Goal: Task Accomplishment & Management: Use online tool/utility

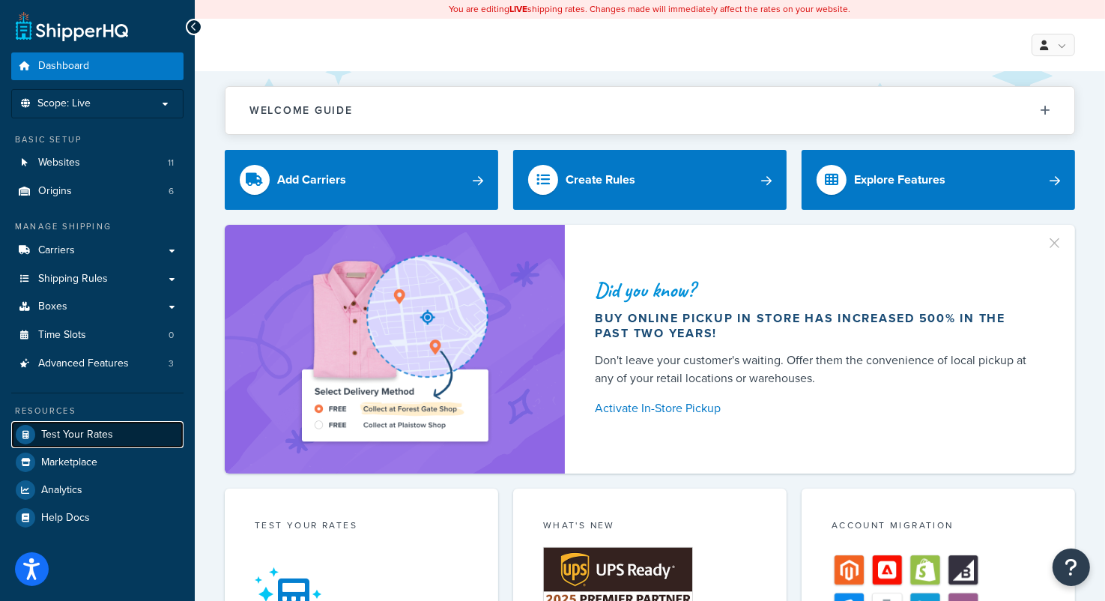
click at [76, 441] on link "Test Your Rates" at bounding box center [97, 434] width 172 height 27
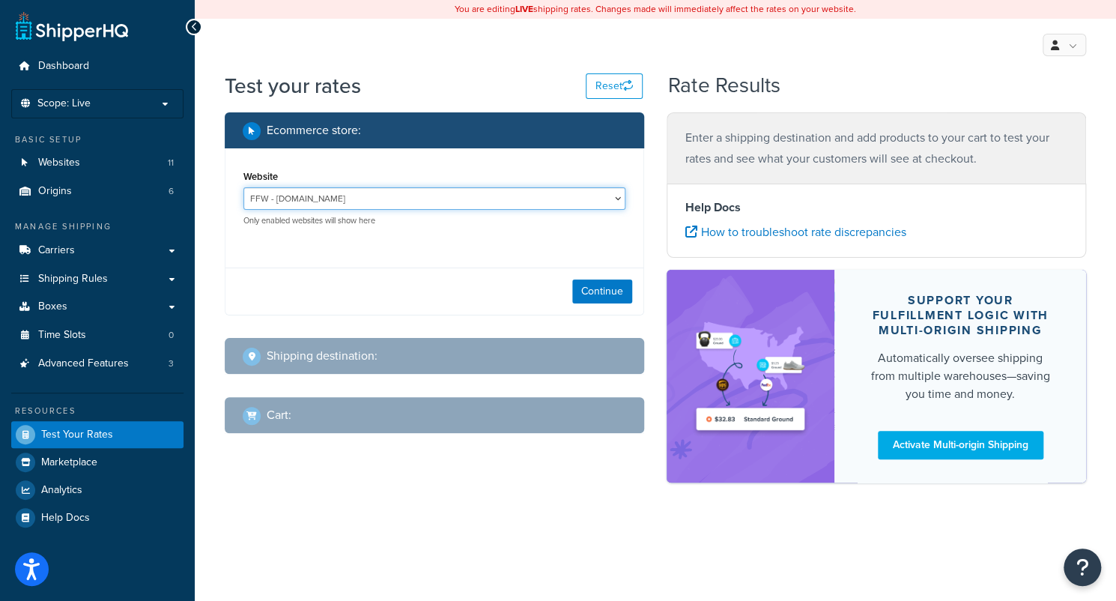
click at [586, 198] on select "FFW - www.fandfwholesale.com Hippy Hut - hippyhut.com Smokers dot NET - https:/…" at bounding box center [435, 198] width 382 height 22
select select "5498c1565091ce92b6f80dc51f5eb6bf"
click at [244, 188] on select "FFW - www.fandfwholesale.com Hippy Hut - hippyhut.com Smokers dot NET - https:/…" at bounding box center [435, 198] width 382 height 22
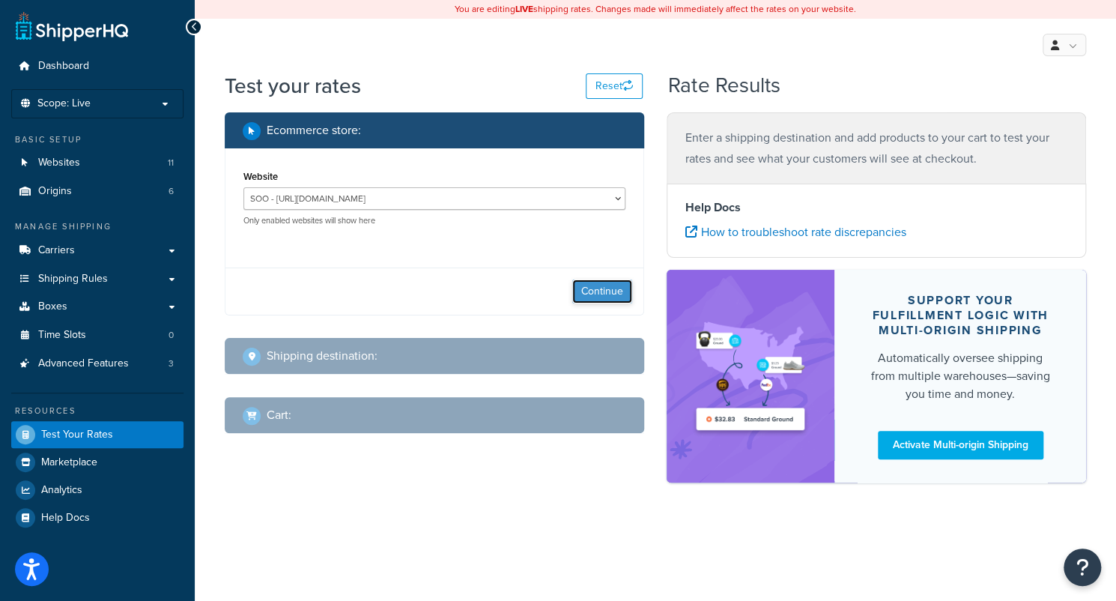
click at [588, 295] on button "Continue" at bounding box center [602, 291] width 60 height 24
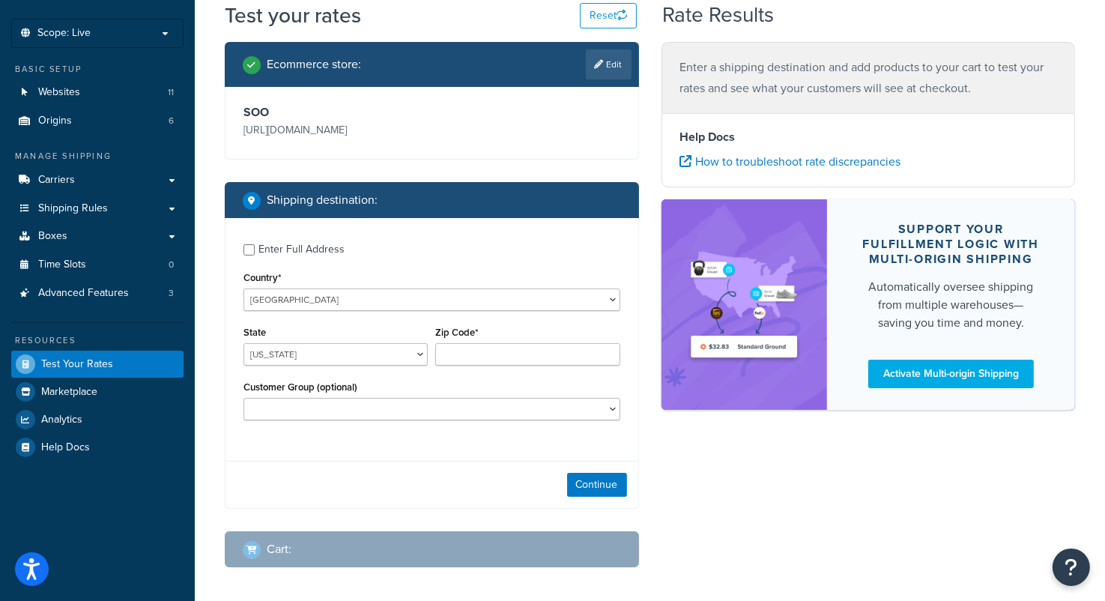
scroll to position [136, 0]
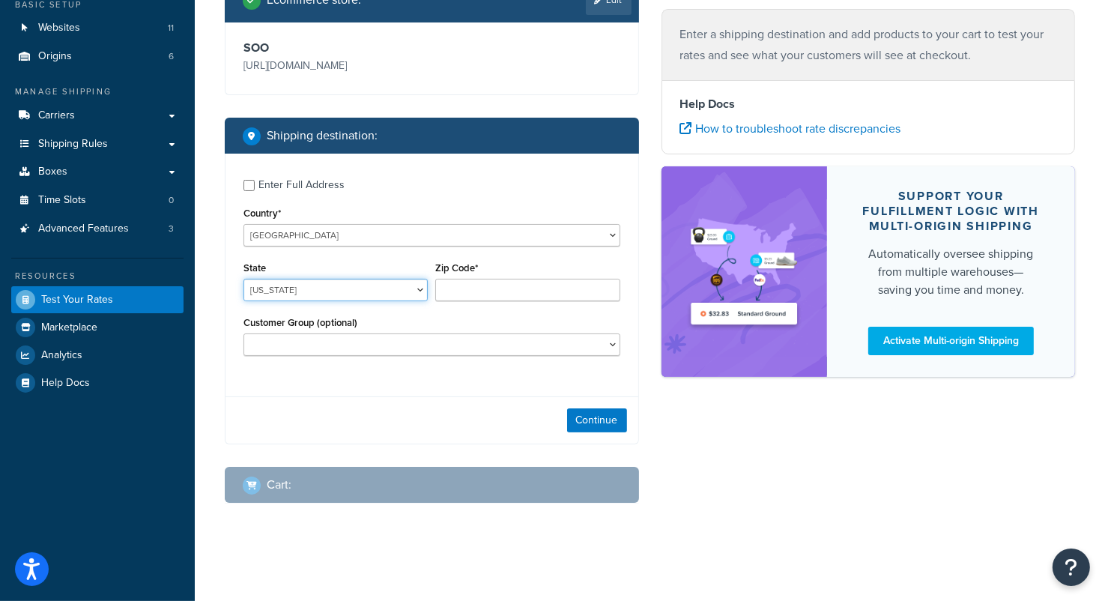
click at [402, 285] on select "Alabama Alaska American Samoa Arizona Arkansas Armed Forces Americas Armed Forc…" at bounding box center [336, 290] width 184 height 22
select select "CA"
click at [244, 279] on select "Alabama Alaska American Samoa Arizona Arkansas Armed Forces Americas Armed Forc…" at bounding box center [336, 290] width 184 height 22
click at [456, 293] on input "Zip Code*" at bounding box center [527, 290] width 184 height 22
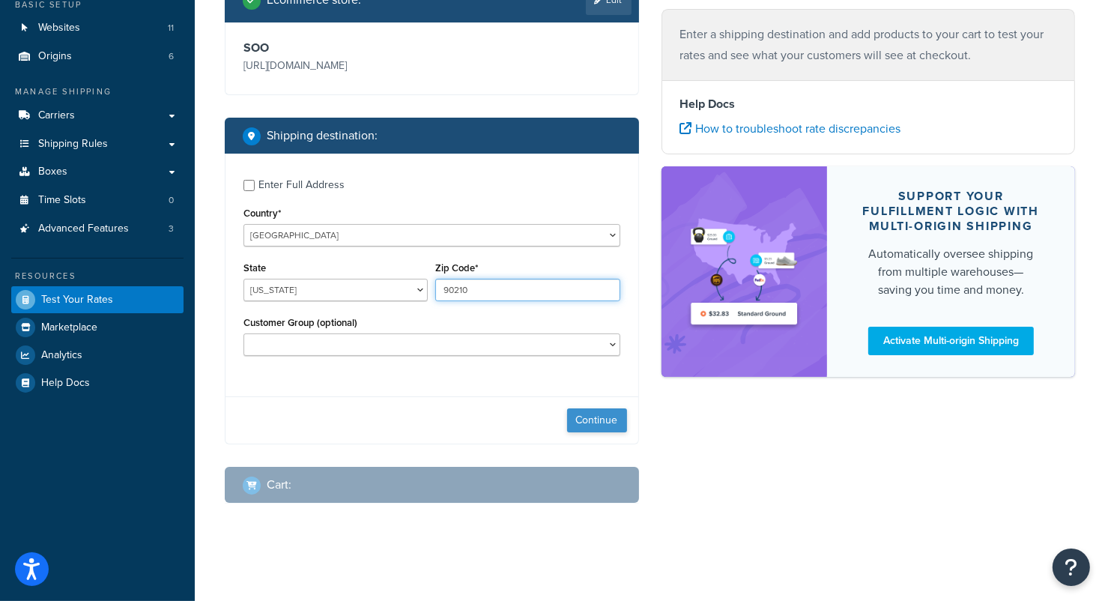
type input "90210"
click at [619, 428] on button "Continue" at bounding box center [597, 420] width 60 height 24
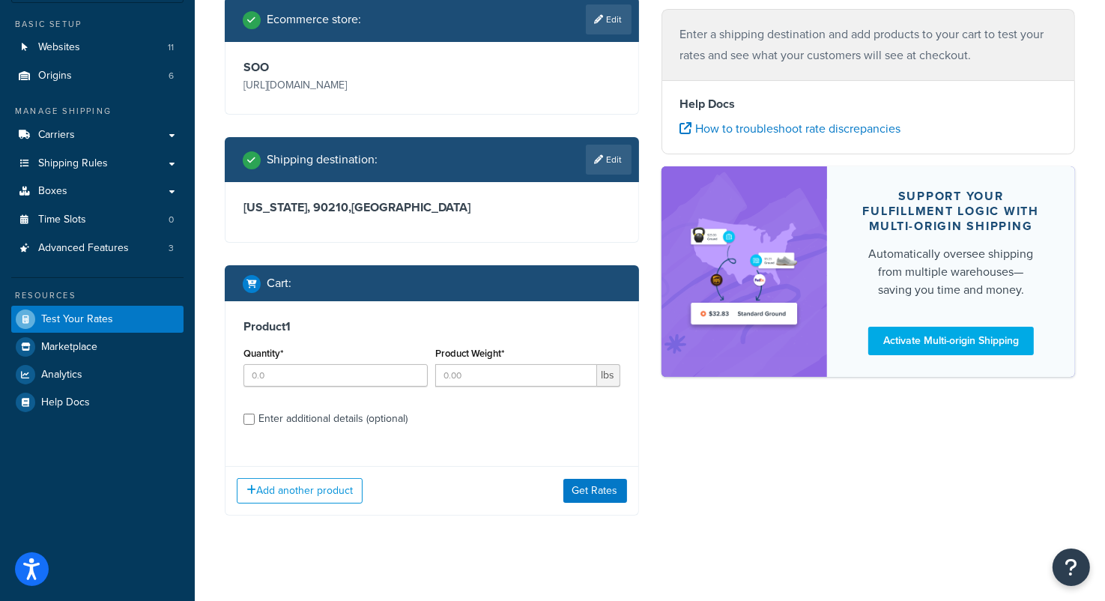
scroll to position [127, 0]
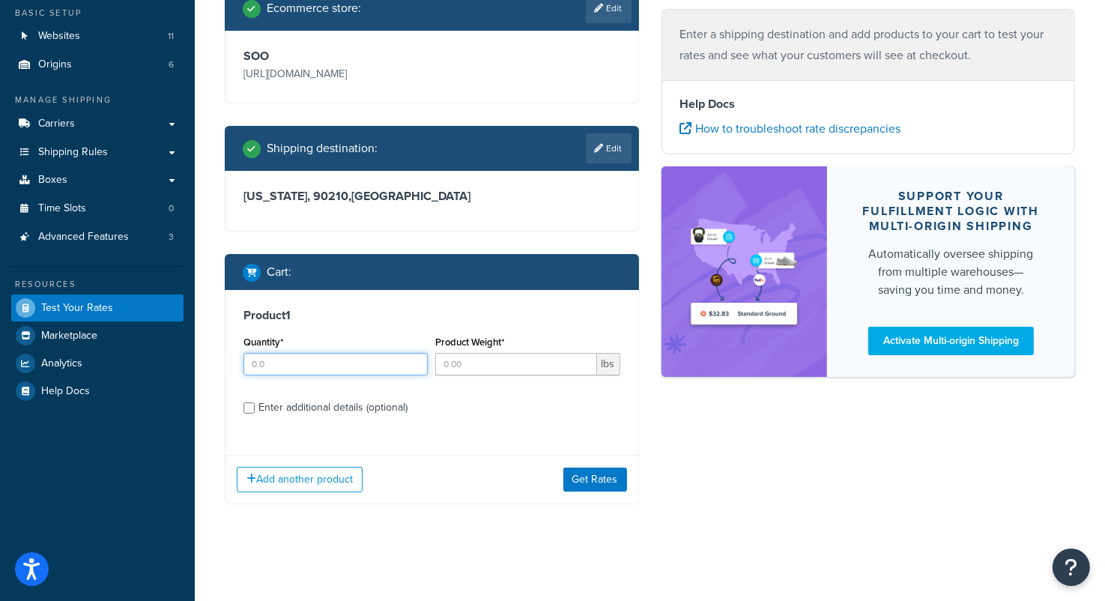
click at [312, 366] on input "Quantity*" at bounding box center [336, 364] width 184 height 22
type input "1"
click at [453, 364] on input "Product Weight*" at bounding box center [515, 364] width 161 height 22
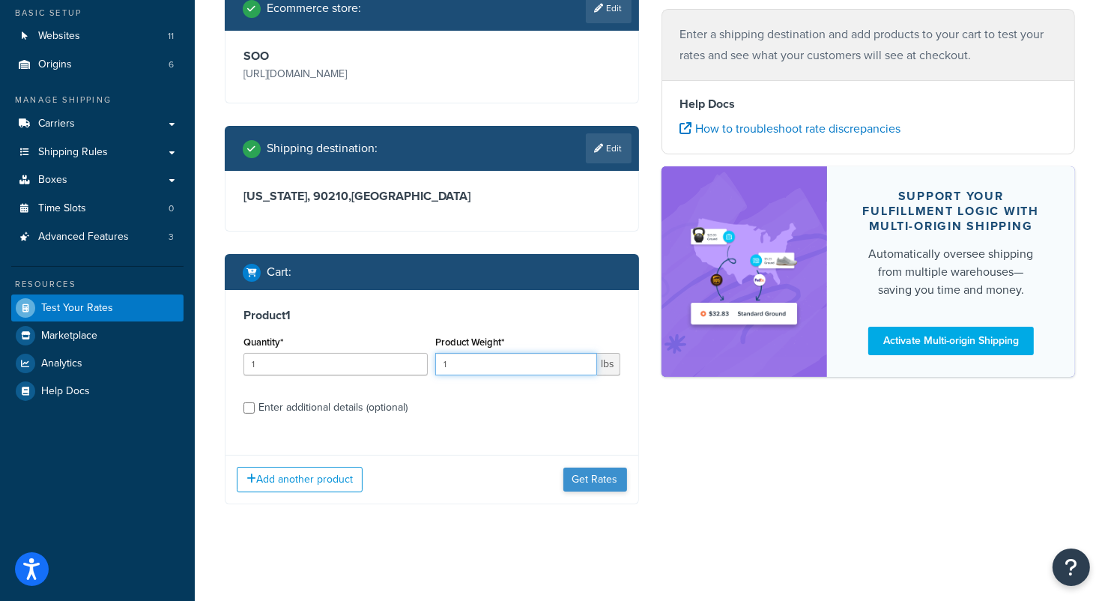
type input "1"
click at [596, 477] on button "Get Rates" at bounding box center [595, 480] width 64 height 24
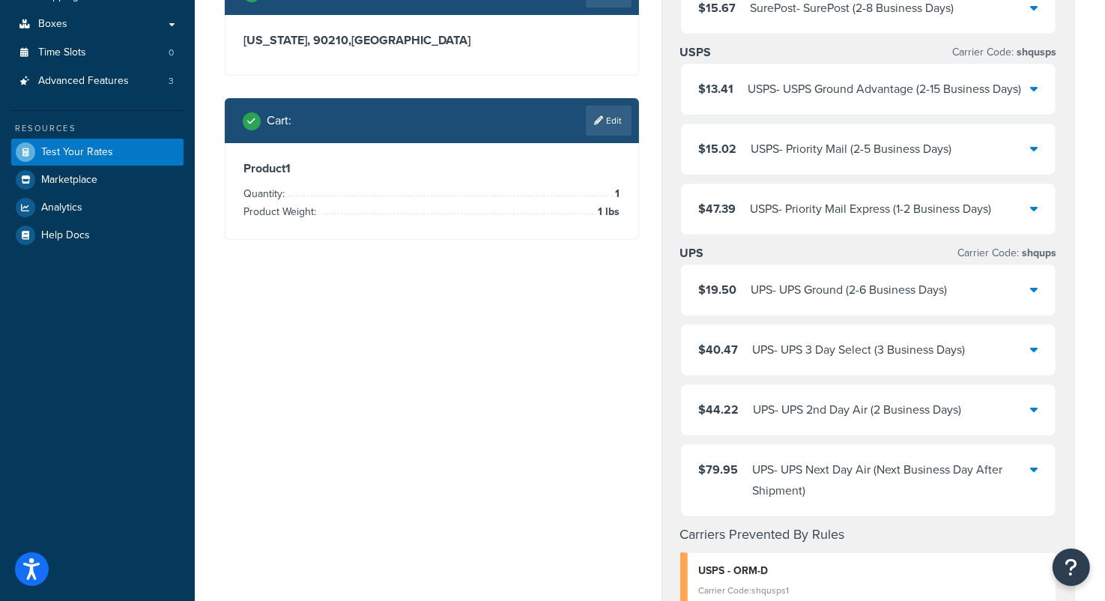
scroll to position [202, 0]
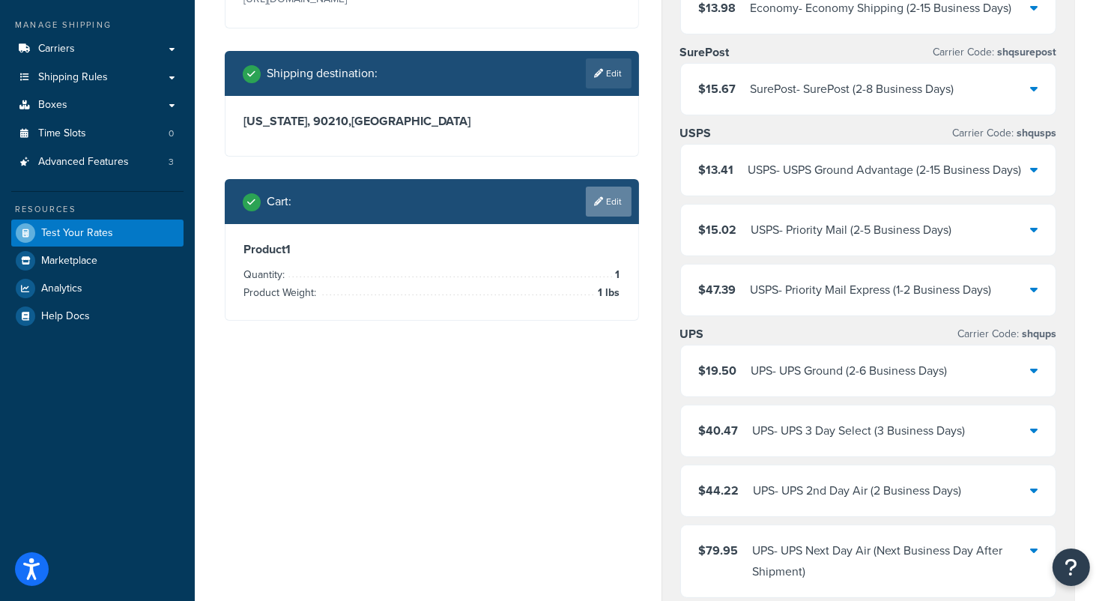
click at [614, 199] on link "Edit" at bounding box center [609, 202] width 46 height 30
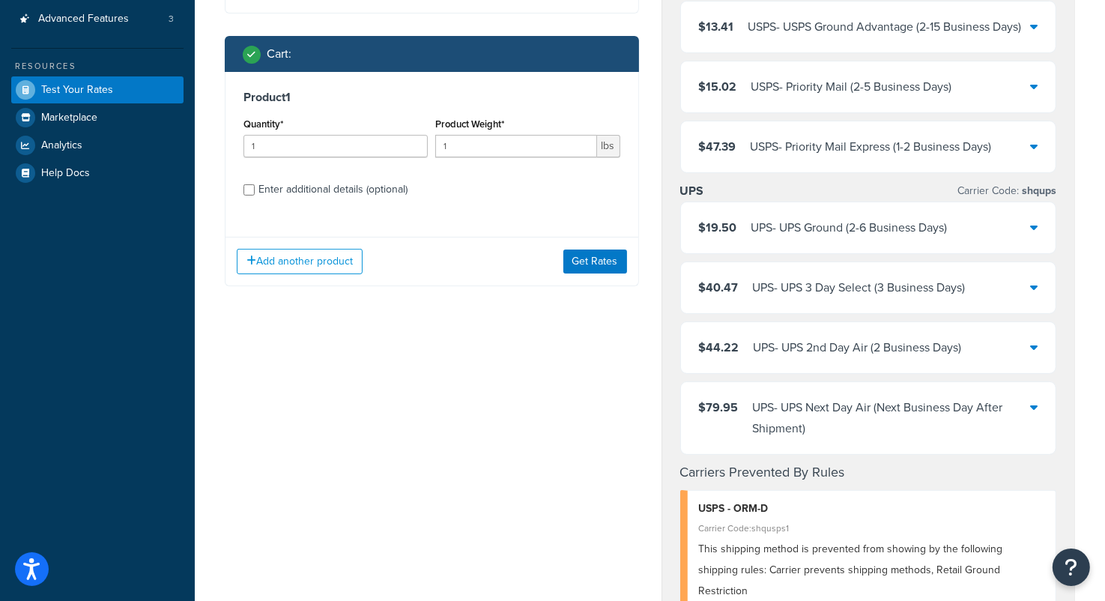
scroll to position [351, 0]
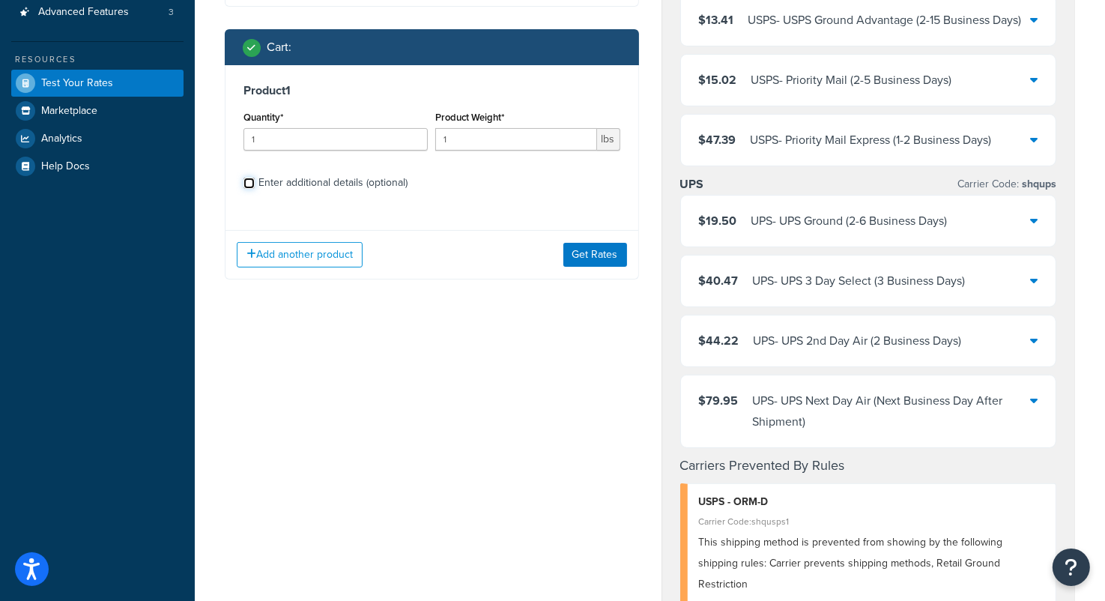
click at [246, 184] on input "Enter additional details (optional)" at bounding box center [249, 183] width 11 height 11
checkbox input "true"
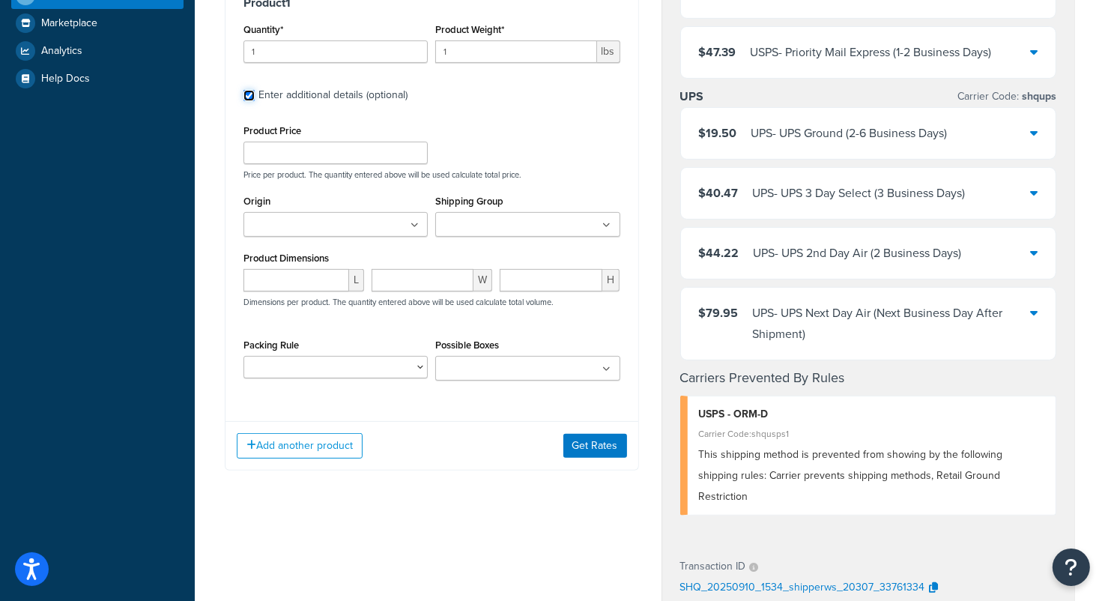
scroll to position [501, 0]
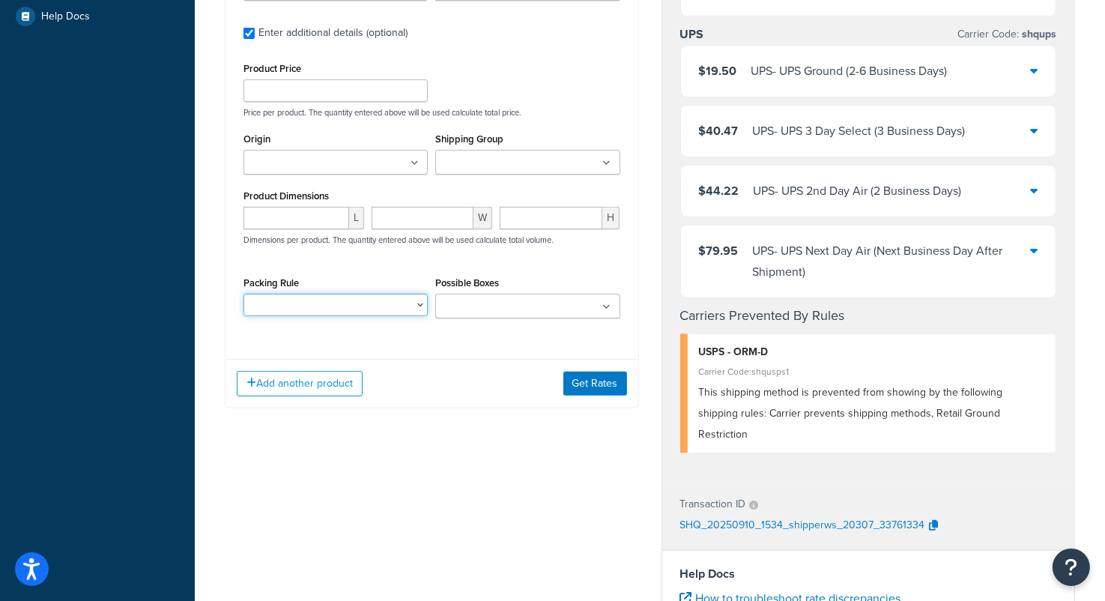
click at [421, 305] on select "Packing Rule" at bounding box center [336, 305] width 184 height 22
drag, startPoint x: 420, startPoint y: 305, endPoint x: 438, endPoint y: 305, distance: 17.2
click at [420, 305] on select "Packing Rule" at bounding box center [336, 305] width 184 height 22
click at [557, 309] on input "Possible Boxes" at bounding box center [506, 307] width 133 height 16
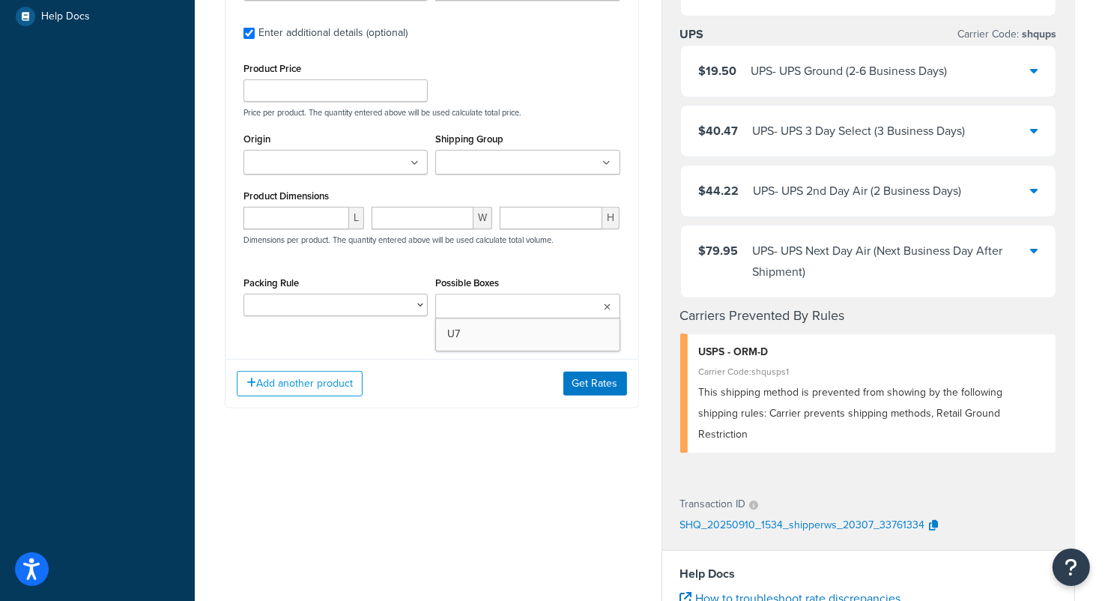
click at [608, 302] on ul at bounding box center [527, 306] width 184 height 25
drag, startPoint x: 610, startPoint y: 301, endPoint x: 605, endPoint y: 284, distance: 17.8
click at [610, 300] on ul at bounding box center [527, 306] width 184 height 25
click at [596, 270] on div "Product Price Price per product. The quantity entered above will be used calcul…" at bounding box center [432, 193] width 377 height 271
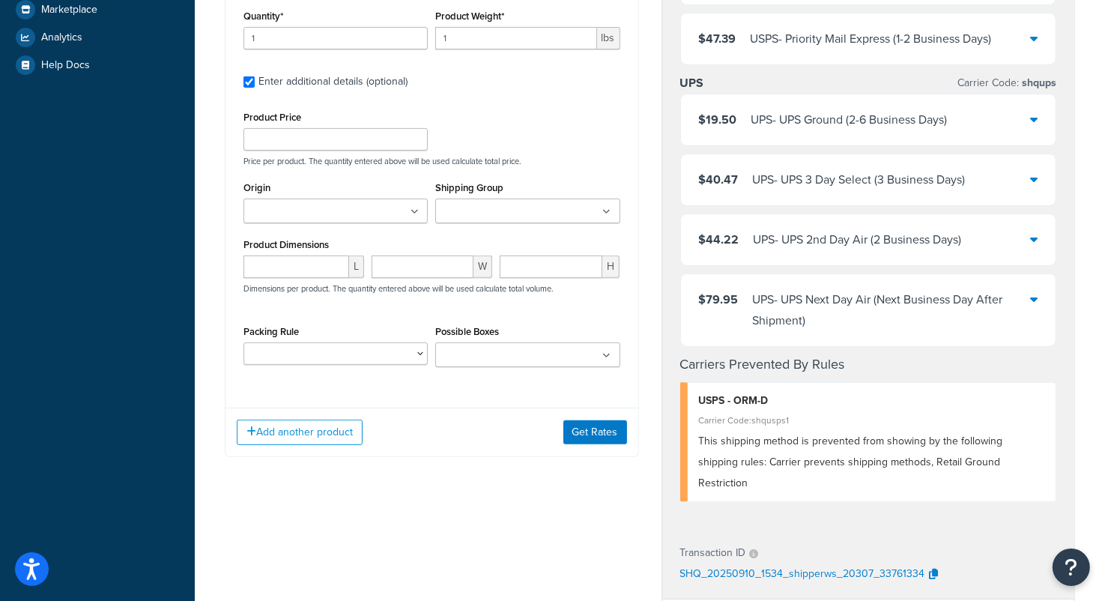
scroll to position [426, 0]
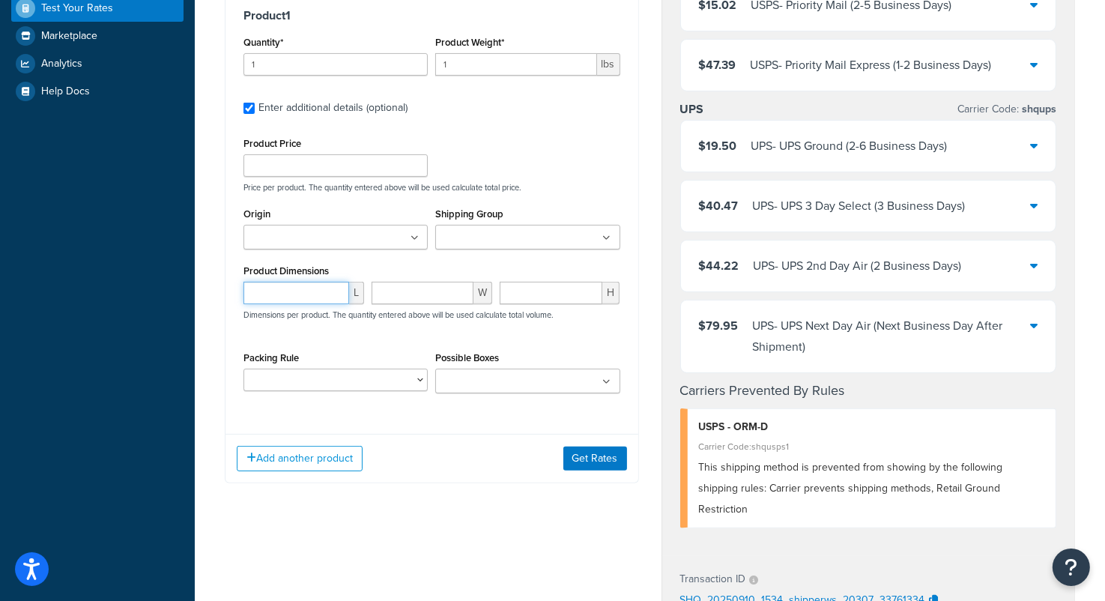
click at [303, 294] on input "number" at bounding box center [297, 293] width 106 height 22
type input "14"
click at [386, 297] on input "number" at bounding box center [423, 293] width 102 height 22
type input "14"
click at [522, 297] on input "number" at bounding box center [551, 293] width 103 height 22
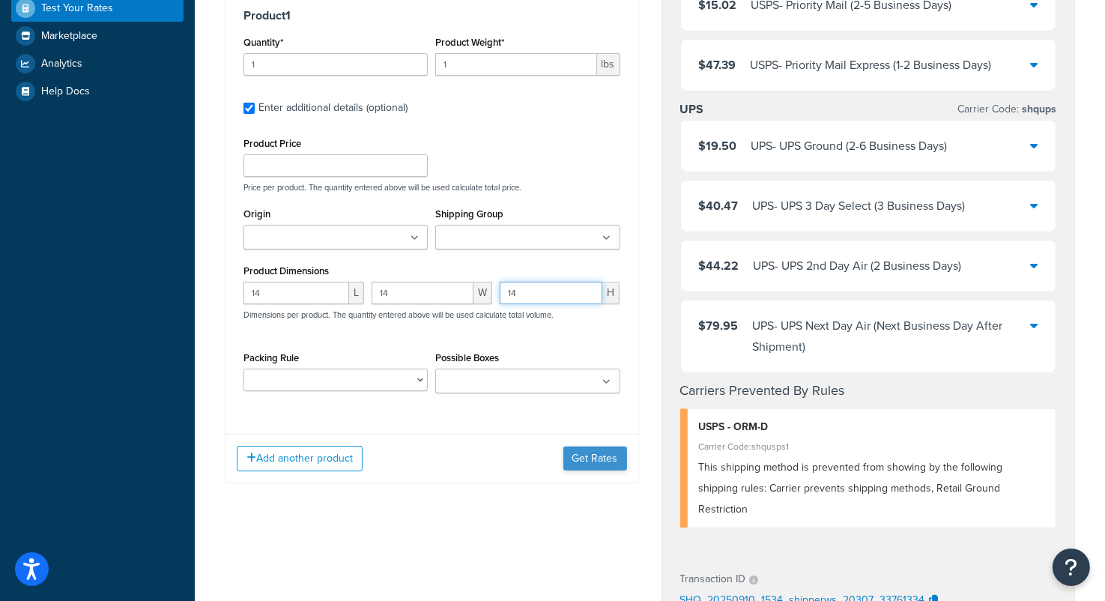
type input "14"
click at [593, 465] on button "Get Rates" at bounding box center [595, 459] width 64 height 24
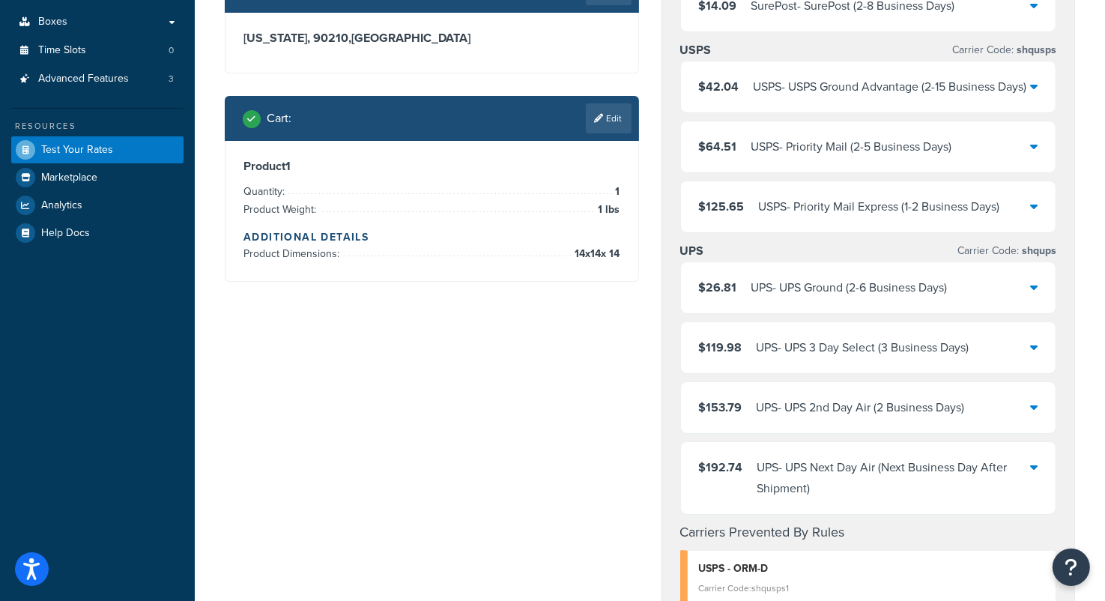
scroll to position [276, 0]
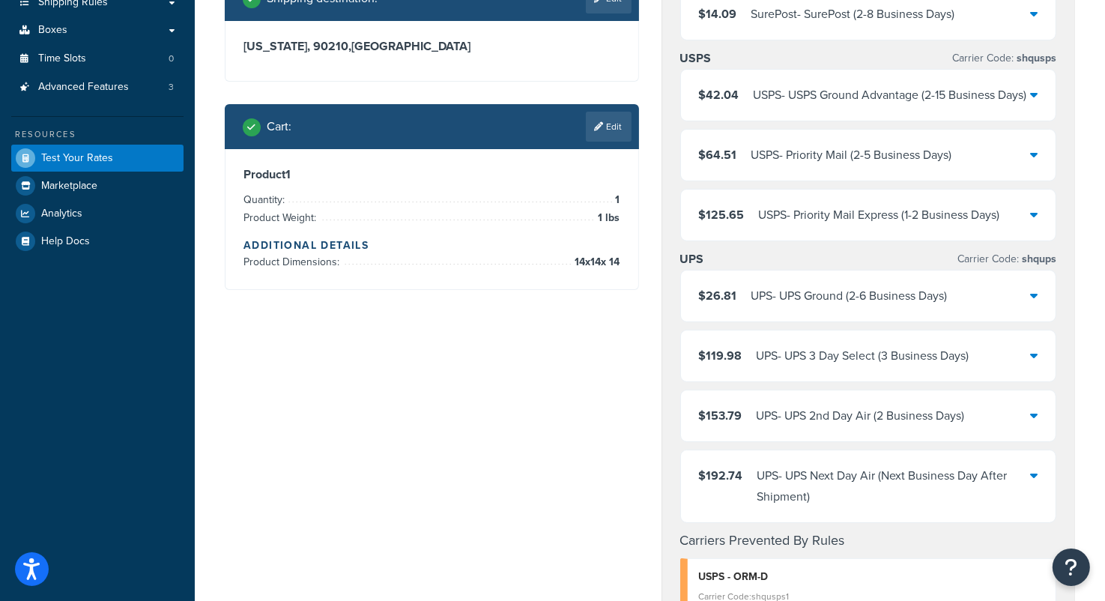
click at [988, 315] on div "$26.81 UPS - UPS Ground (2-6 Business Days)" at bounding box center [868, 295] width 375 height 51
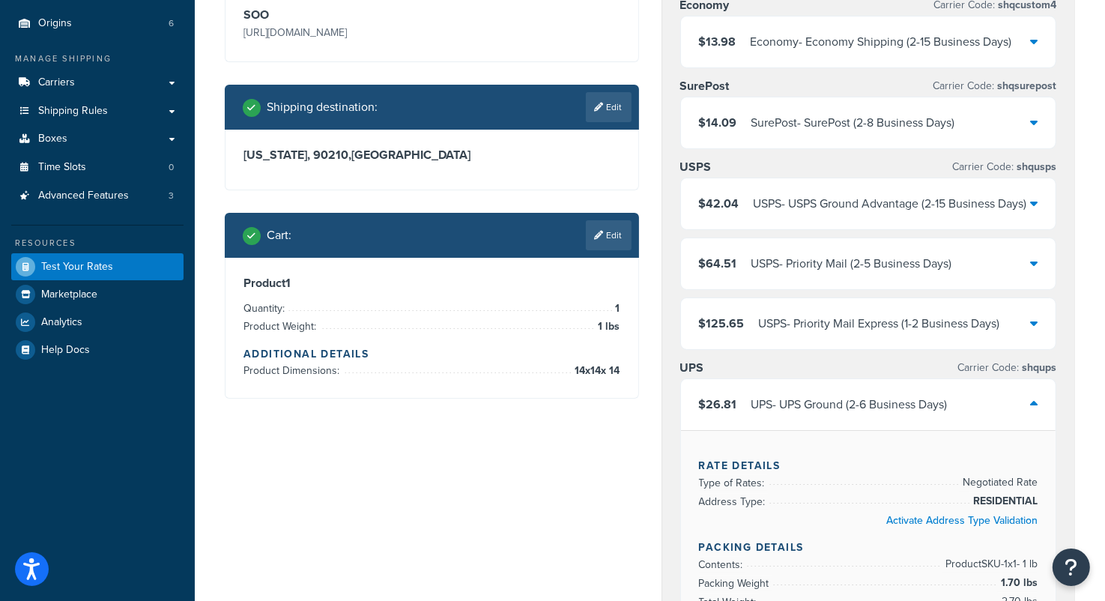
scroll to position [52, 0]
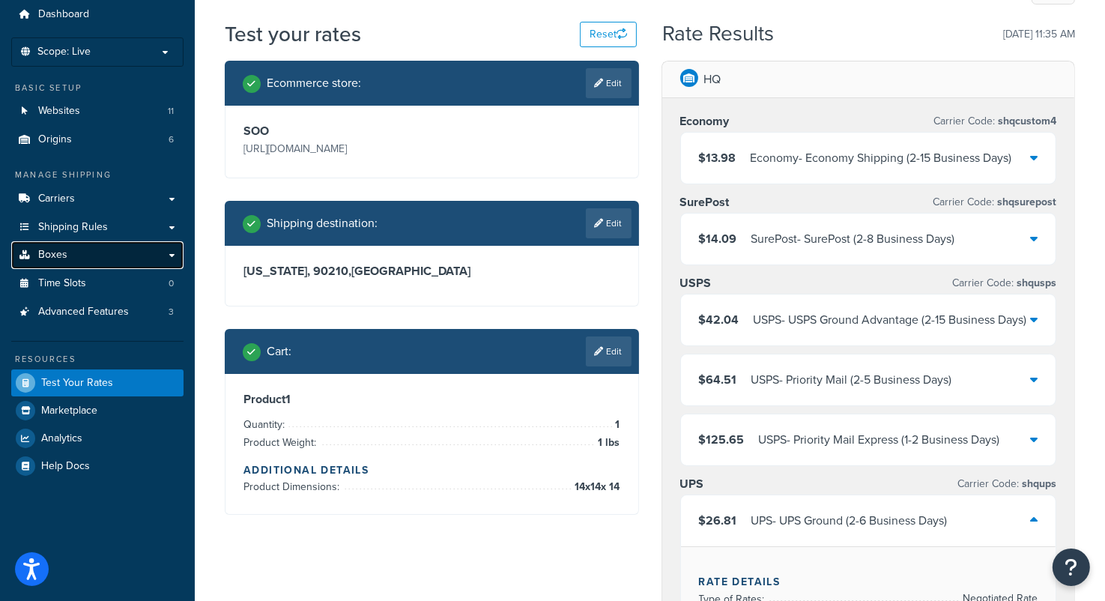
click at [91, 247] on link "Boxes" at bounding box center [97, 255] width 172 height 28
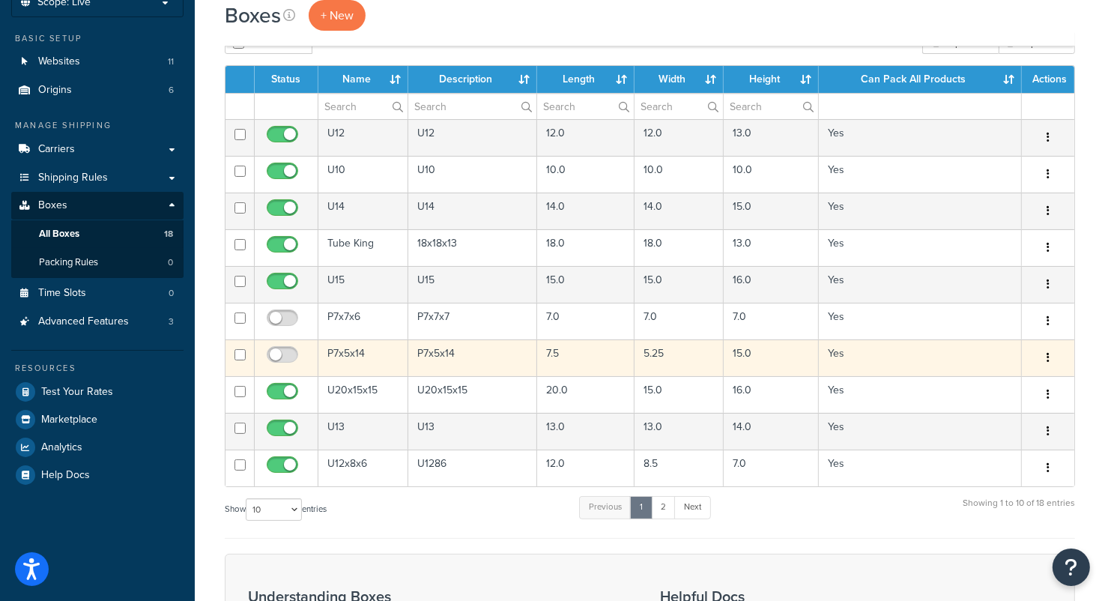
scroll to position [75, 0]
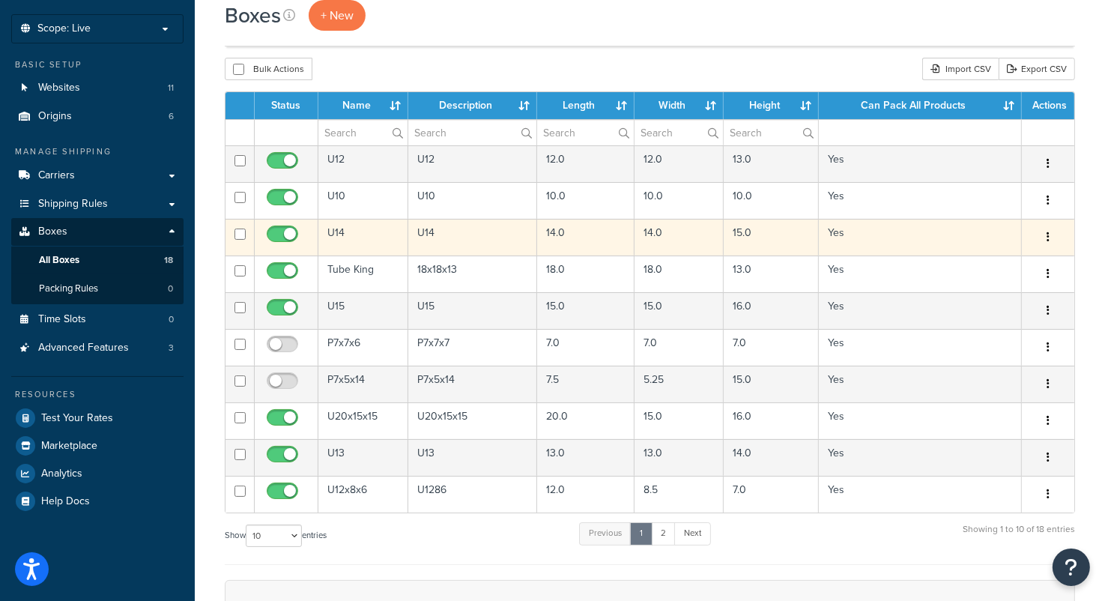
click at [1049, 235] on button "button" at bounding box center [1048, 238] width 21 height 24
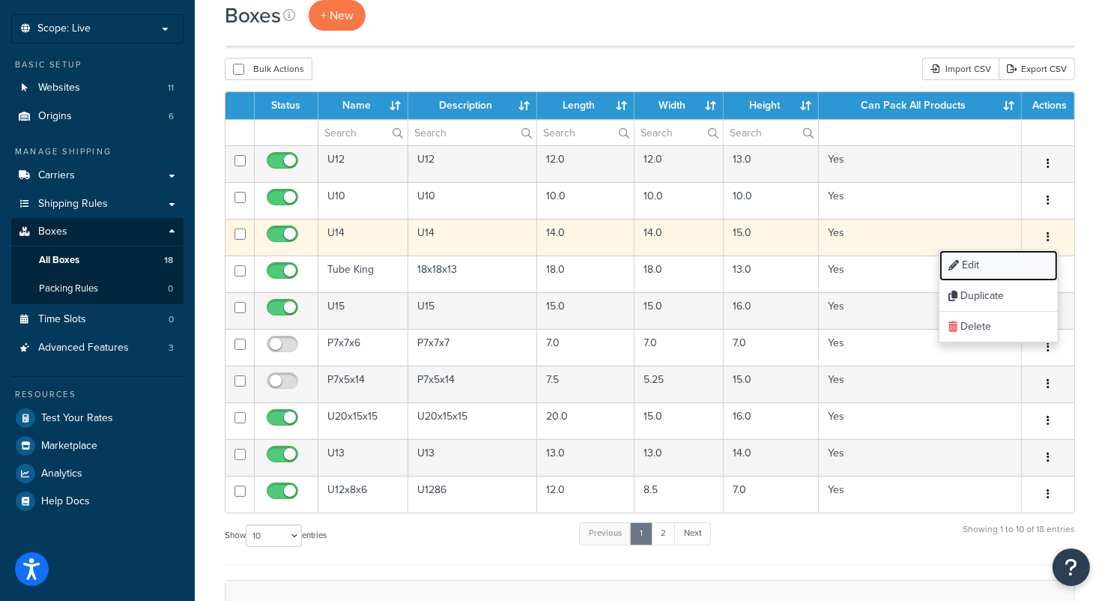
click at [1007, 260] on link "Edit" at bounding box center [999, 265] width 118 height 31
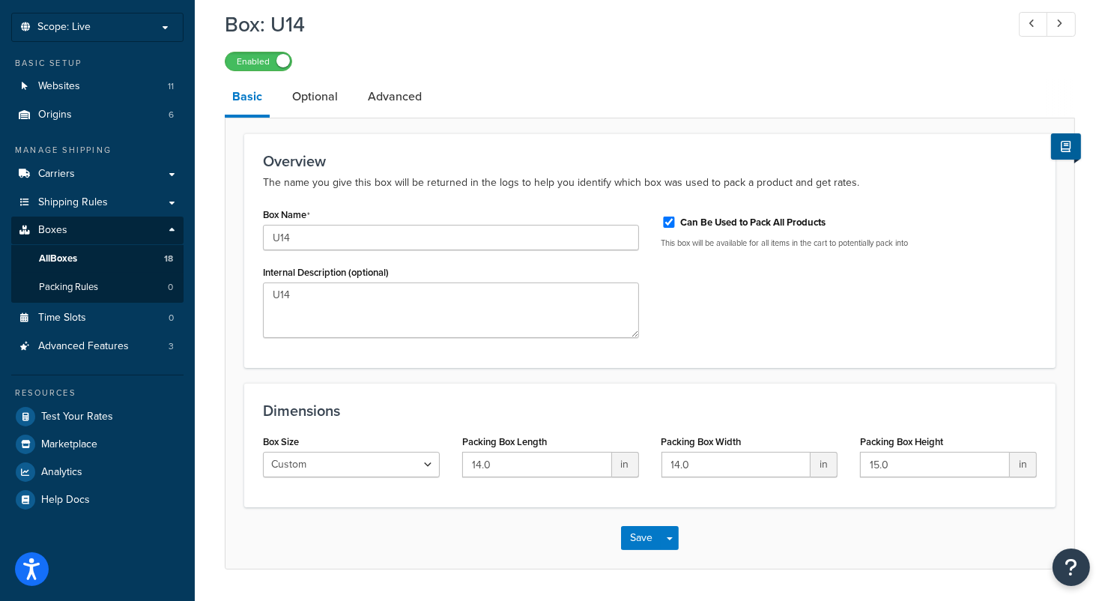
scroll to position [120, 0]
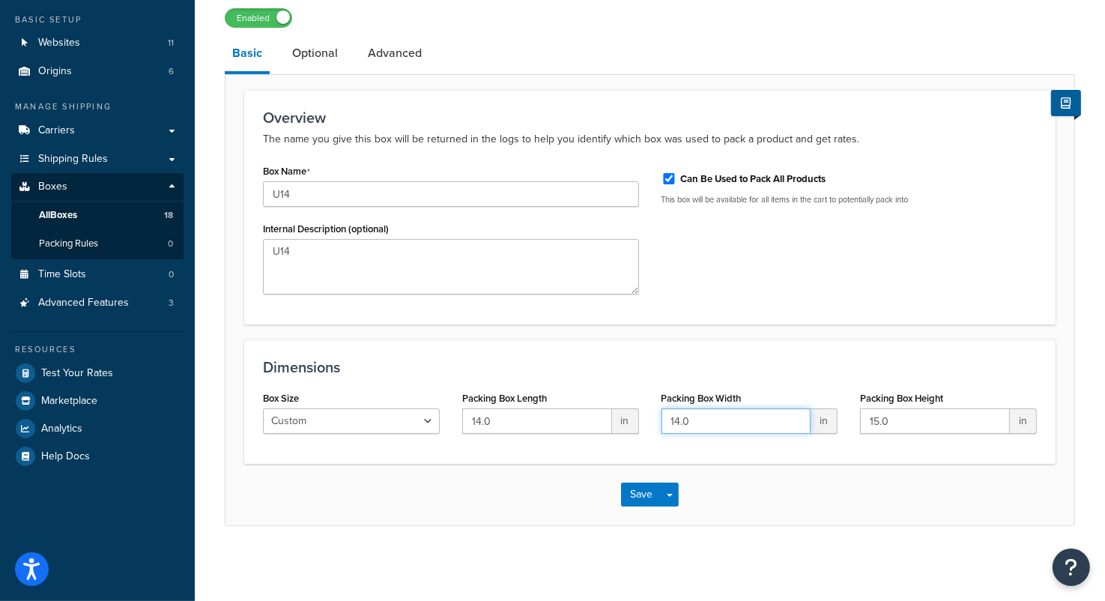
drag, startPoint x: 710, startPoint y: 420, endPoint x: 665, endPoint y: 425, distance: 45.2
click at [665, 425] on input "14.0" at bounding box center [737, 420] width 150 height 25
type input "15"
click at [636, 498] on button "Save" at bounding box center [641, 495] width 40 height 24
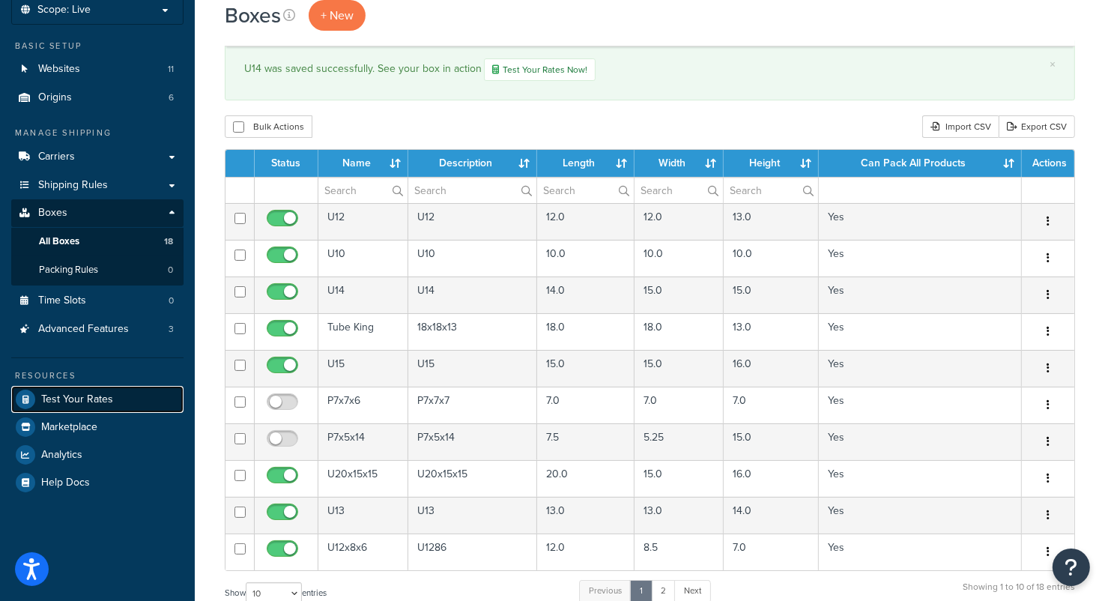
click at [93, 403] on span "Test Your Rates" at bounding box center [77, 399] width 72 height 13
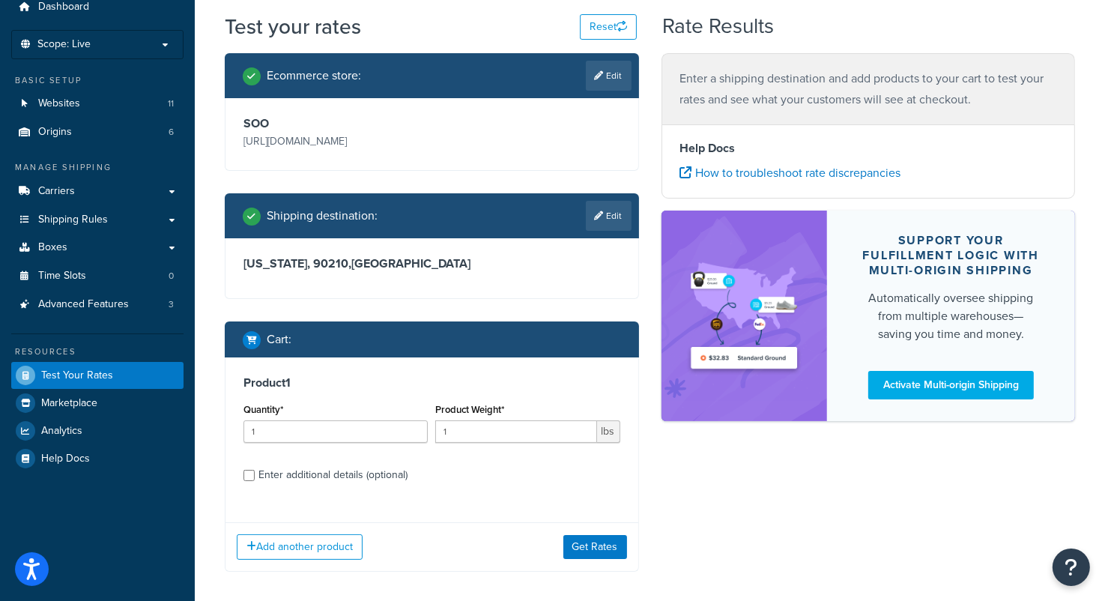
scroll to position [127, 0]
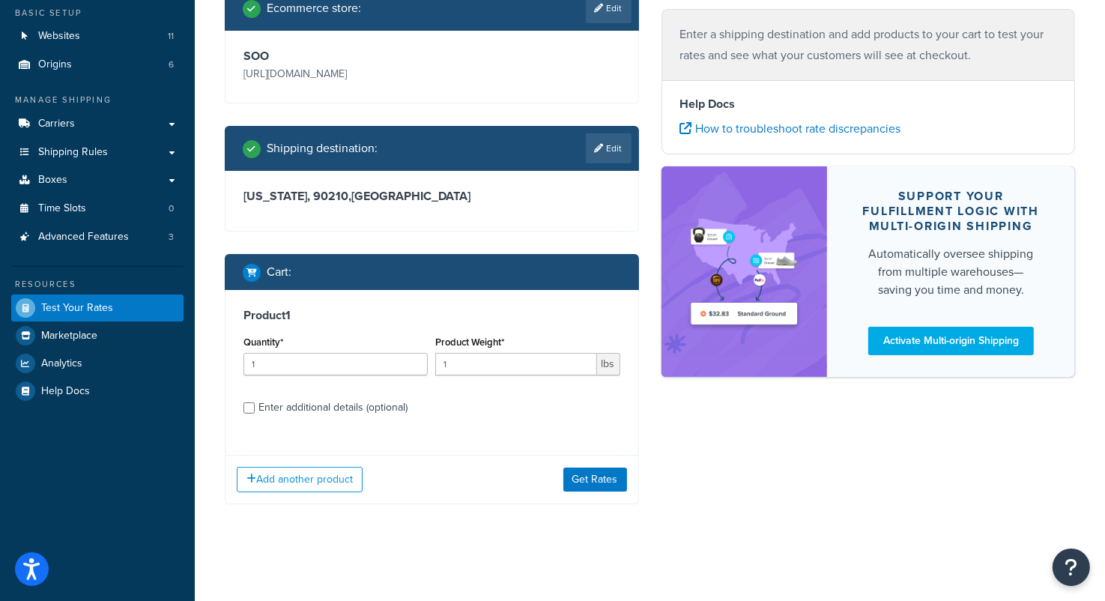
click at [309, 408] on div "Enter additional details (optional)" at bounding box center [333, 407] width 149 height 21
click at [255, 408] on input "Enter additional details (optional)" at bounding box center [249, 407] width 11 height 11
checkbox input "true"
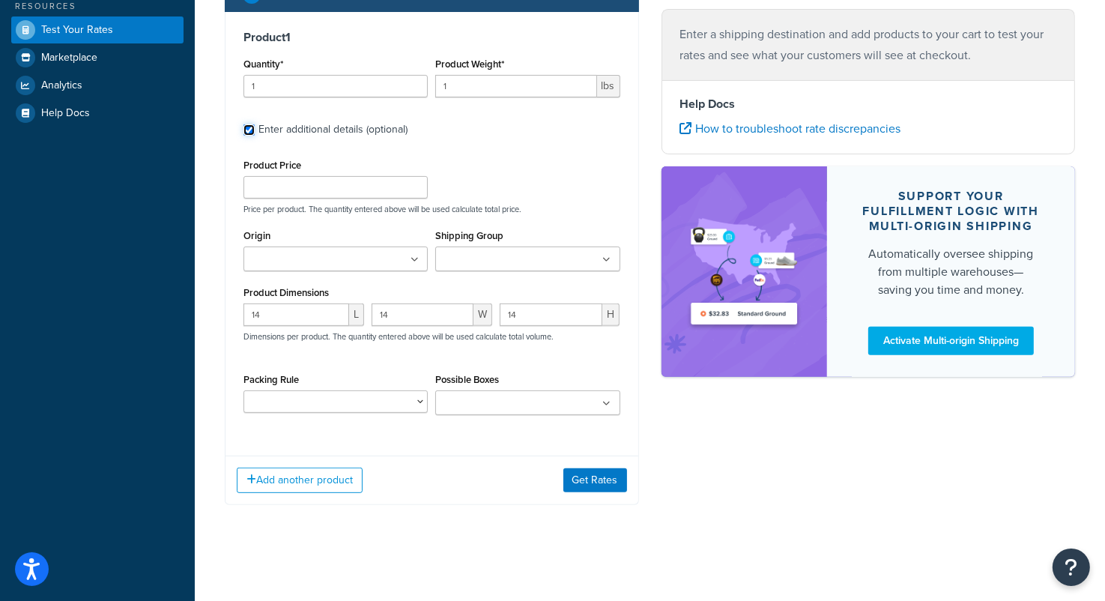
scroll to position [405, 0]
click at [599, 483] on button "Get Rates" at bounding box center [595, 480] width 64 height 24
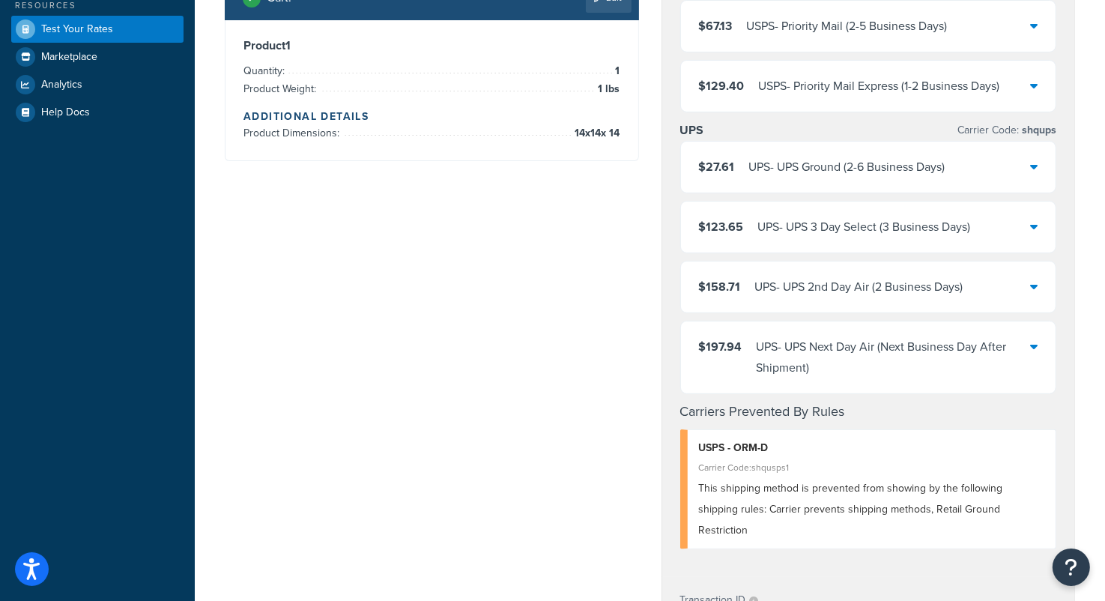
click at [1003, 184] on div "$27.61 UPS - UPS Ground (2-6 Business Days)" at bounding box center [868, 167] width 375 height 51
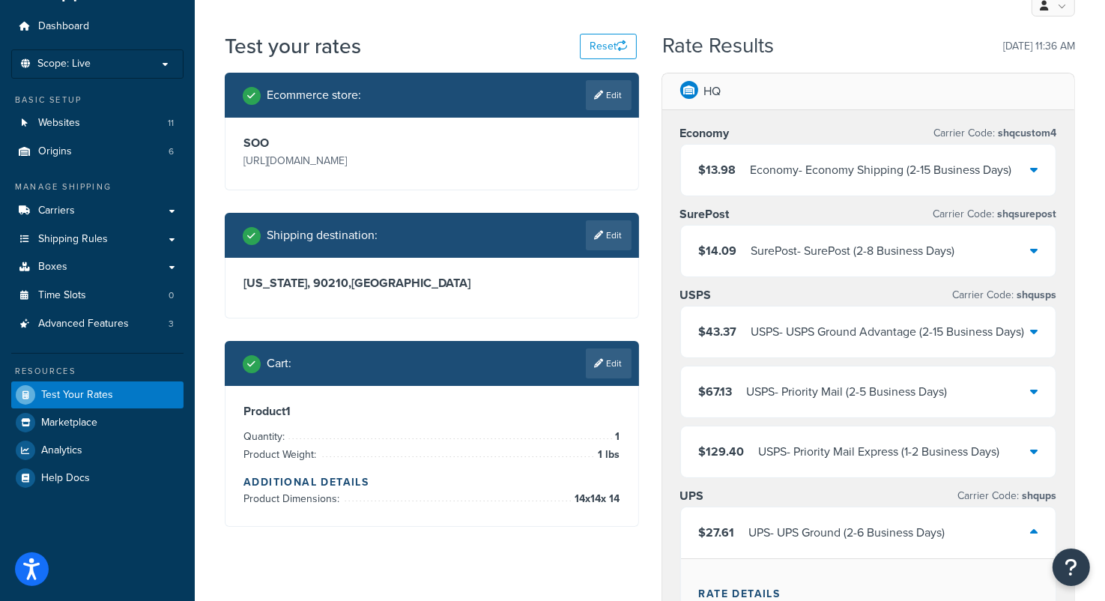
scroll to position [31, 0]
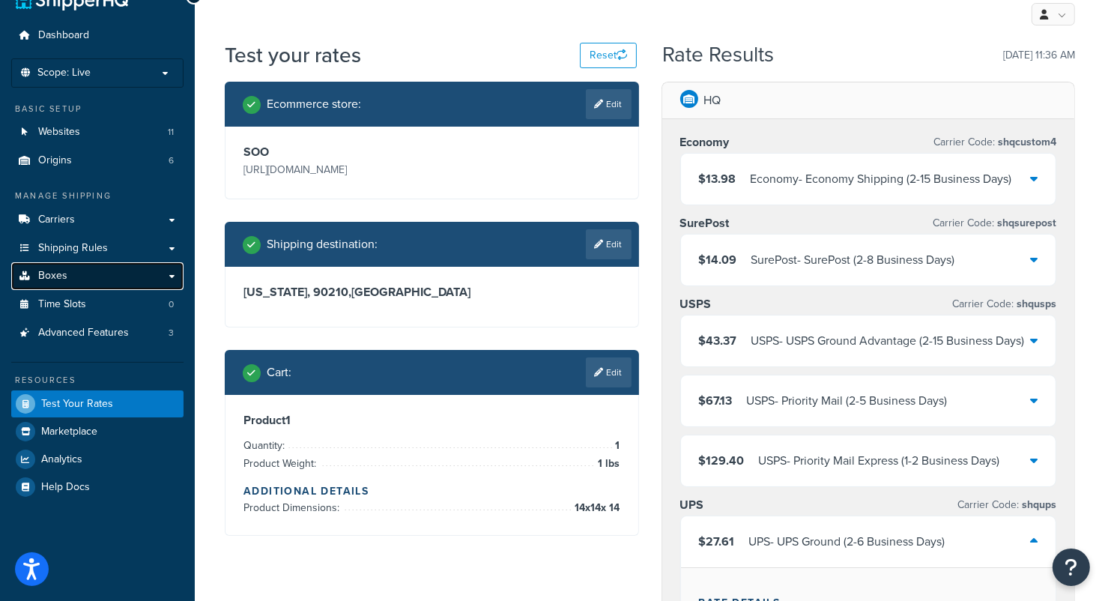
click at [77, 268] on link "Boxes" at bounding box center [97, 276] width 172 height 28
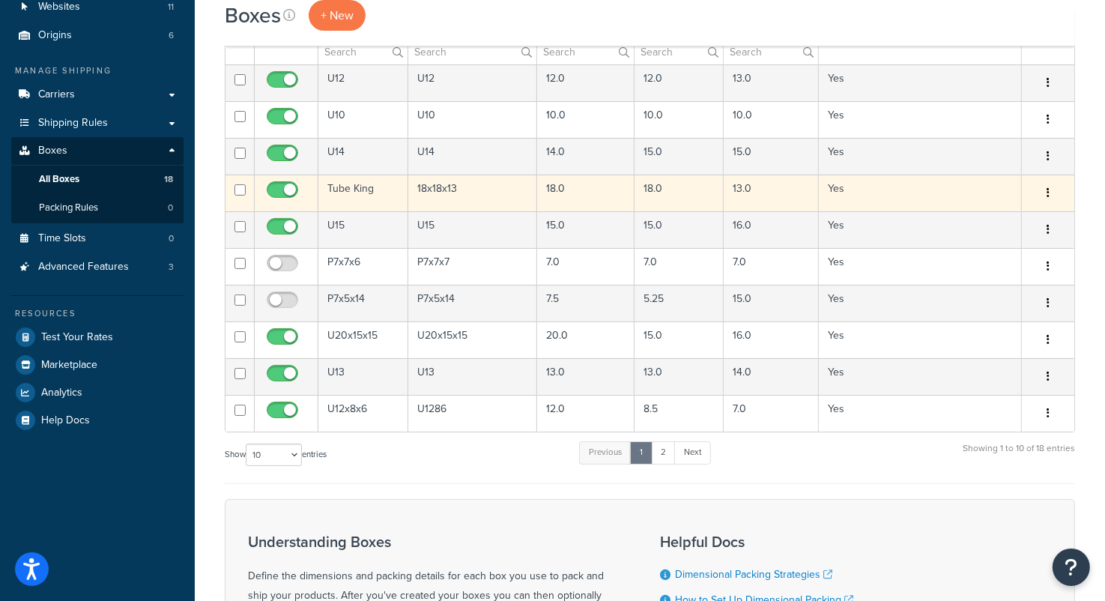
scroll to position [75, 0]
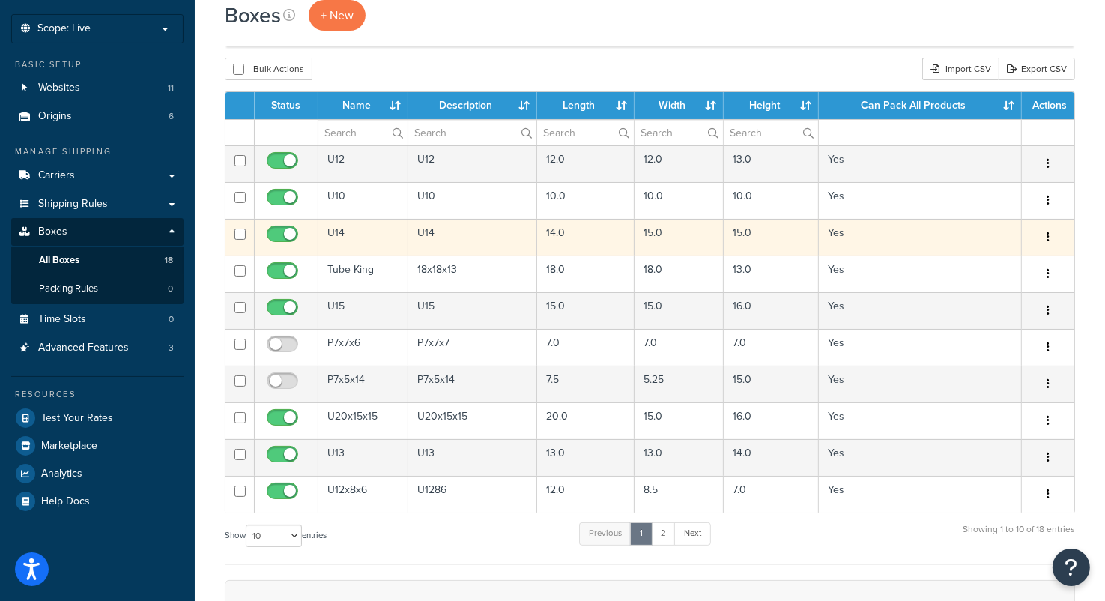
click at [1046, 233] on button "button" at bounding box center [1048, 238] width 21 height 24
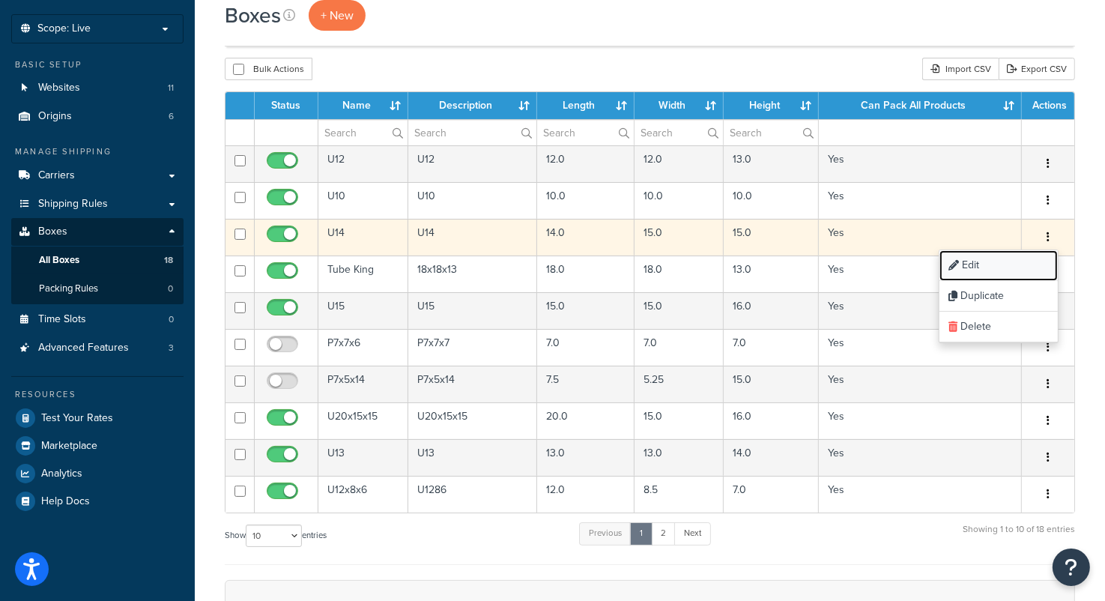
click at [998, 259] on link "Edit" at bounding box center [999, 265] width 118 height 31
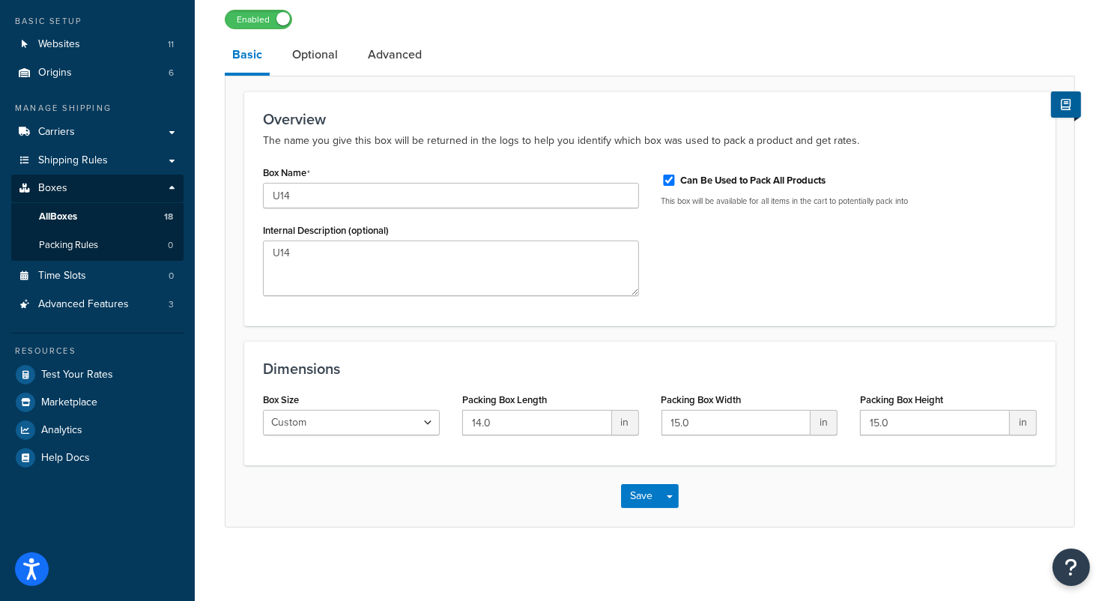
scroll to position [120, 0]
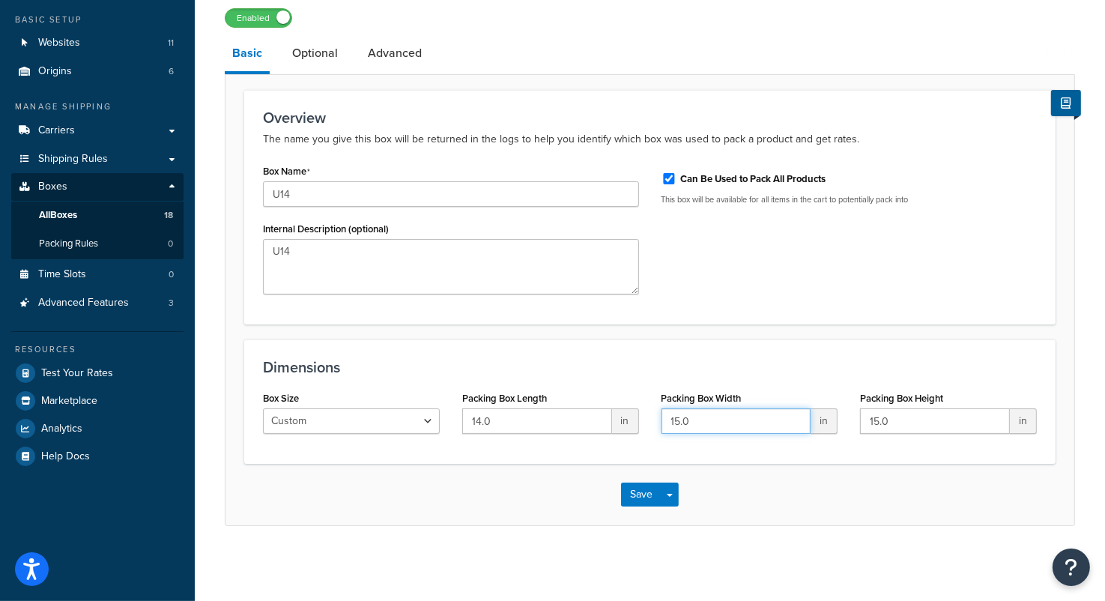
drag, startPoint x: 703, startPoint y: 422, endPoint x: 656, endPoint y: 426, distance: 46.7
click at [656, 426] on div "Packing Box Width 15.0 in" at bounding box center [749, 416] width 199 height 58
type input "14"
click at [513, 422] on input "14.0" at bounding box center [537, 420] width 150 height 25
type input "14.1"
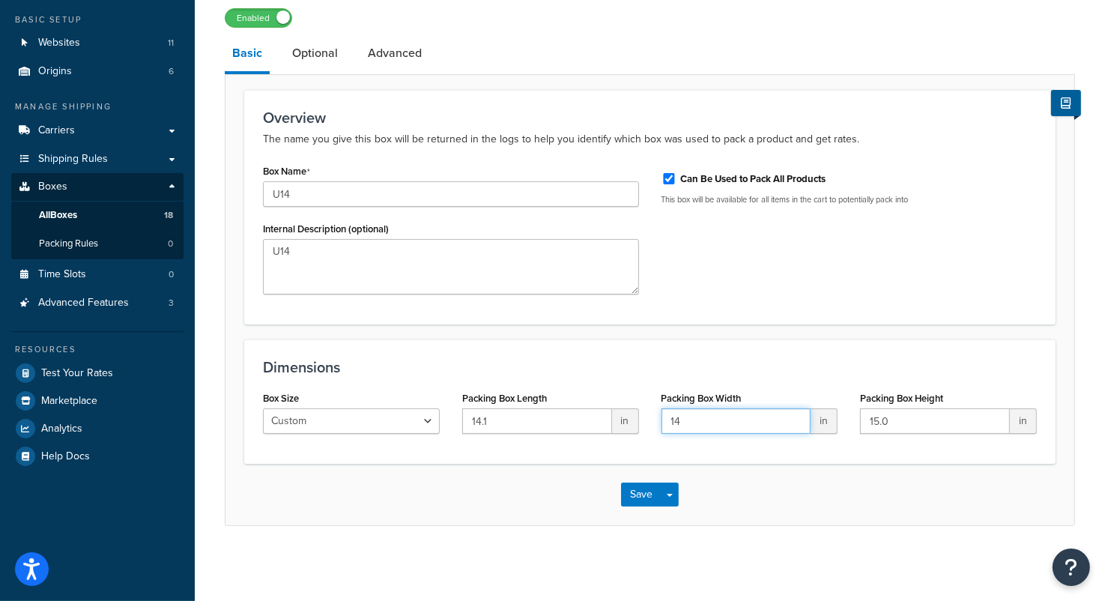
click at [718, 415] on input "14" at bounding box center [737, 420] width 150 height 25
type input "14.1"
click at [643, 501] on button "Save" at bounding box center [641, 495] width 40 height 24
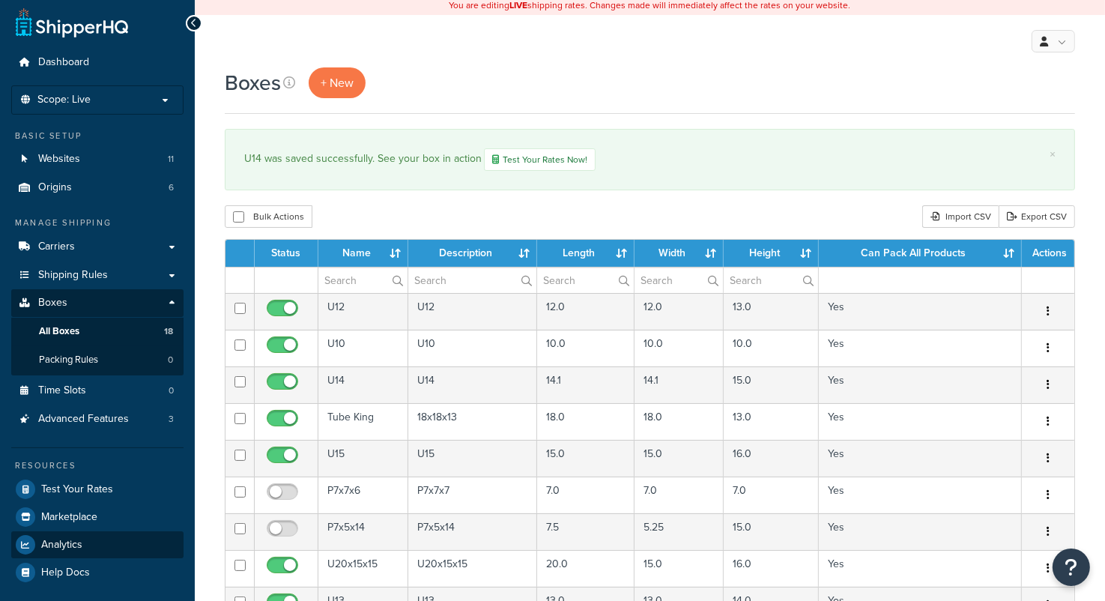
scroll to position [75, 0]
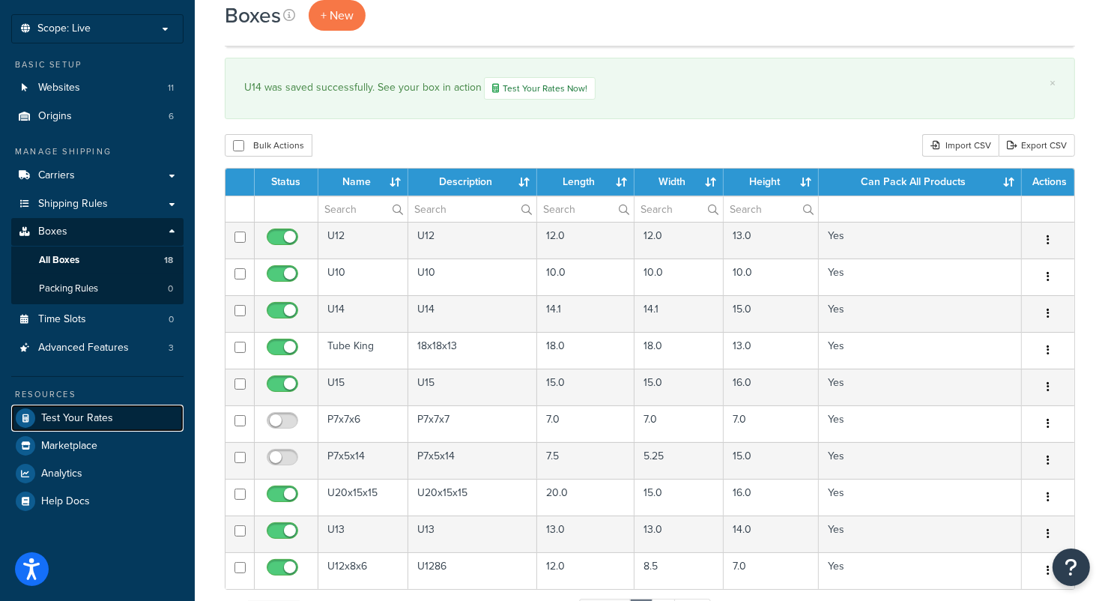
click at [80, 414] on span "Test Your Rates" at bounding box center [77, 418] width 72 height 13
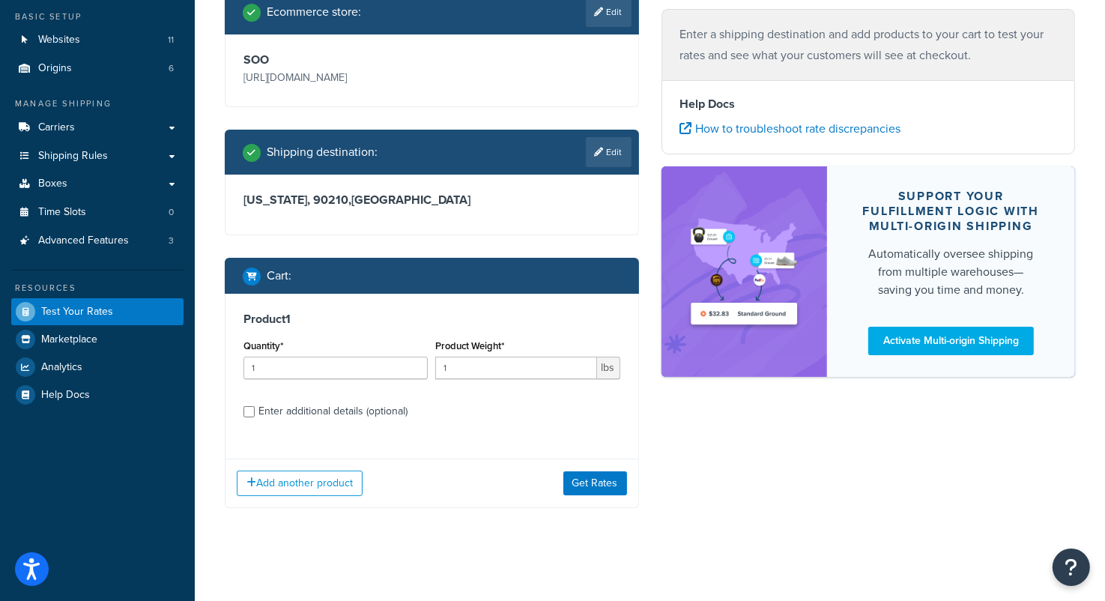
scroll to position [127, 0]
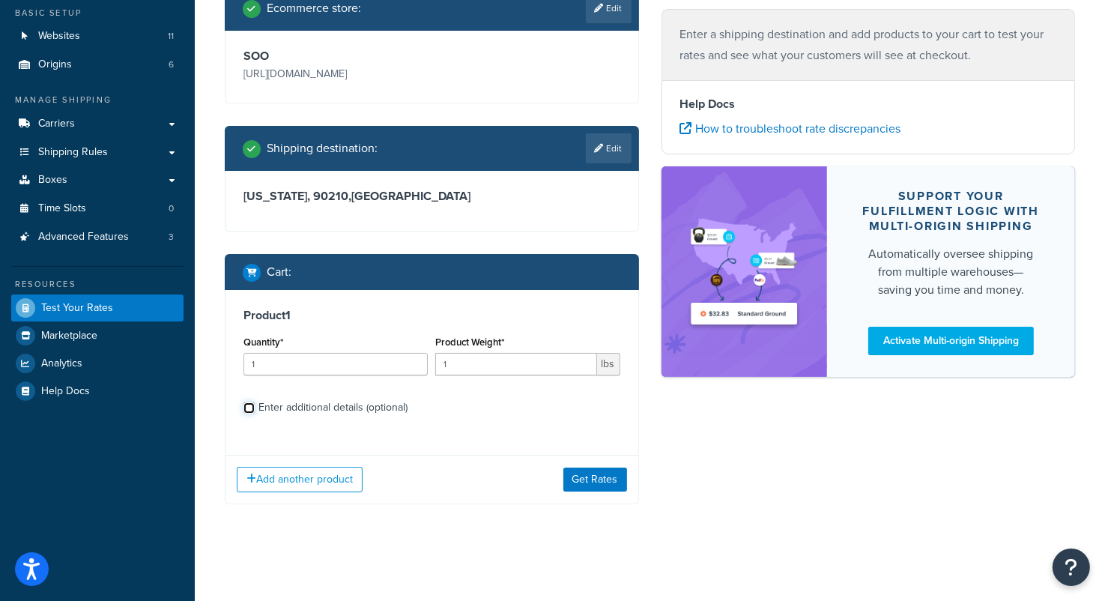
click at [251, 405] on input "Enter additional details (optional)" at bounding box center [249, 407] width 11 height 11
checkbox input "true"
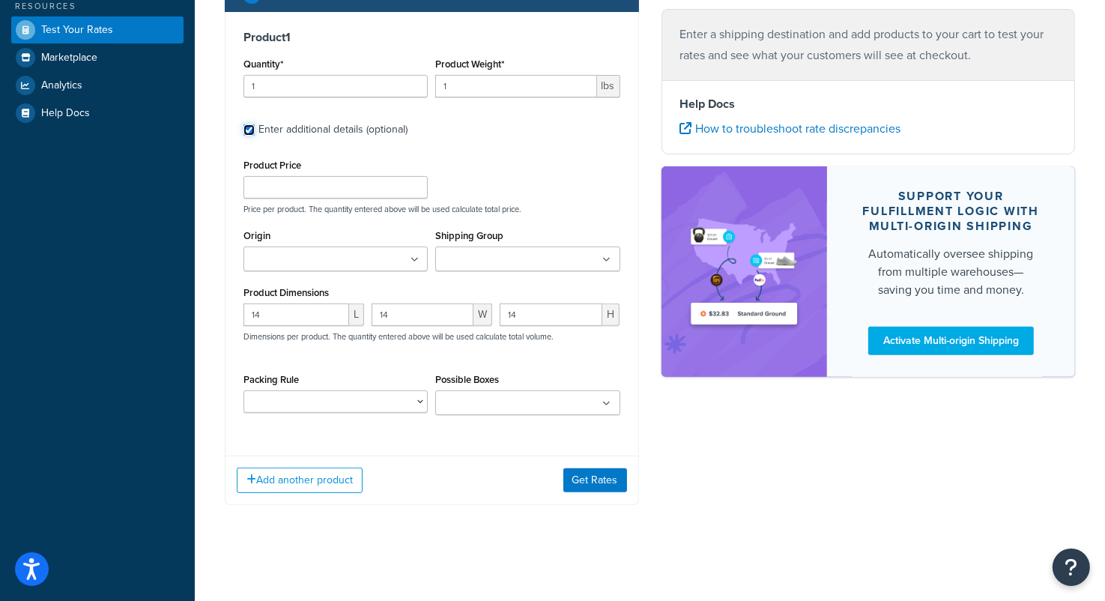
scroll to position [405, 0]
click at [595, 485] on button "Get Rates" at bounding box center [595, 480] width 64 height 24
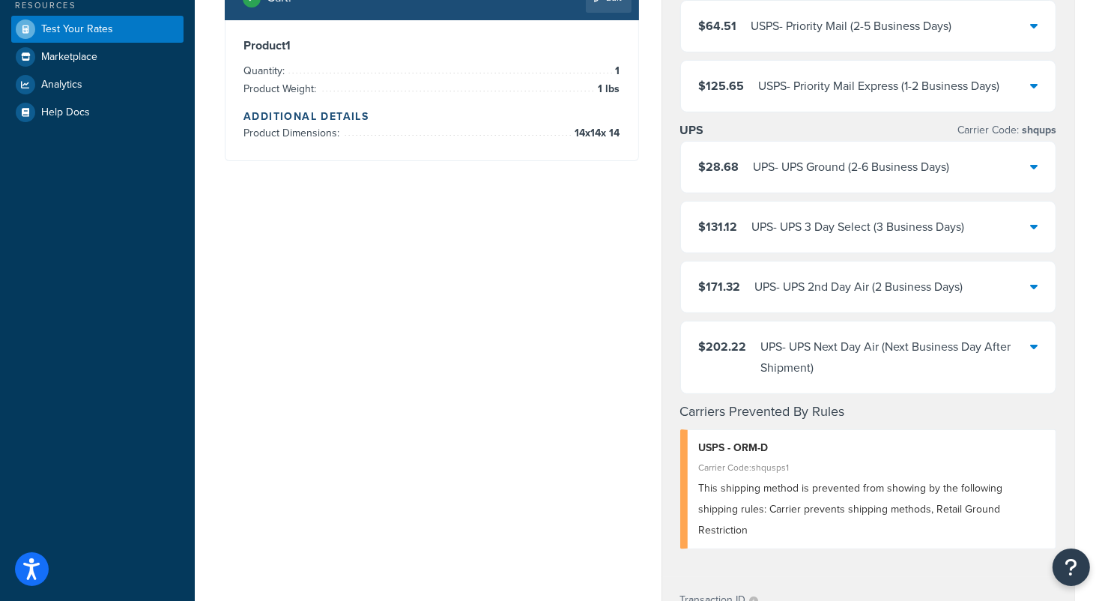
click at [1003, 183] on div "$28.68 UPS - UPS Ground (2-6 Business Days)" at bounding box center [868, 167] width 375 height 51
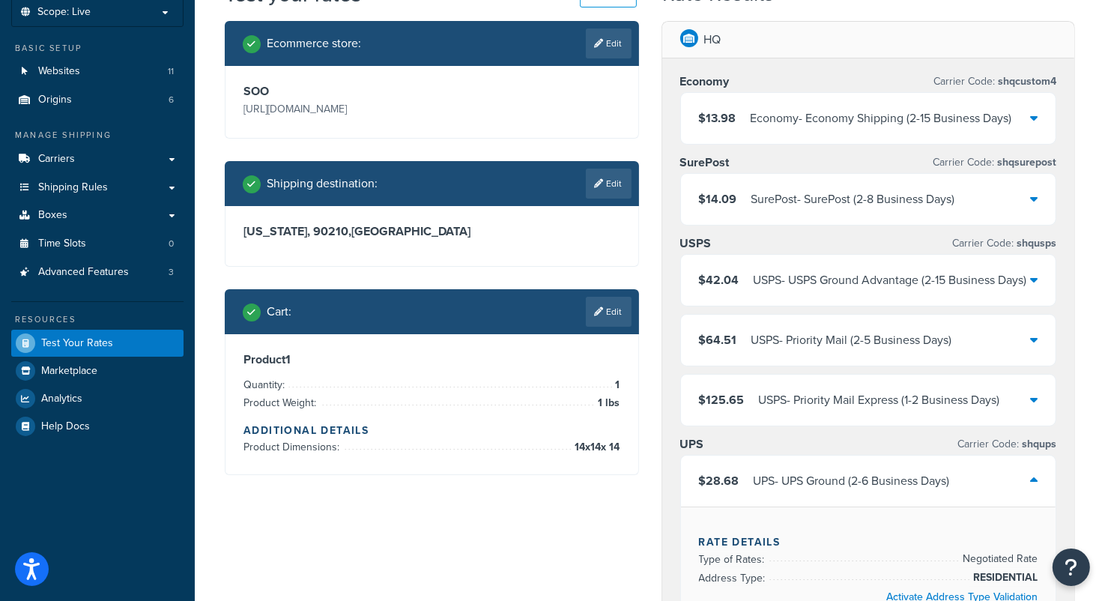
scroll to position [300, 0]
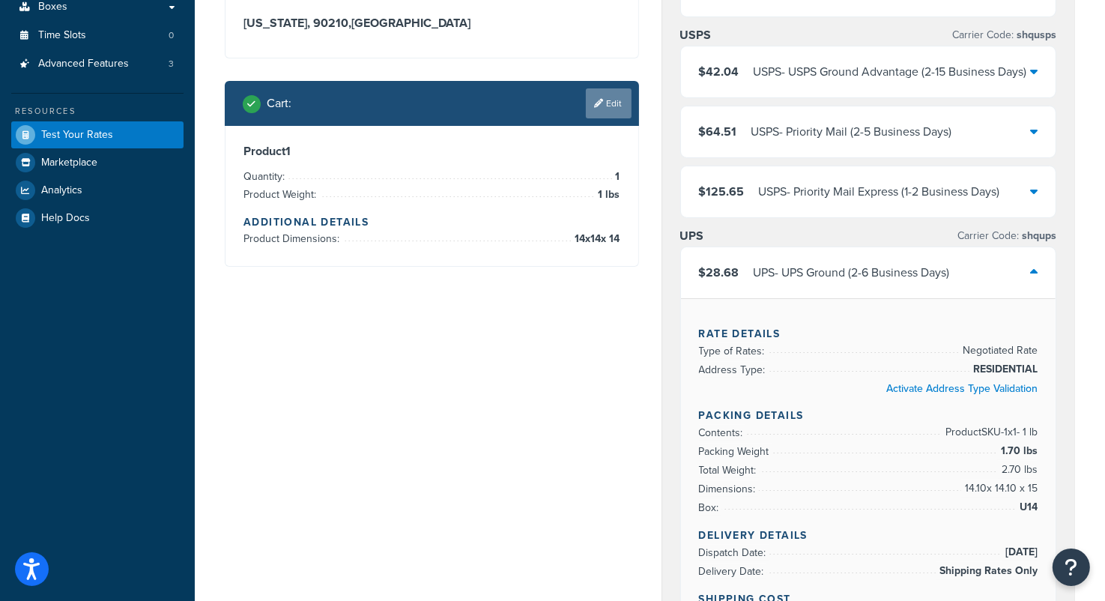
click at [605, 103] on link "Edit" at bounding box center [609, 103] width 46 height 30
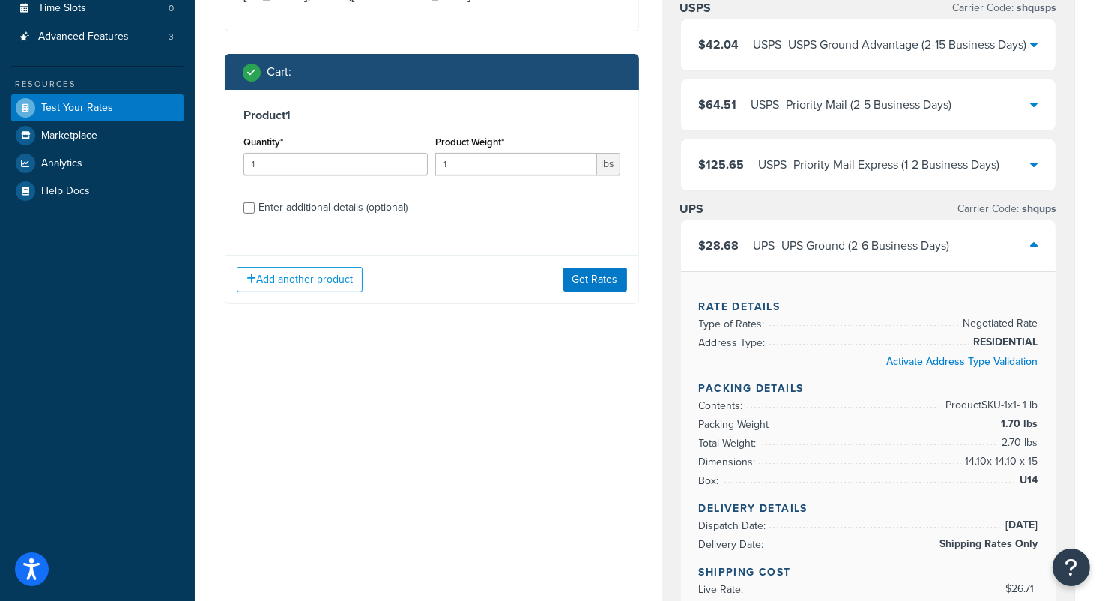
scroll to position [375, 0]
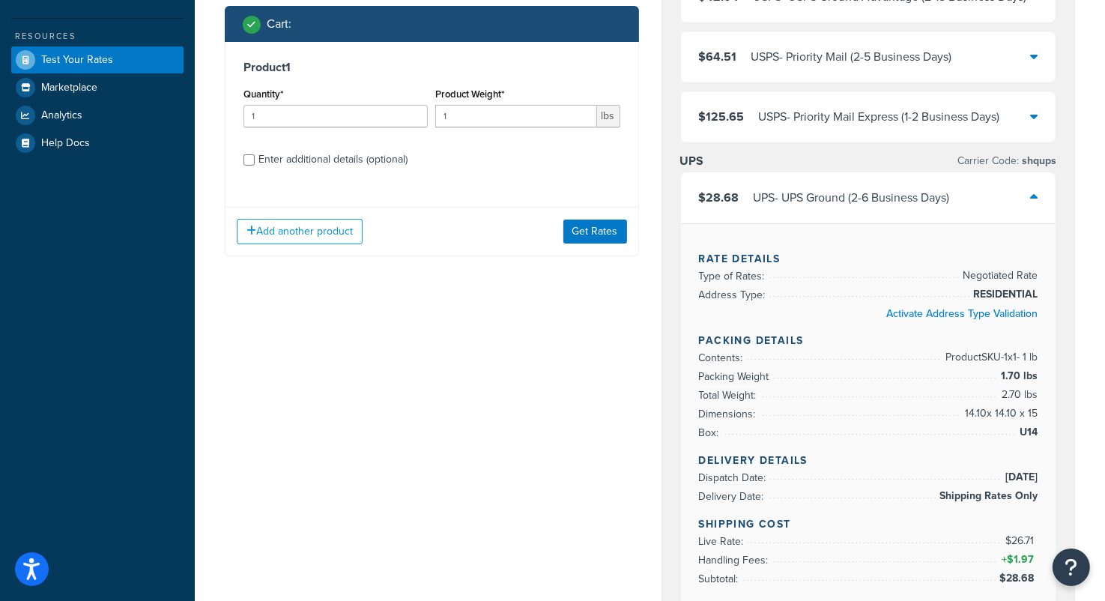
click at [243, 157] on div "Product 1 Quantity* 1 Product Weight* 1 lbs Enter additional details (optional)" at bounding box center [432, 119] width 413 height 154
click at [249, 164] on input "Enter additional details (optional)" at bounding box center [249, 159] width 11 height 11
checkbox input "true"
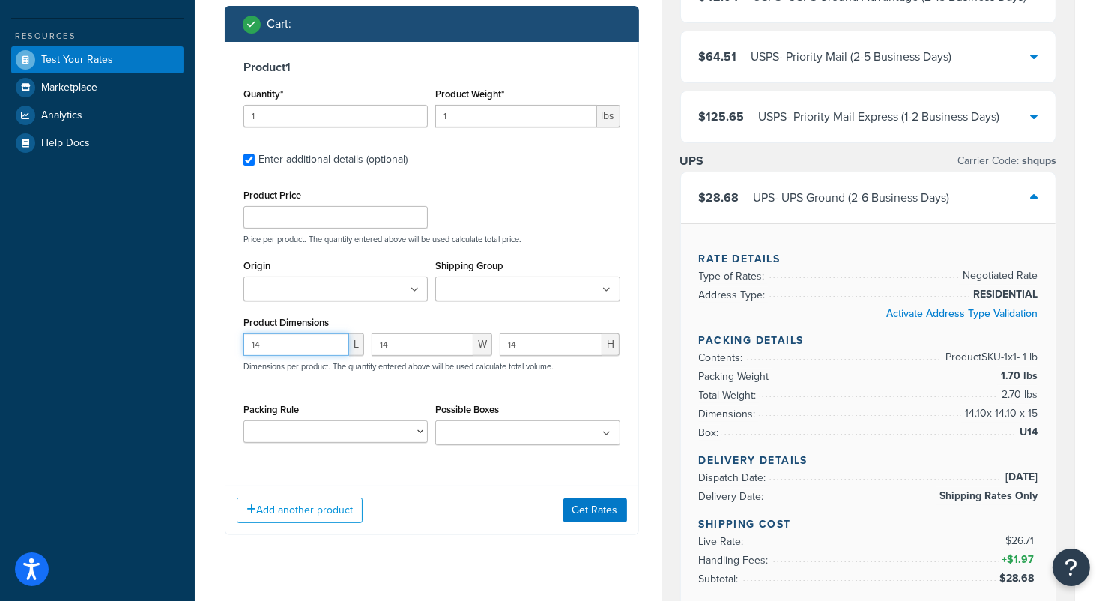
click at [306, 345] on input "14" at bounding box center [297, 344] width 106 height 22
type input "14.5"
click at [417, 341] on input "14" at bounding box center [423, 344] width 102 height 22
type input "14.5"
click at [551, 345] on input "14" at bounding box center [551, 344] width 103 height 22
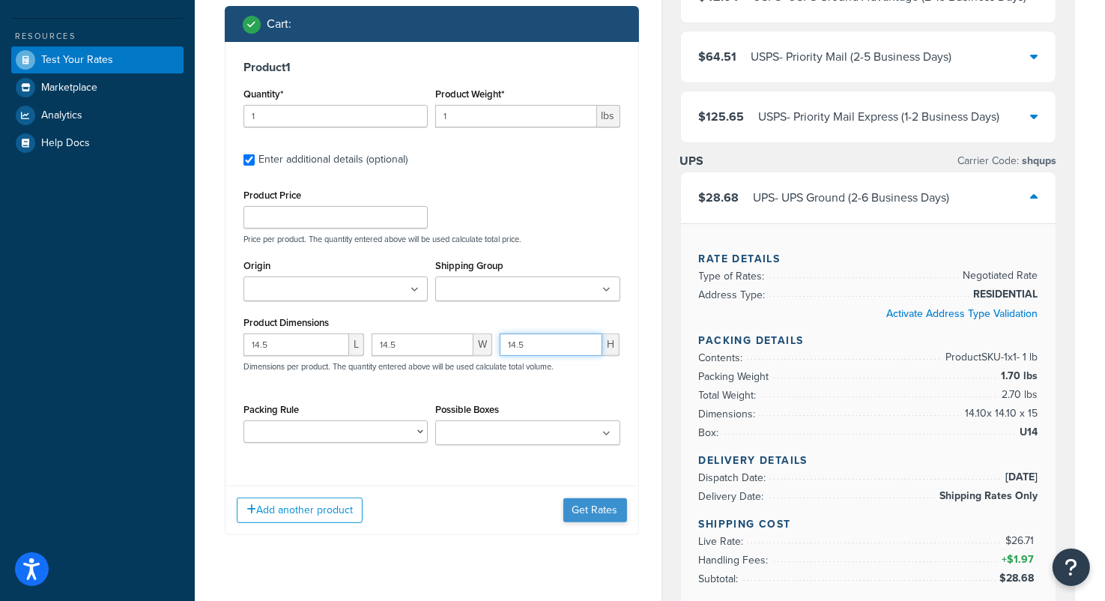
type input "14.5"
click at [590, 513] on button "Get Rates" at bounding box center [595, 510] width 64 height 24
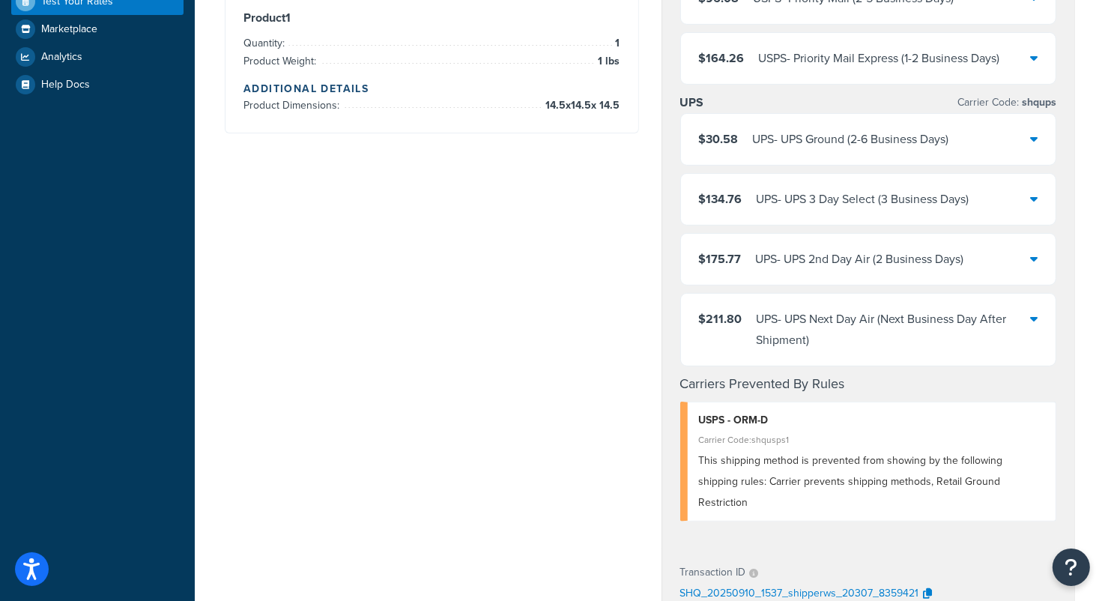
scroll to position [525, 0]
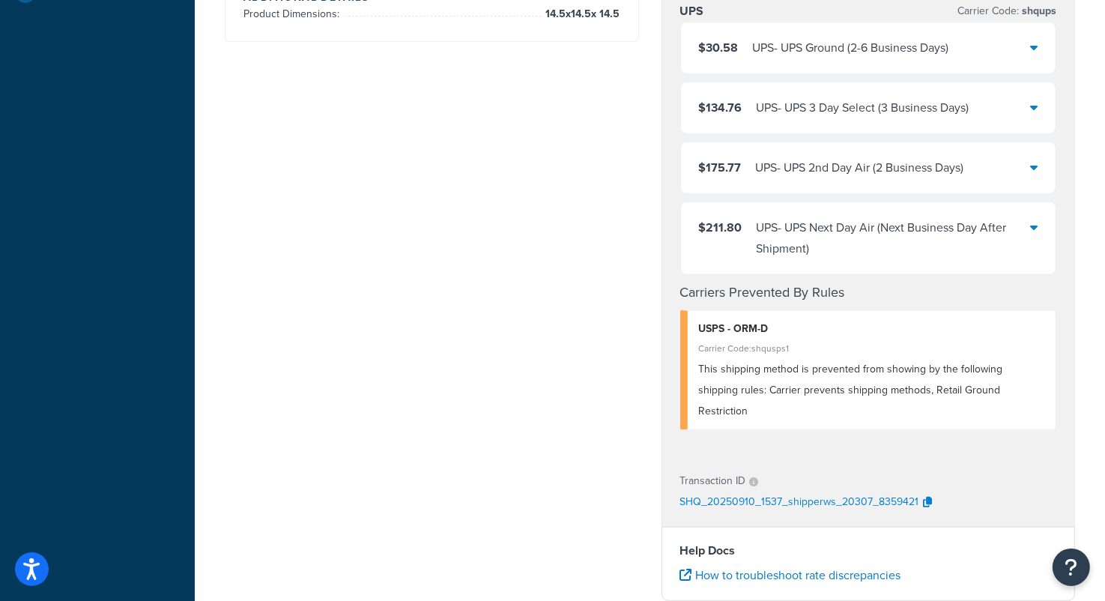
click at [995, 52] on div "$30.58 UPS - UPS Ground (2-6 Business Days)" at bounding box center [868, 47] width 375 height 51
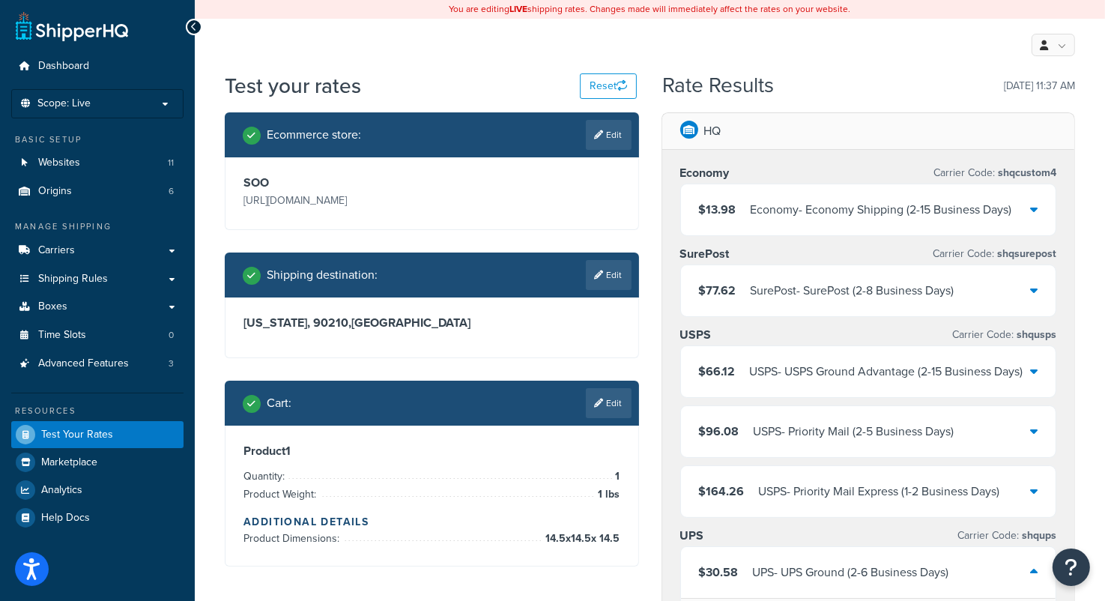
scroll to position [225, 0]
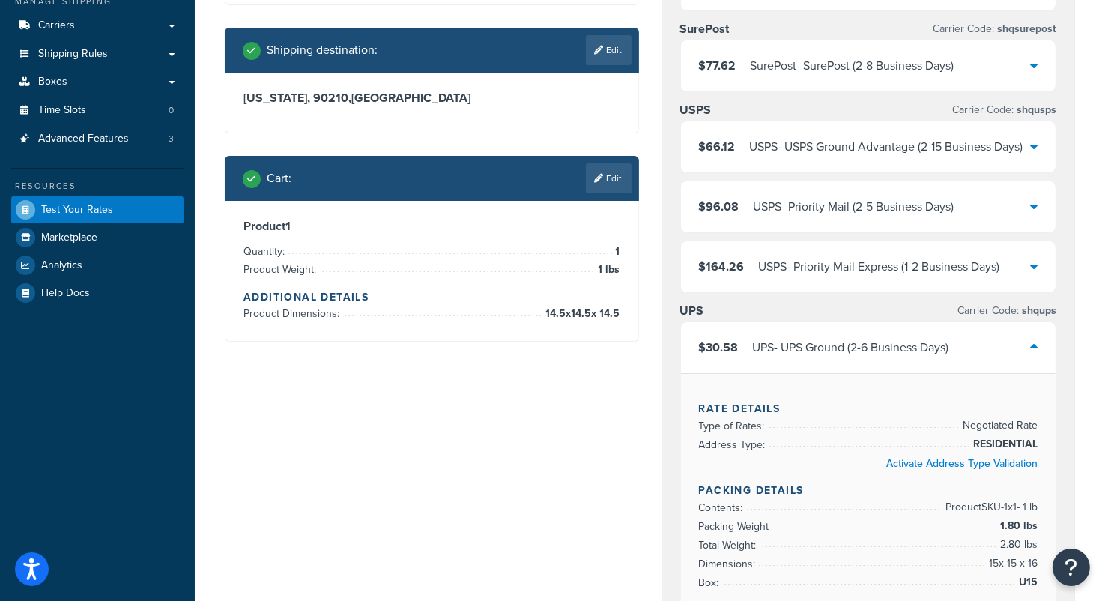
click at [612, 175] on link "Edit" at bounding box center [609, 178] width 46 height 30
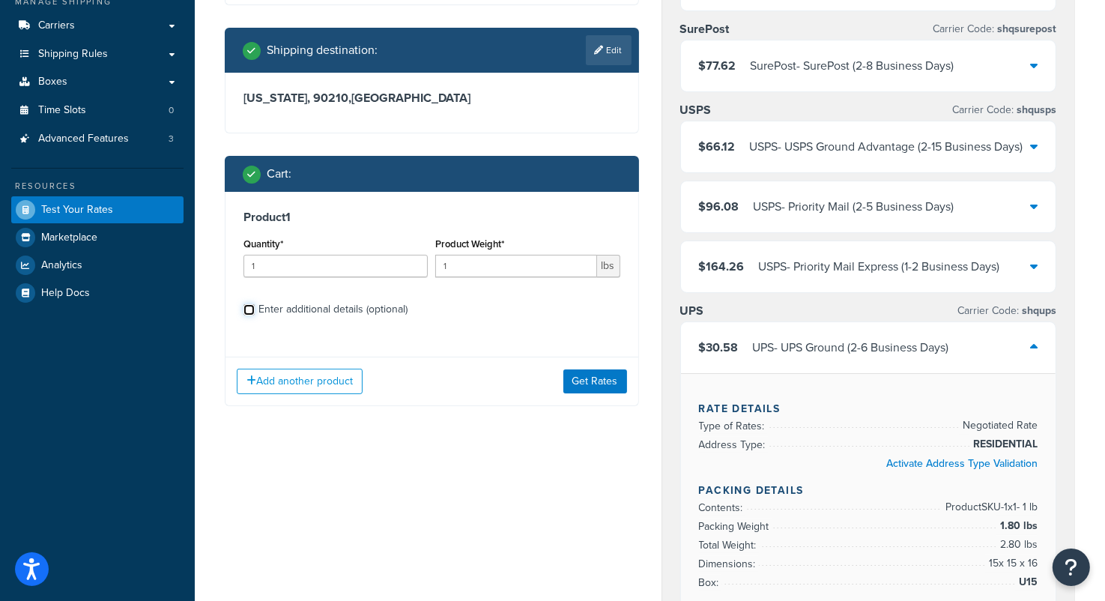
click at [253, 309] on input "Enter additional details (optional)" at bounding box center [249, 309] width 11 height 11
checkbox input "true"
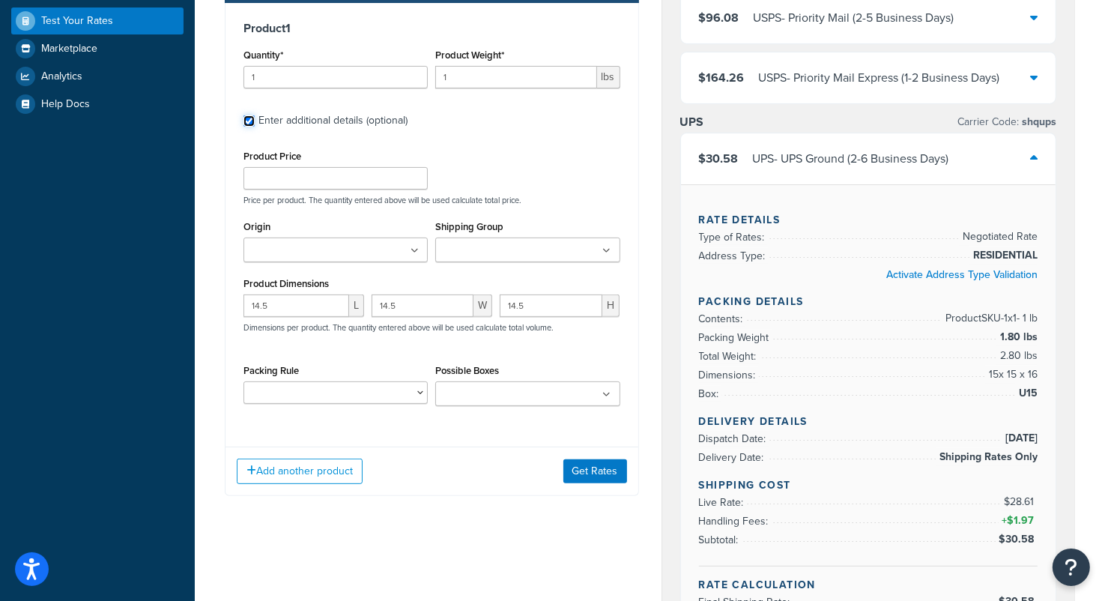
scroll to position [450, 0]
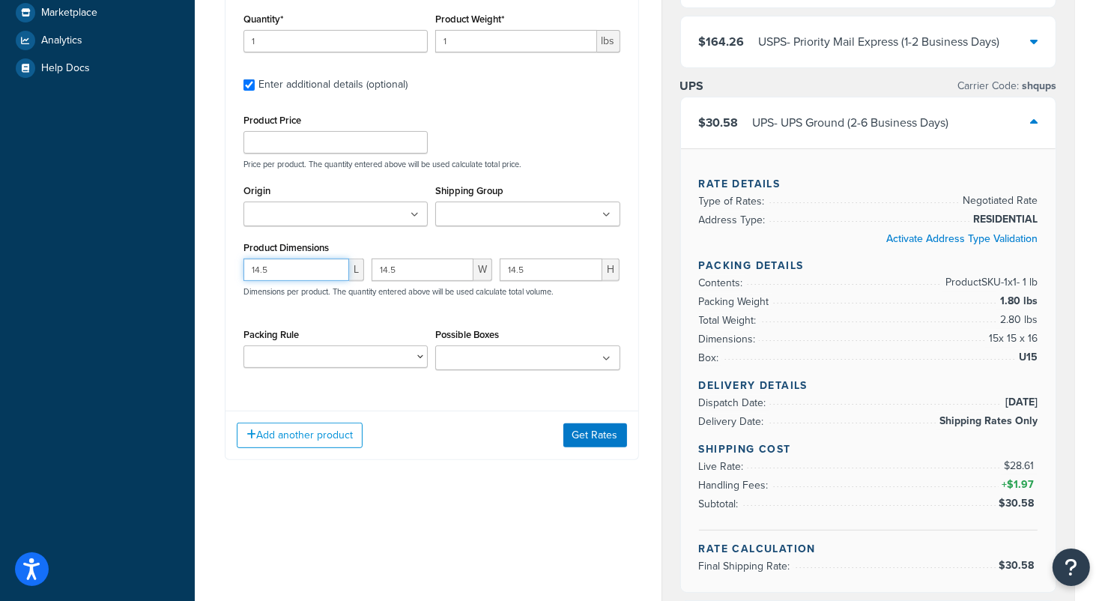
drag, startPoint x: 288, startPoint y: 267, endPoint x: 233, endPoint y: 273, distance: 55.0
click at [233, 273] on div "Product 1 Quantity* 1 Product Weight* 1 lbs Enter additional details (optional)…" at bounding box center [432, 183] width 413 height 432
type input "14"
drag, startPoint x: 416, startPoint y: 270, endPoint x: 356, endPoint y: 270, distance: 59.9
click at [357, 270] on div "14 L 14.5 W 14.5 H Dimensions per product. The quantity entered above will be u…" at bounding box center [432, 286] width 384 height 55
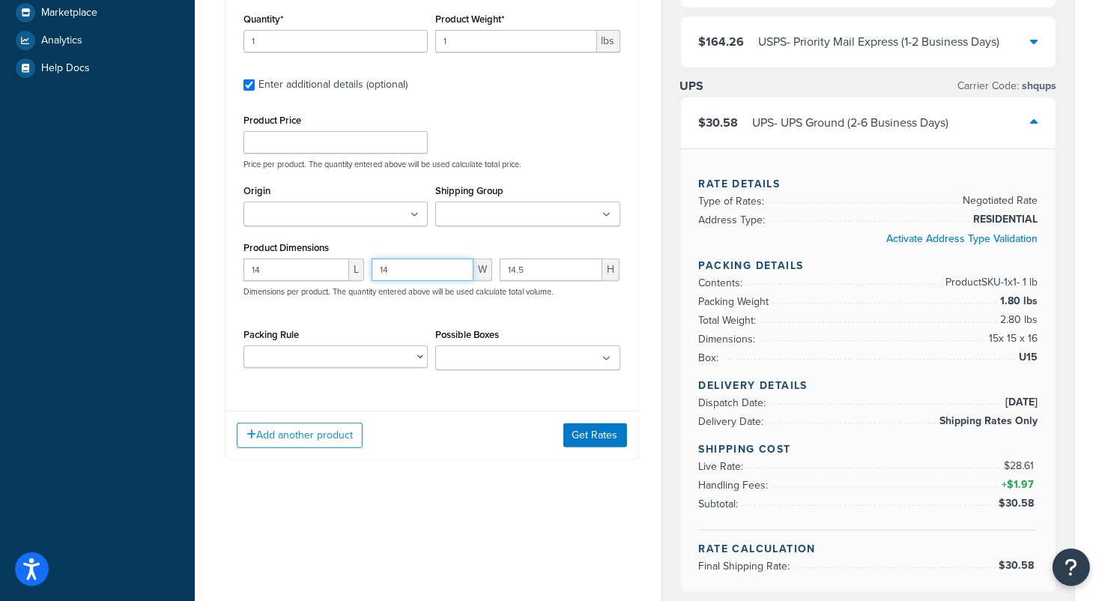
type input "14"
drag, startPoint x: 541, startPoint y: 267, endPoint x: 530, endPoint y: 273, distance: 11.7
click at [535, 271] on input "14.5" at bounding box center [551, 270] width 103 height 22
drag, startPoint x: 529, startPoint y: 268, endPoint x: 501, endPoint y: 273, distance: 29.0
click at [504, 273] on input "14.5" at bounding box center [551, 270] width 103 height 22
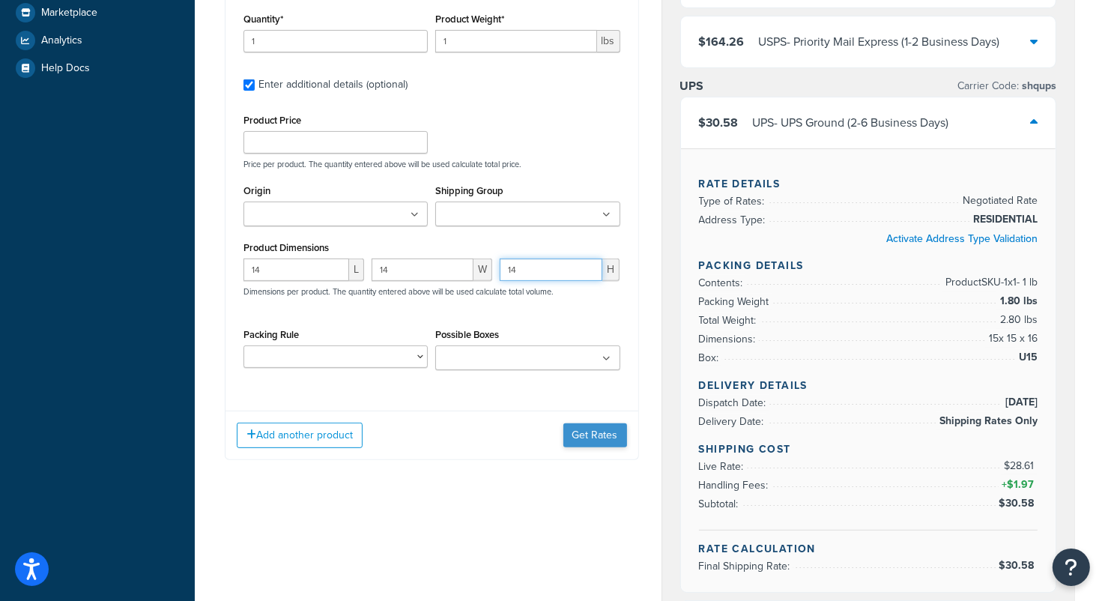
type input "14"
click at [596, 435] on button "Get Rates" at bounding box center [595, 435] width 64 height 24
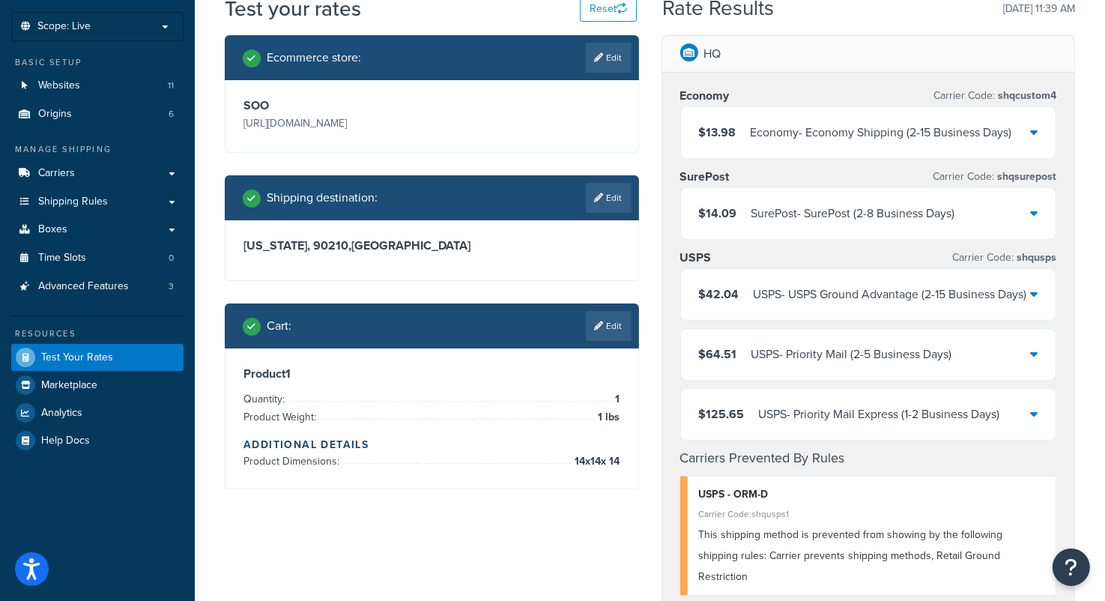
scroll to position [21, 0]
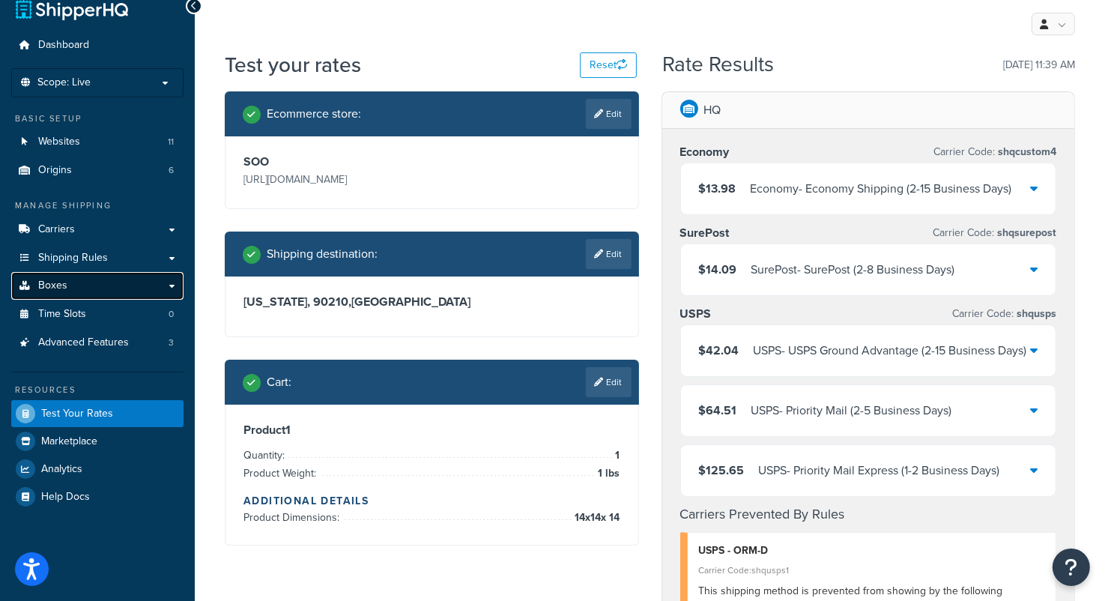
click at [92, 282] on link "Boxes" at bounding box center [97, 286] width 172 height 28
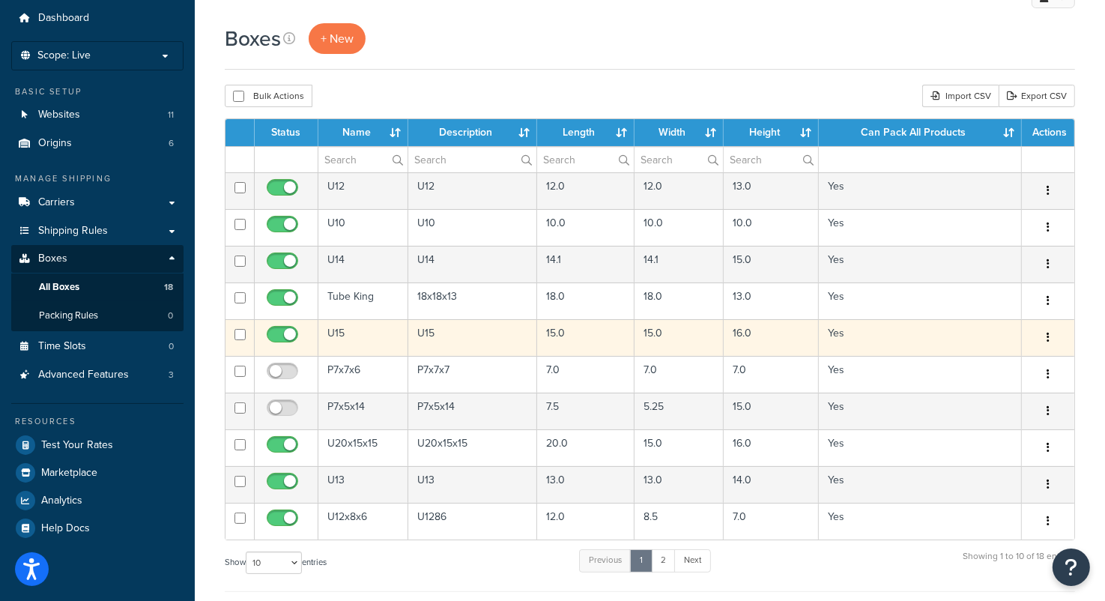
scroll to position [75, 0]
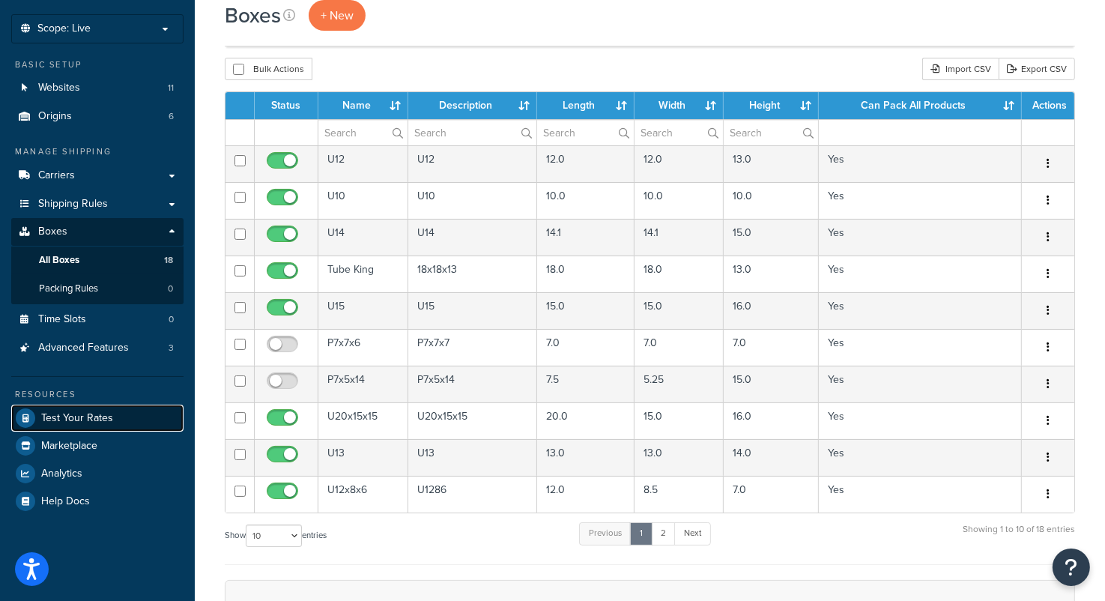
click at [74, 420] on span "Test Your Rates" at bounding box center [77, 418] width 72 height 13
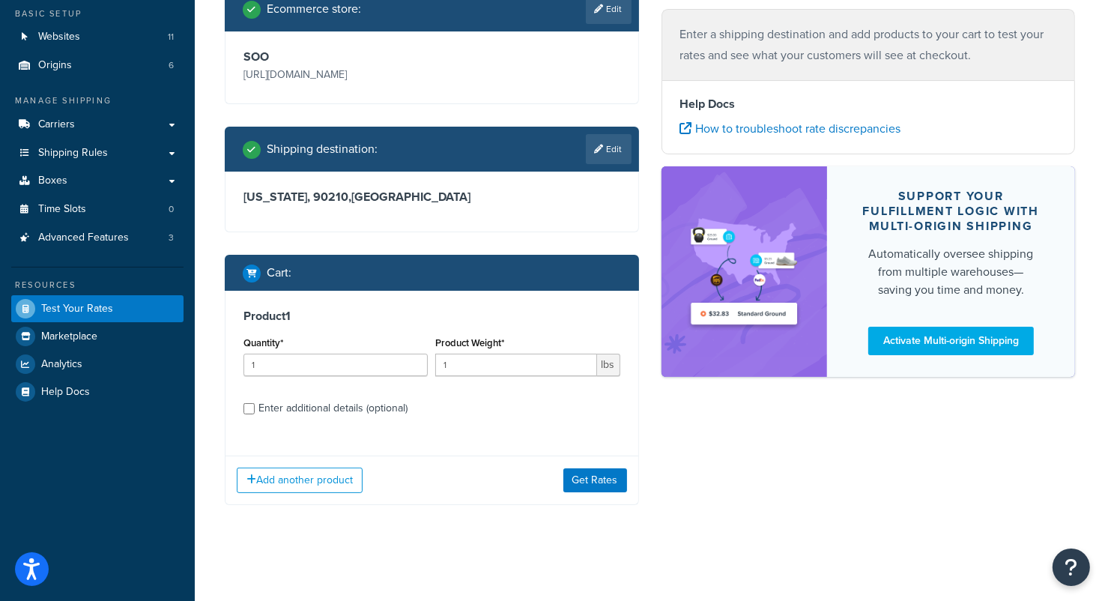
scroll to position [127, 0]
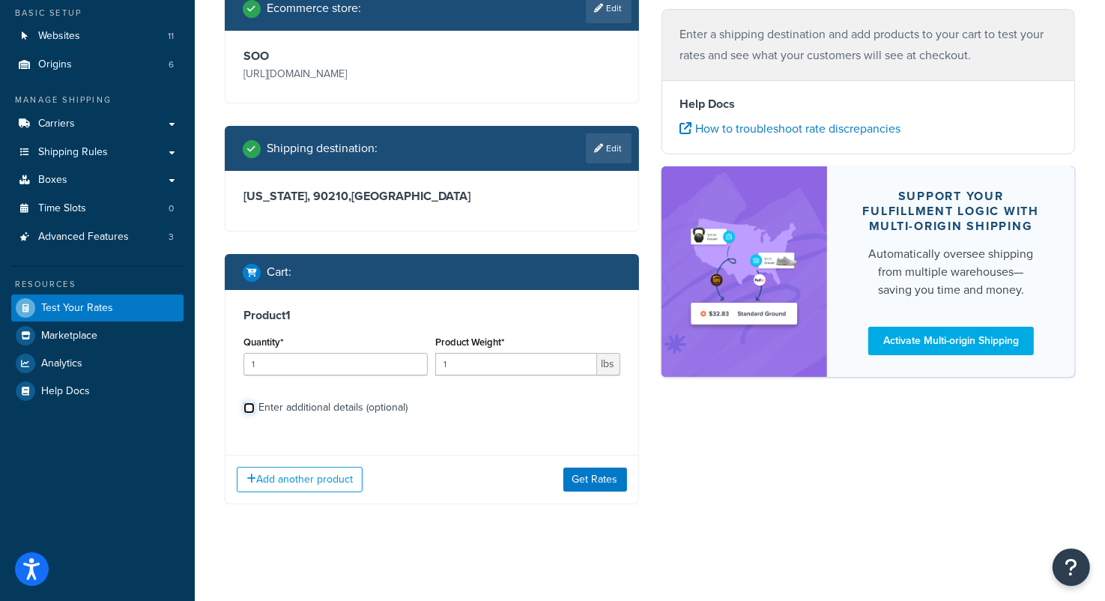
click at [252, 405] on input "Enter additional details (optional)" at bounding box center [249, 407] width 11 height 11
checkbox input "true"
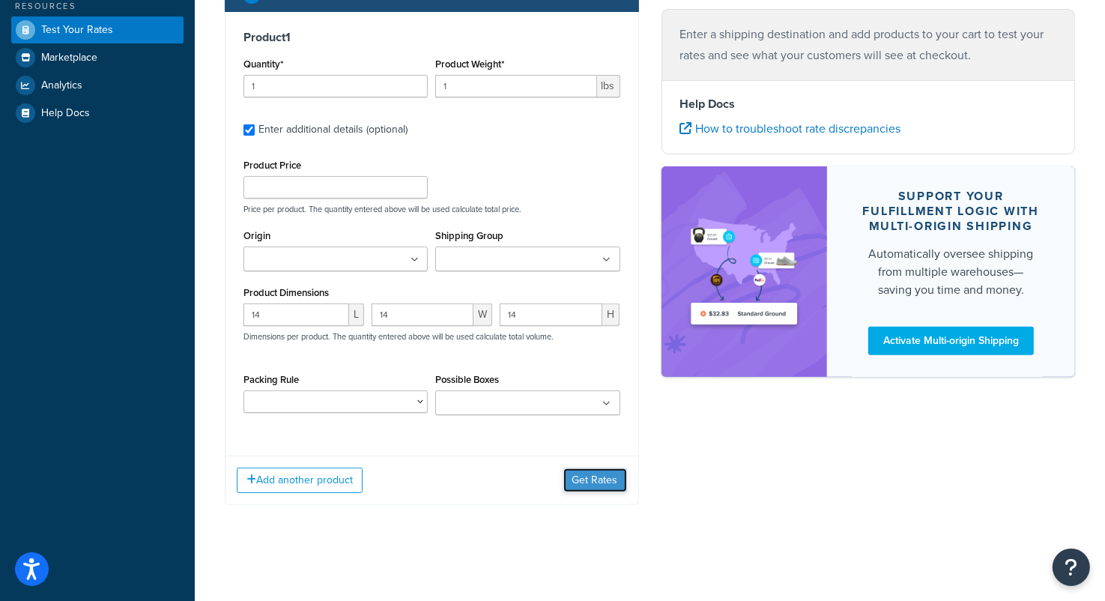
click at [599, 480] on button "Get Rates" at bounding box center [595, 480] width 64 height 24
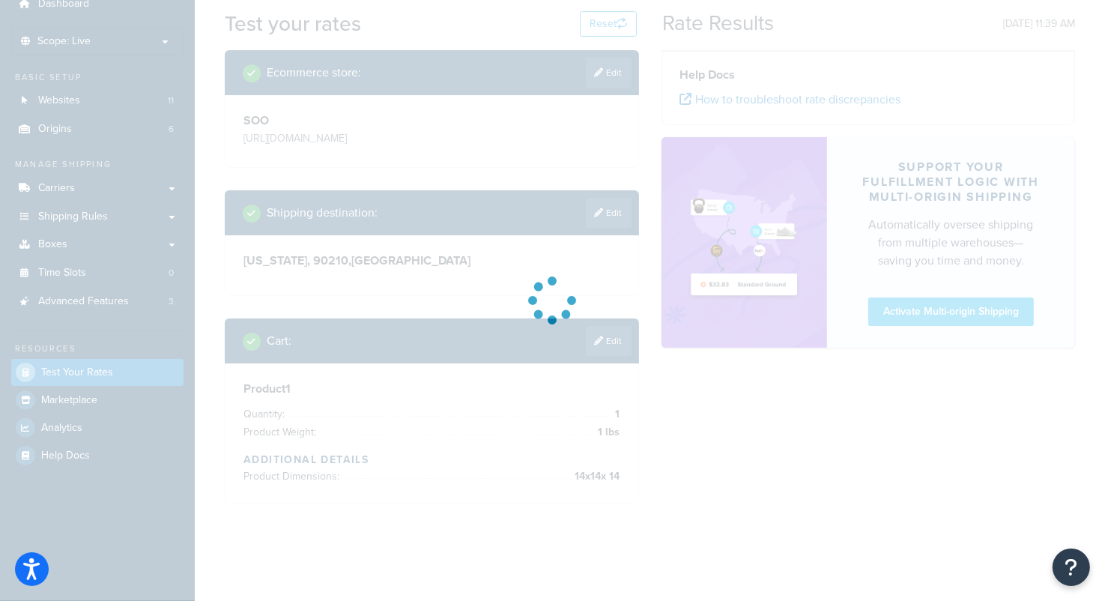
scroll to position [405, 0]
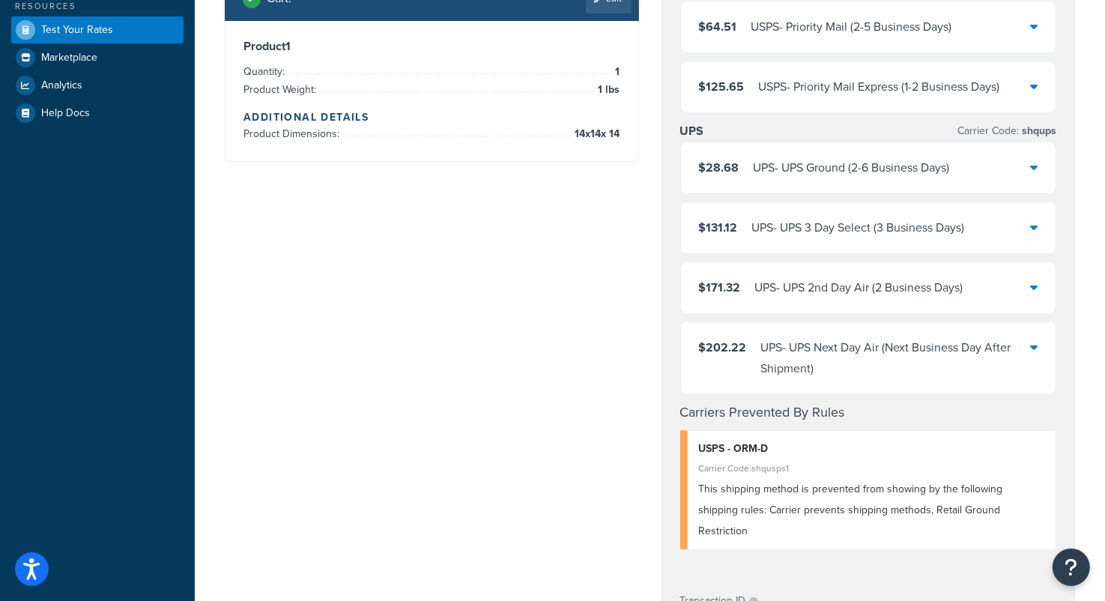
click at [901, 178] on div "UPS - UPS Ground (2-6 Business Days)" at bounding box center [852, 167] width 196 height 21
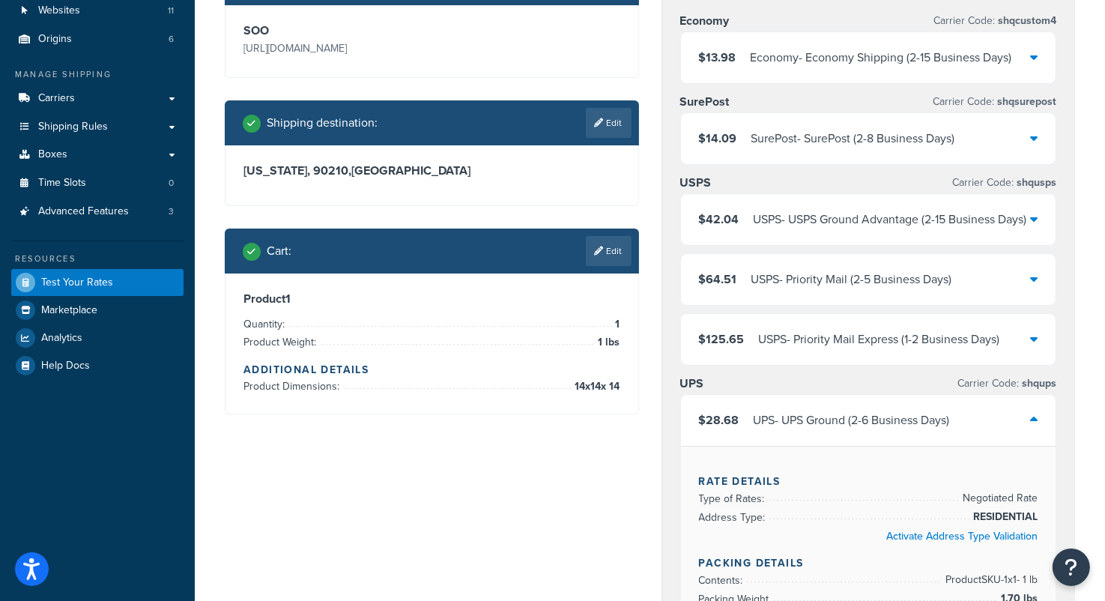
scroll to position [105, 0]
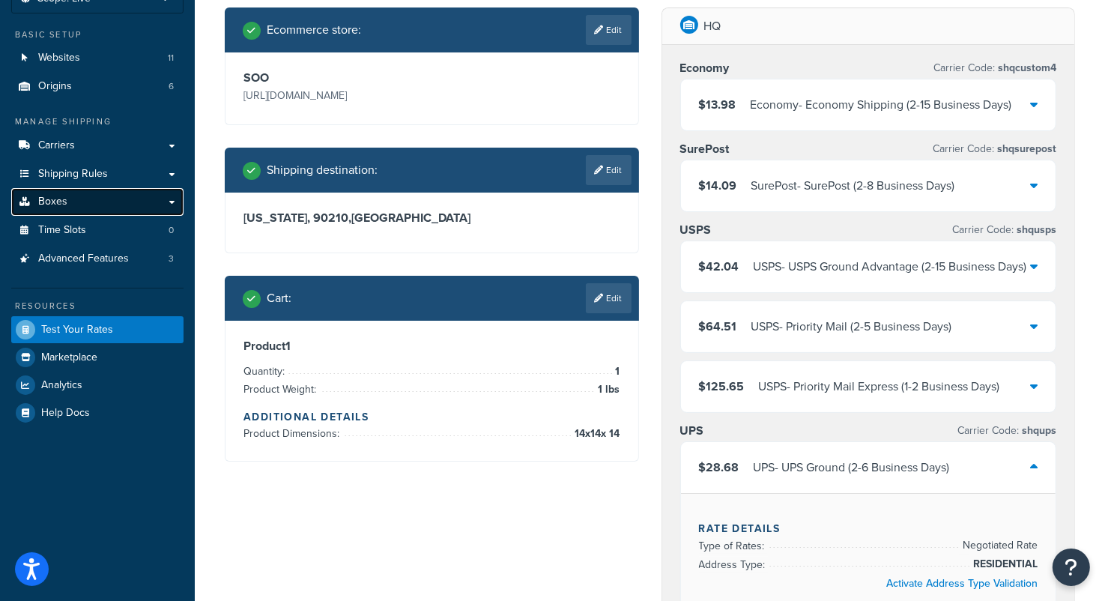
click at [96, 199] on link "Boxes" at bounding box center [97, 202] width 172 height 28
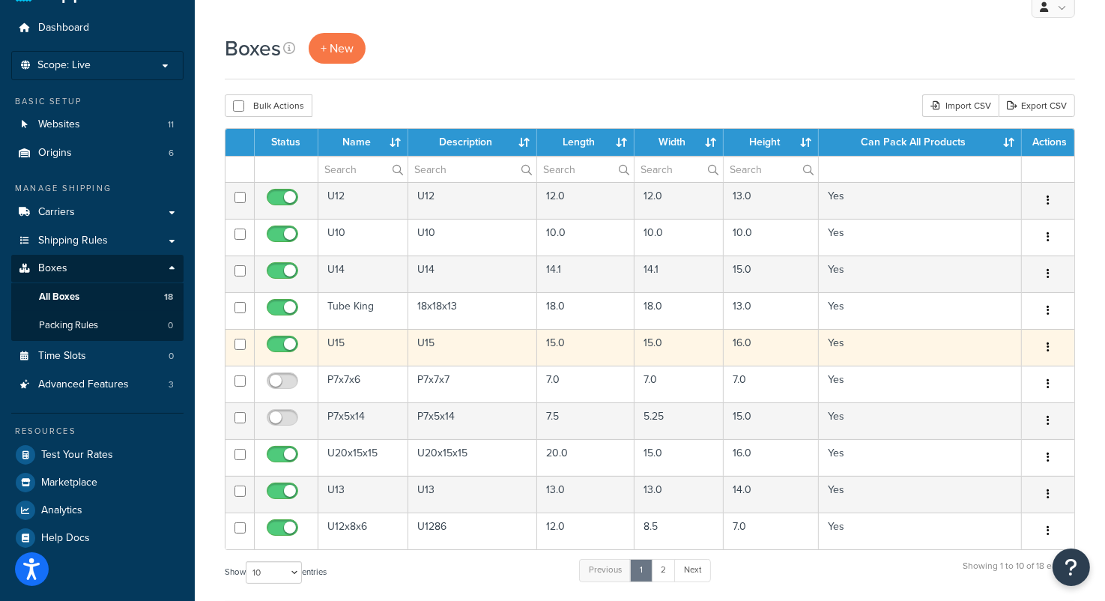
scroll to position [75, 0]
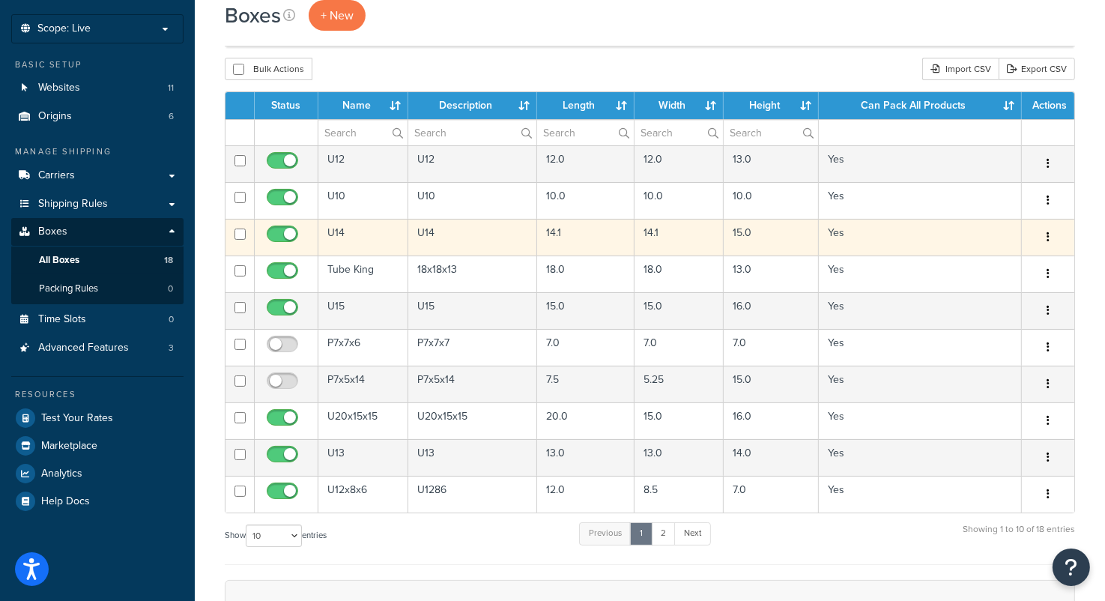
click at [1047, 236] on icon "button" at bounding box center [1048, 237] width 3 height 10
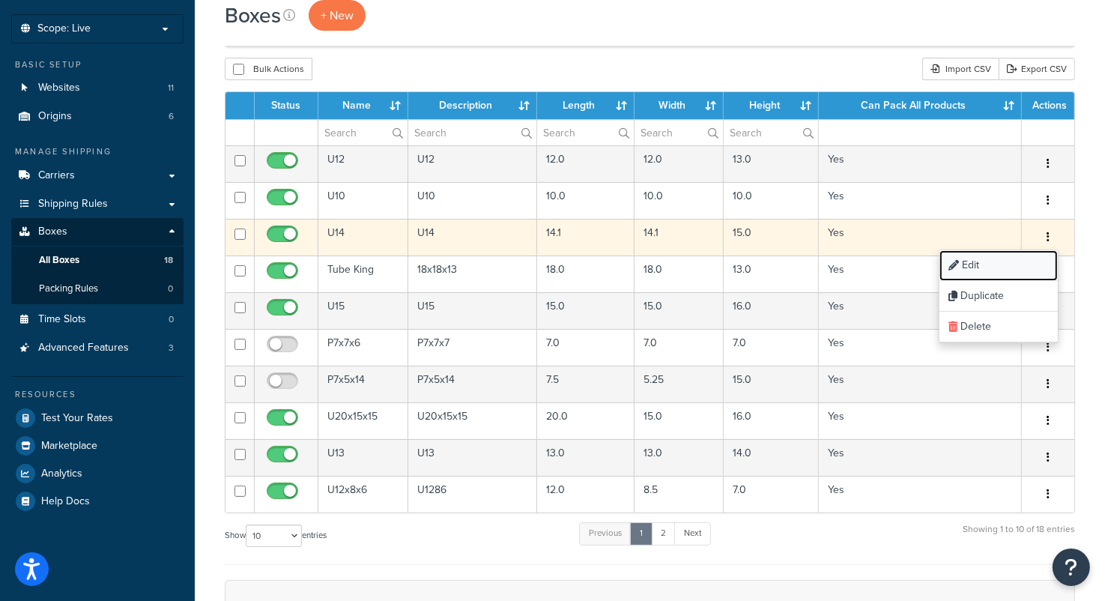
click at [988, 262] on link "Edit" at bounding box center [999, 265] width 118 height 31
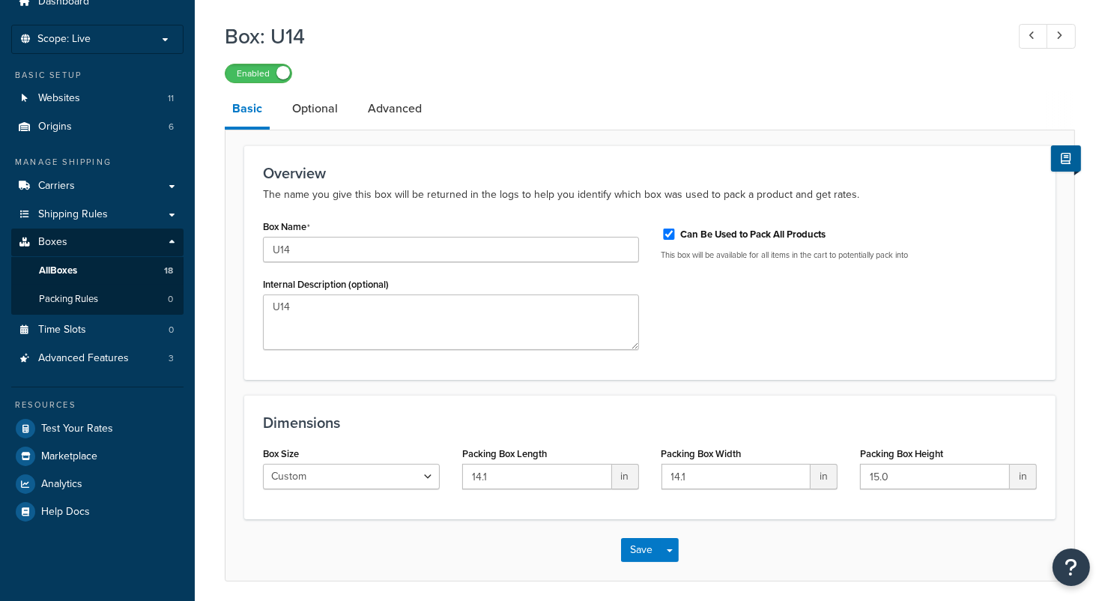
scroll to position [120, 0]
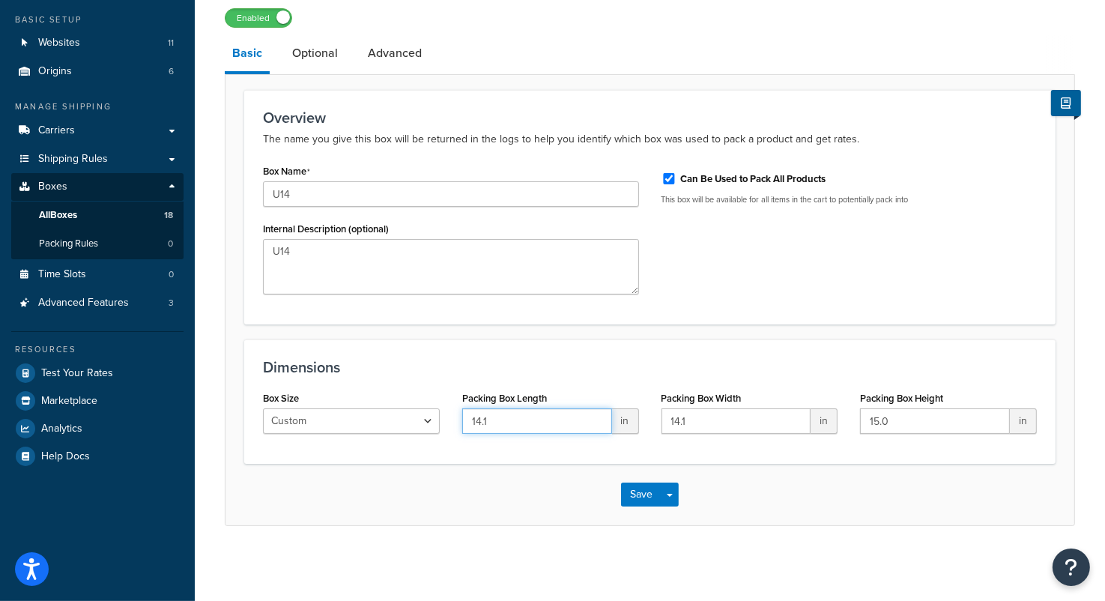
click at [516, 421] on input "14.1" at bounding box center [537, 420] width 150 height 25
type input "14.0"
click at [713, 415] on input "14.1" at bounding box center [737, 420] width 150 height 25
type input "14.0"
click at [634, 492] on button "Save" at bounding box center [641, 495] width 40 height 24
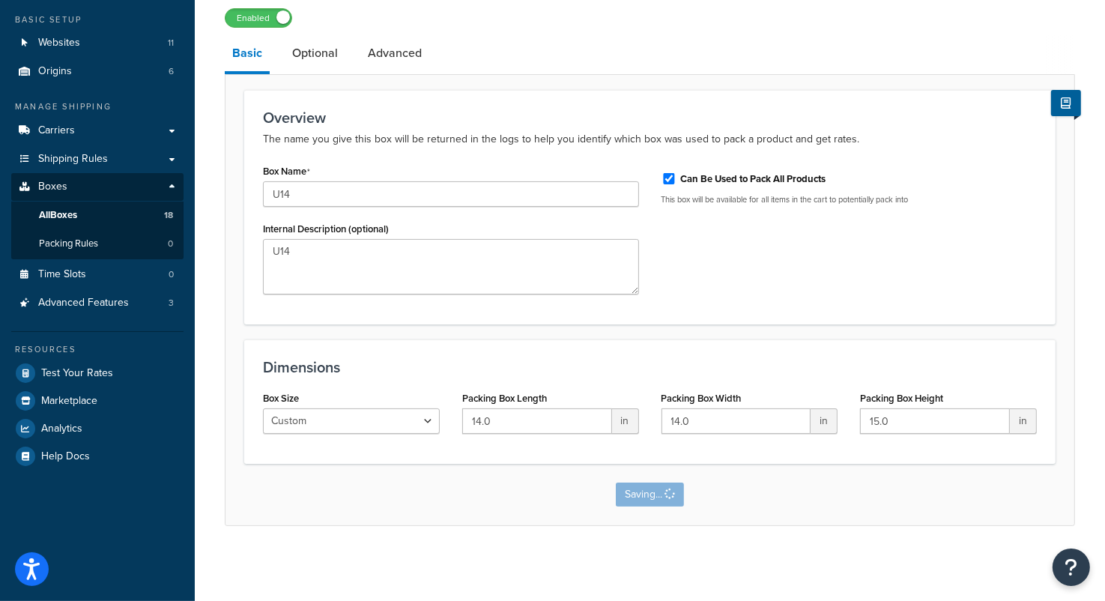
scroll to position [0, 0]
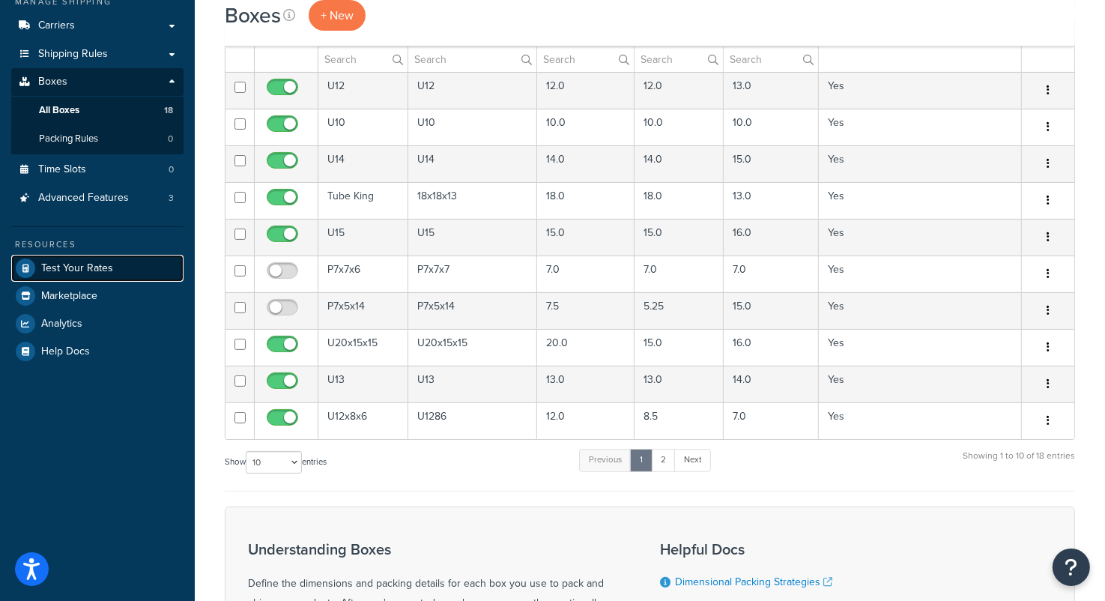
click at [79, 270] on span "Test Your Rates" at bounding box center [77, 268] width 72 height 13
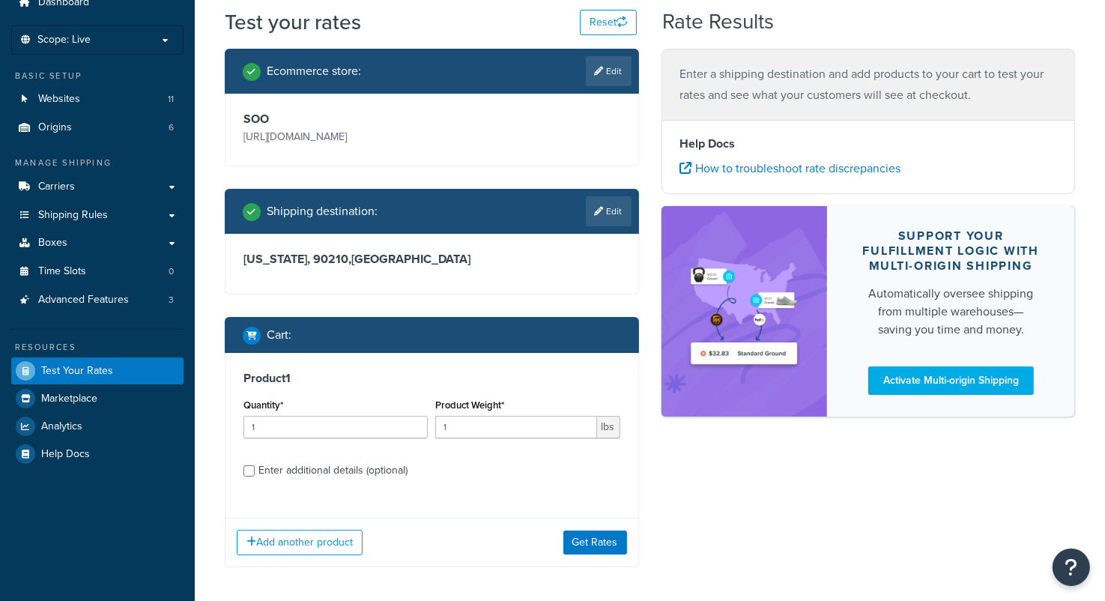
scroll to position [127, 0]
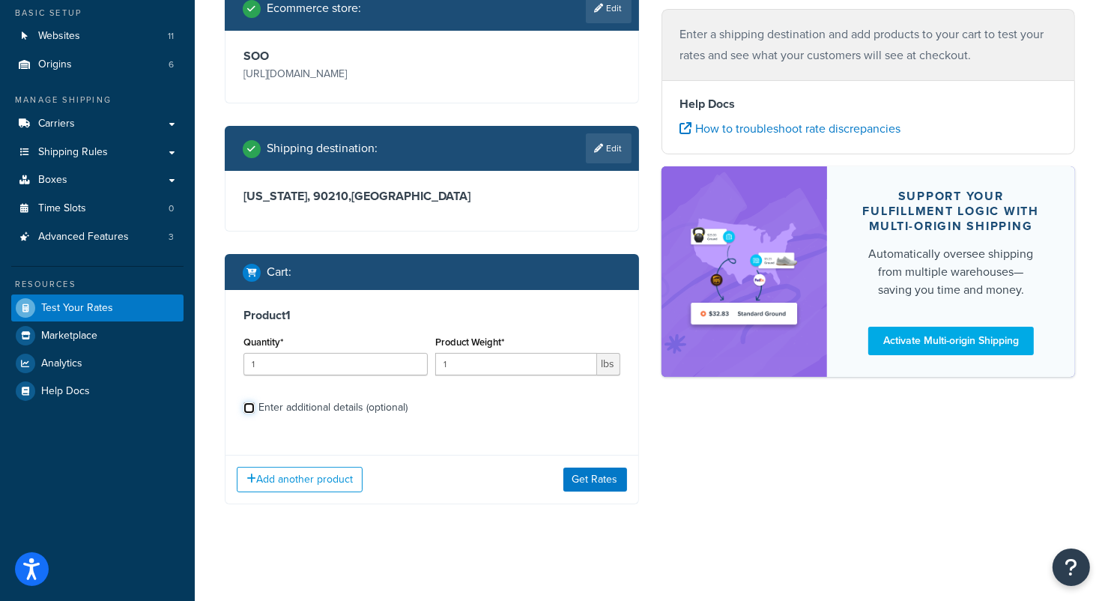
click at [247, 408] on input "Enter additional details (optional)" at bounding box center [249, 407] width 11 height 11
checkbox input "true"
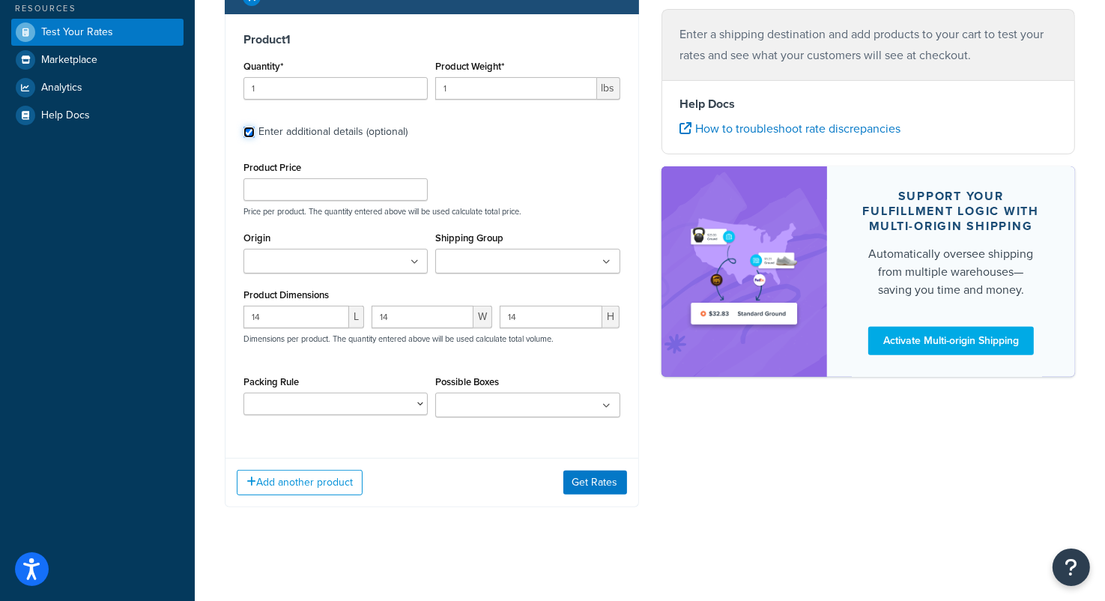
scroll to position [405, 0]
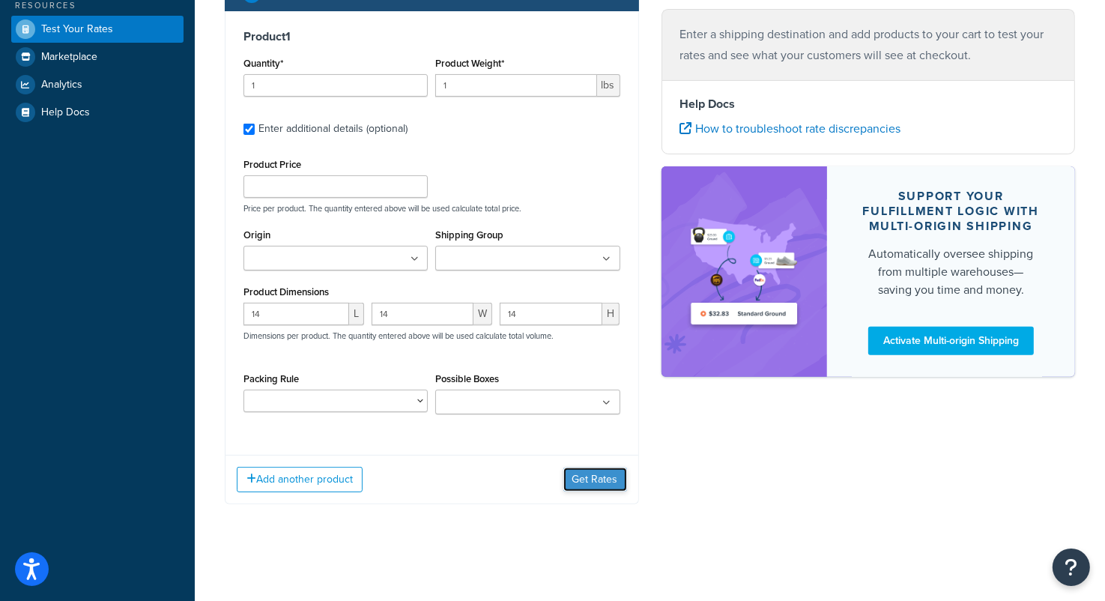
click at [598, 485] on button "Get Rates" at bounding box center [595, 480] width 64 height 24
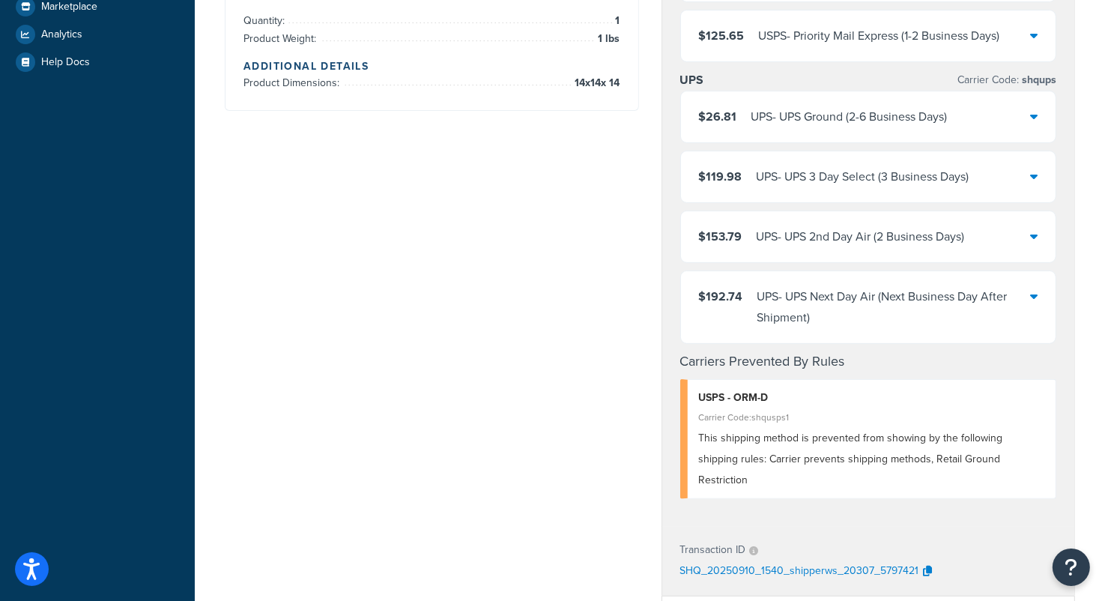
scroll to position [480, 0]
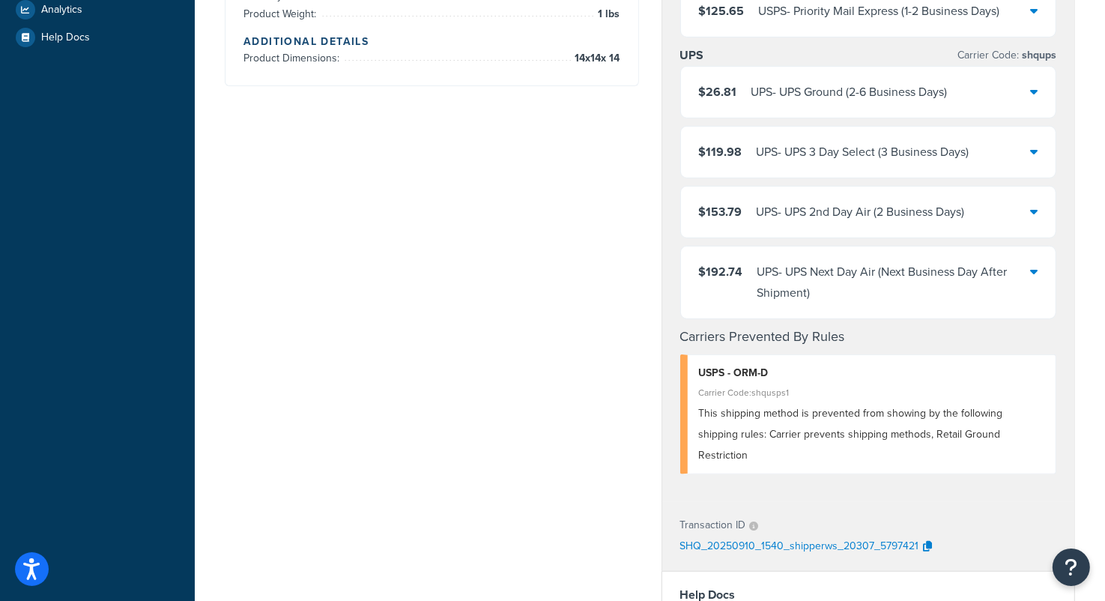
click at [896, 103] on div "UPS - UPS Ground (2-6 Business Days)" at bounding box center [850, 92] width 196 height 21
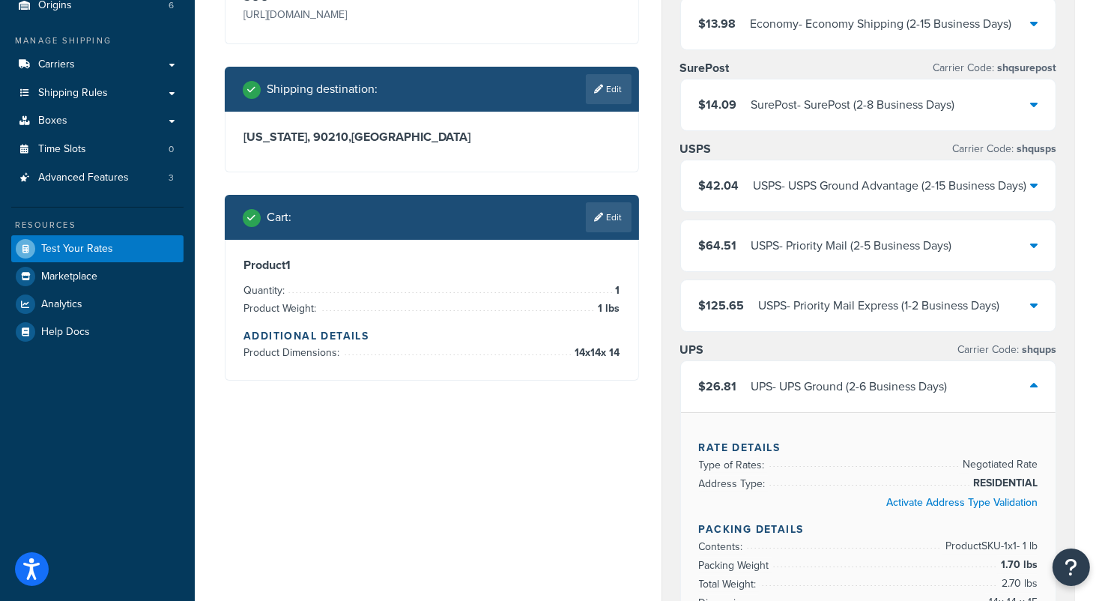
scroll to position [106, 0]
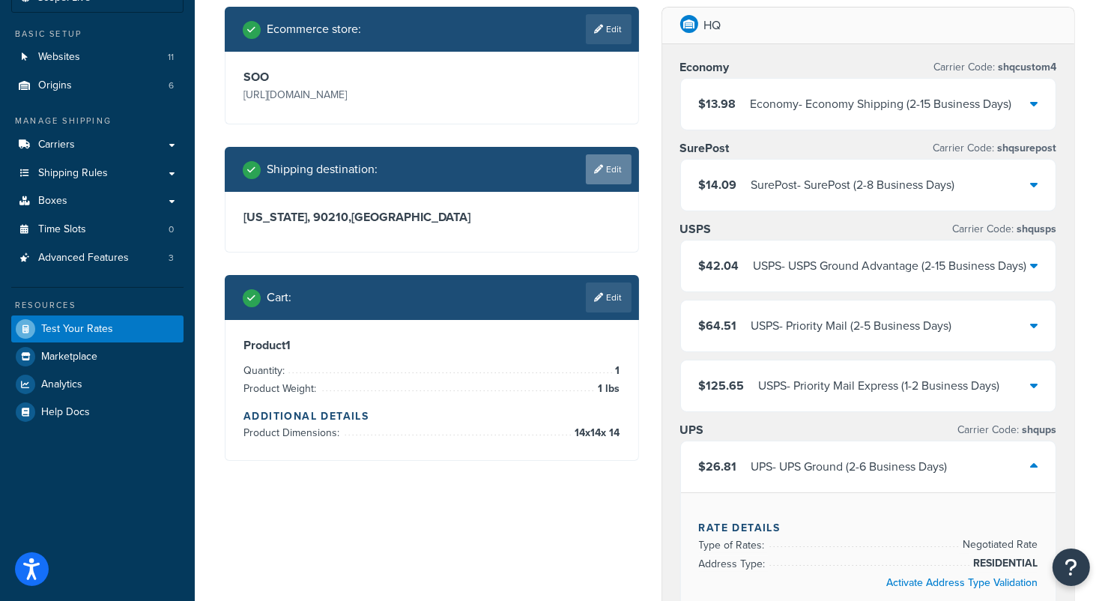
click at [603, 163] on link "Edit" at bounding box center [609, 169] width 46 height 30
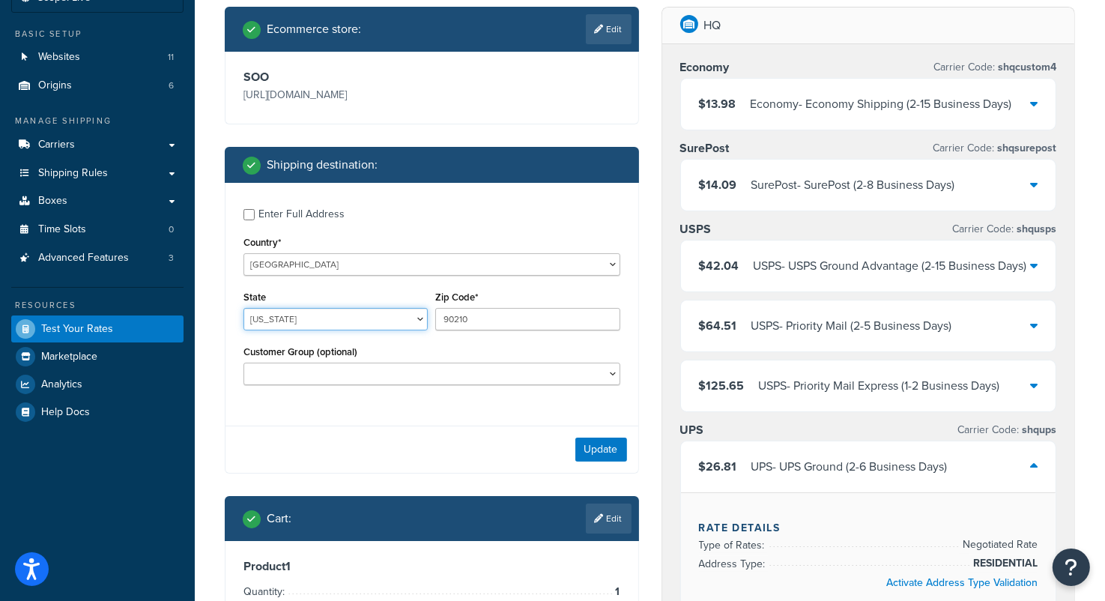
click at [363, 319] on select "Alabama Alaska American Samoa Arizona Arkansas Armed Forces Americas Armed Forc…" at bounding box center [336, 319] width 184 height 22
select select "AR"
click at [244, 309] on select "Alabama Alaska American Samoa Arizona Arkansas Armed Forces Americas Armed Forc…" at bounding box center [336, 319] width 184 height 22
drag, startPoint x: 489, startPoint y: 315, endPoint x: 417, endPoint y: 313, distance: 72.0
click at [416, 313] on div "State Alabama Alaska American Samoa Arizona Arkansas Armed Forces Americas Arme…" at bounding box center [432, 314] width 384 height 55
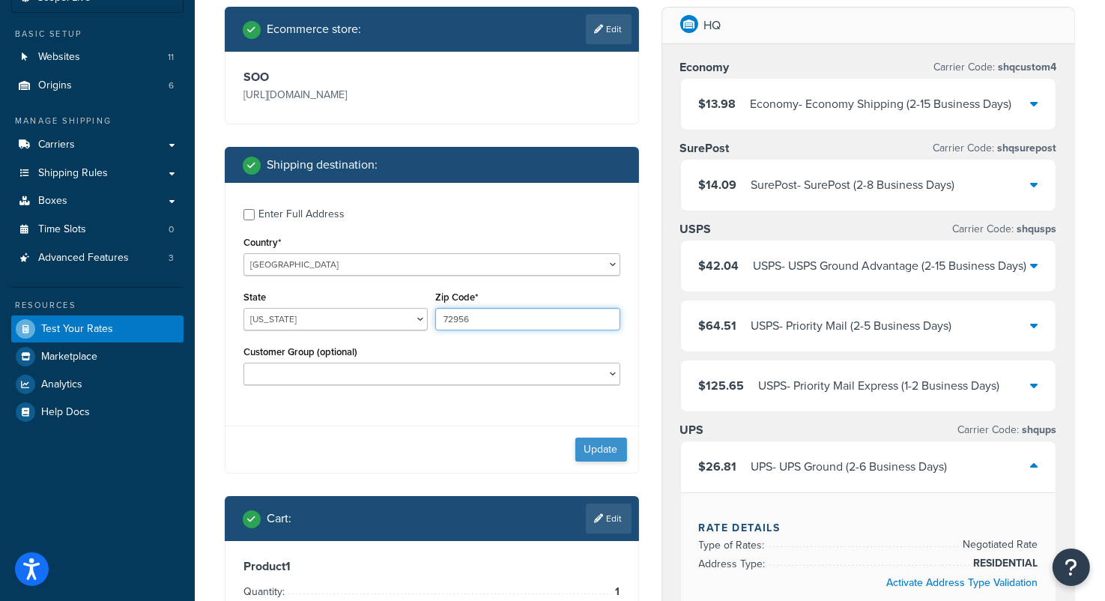
type input "72956"
click at [598, 449] on button "Update" at bounding box center [601, 450] width 52 height 24
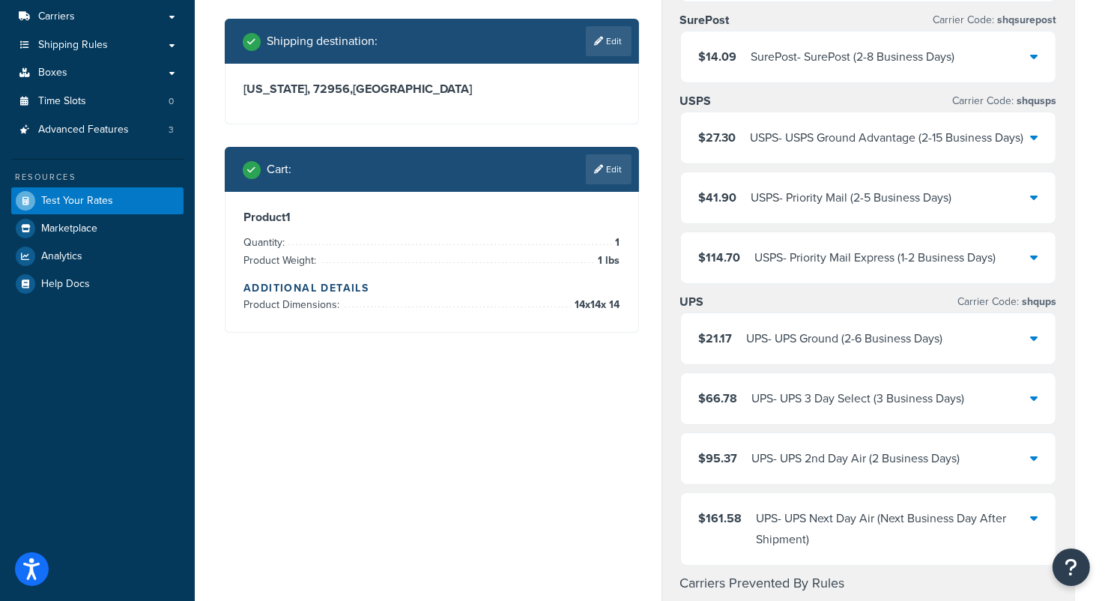
scroll to position [330, 0]
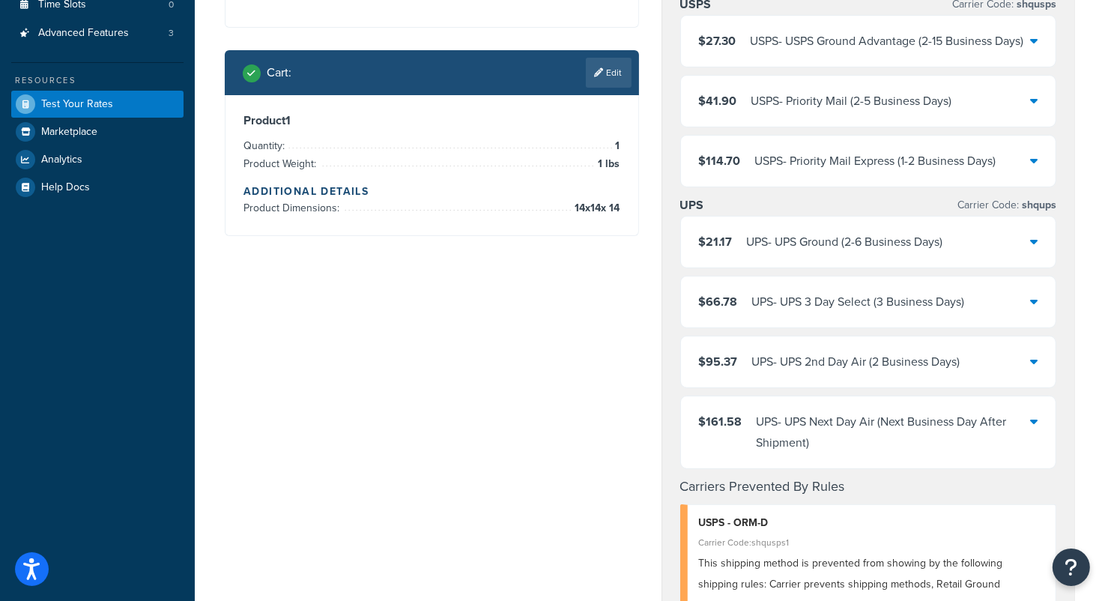
click at [940, 253] on div "UPS - UPS Ground (2-6 Business Days)" at bounding box center [845, 242] width 196 height 21
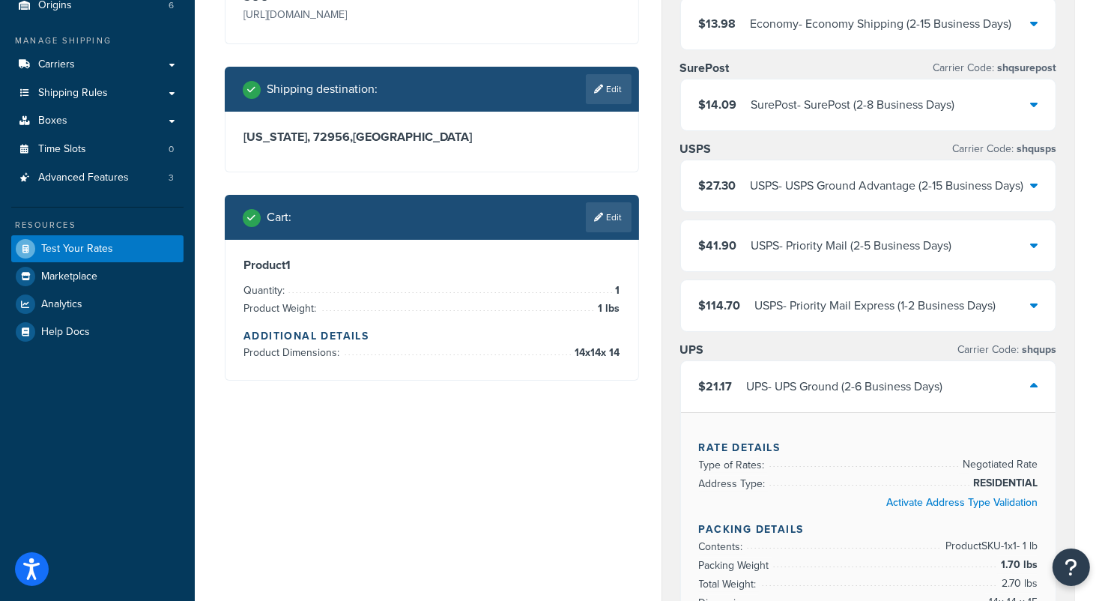
scroll to position [106, 0]
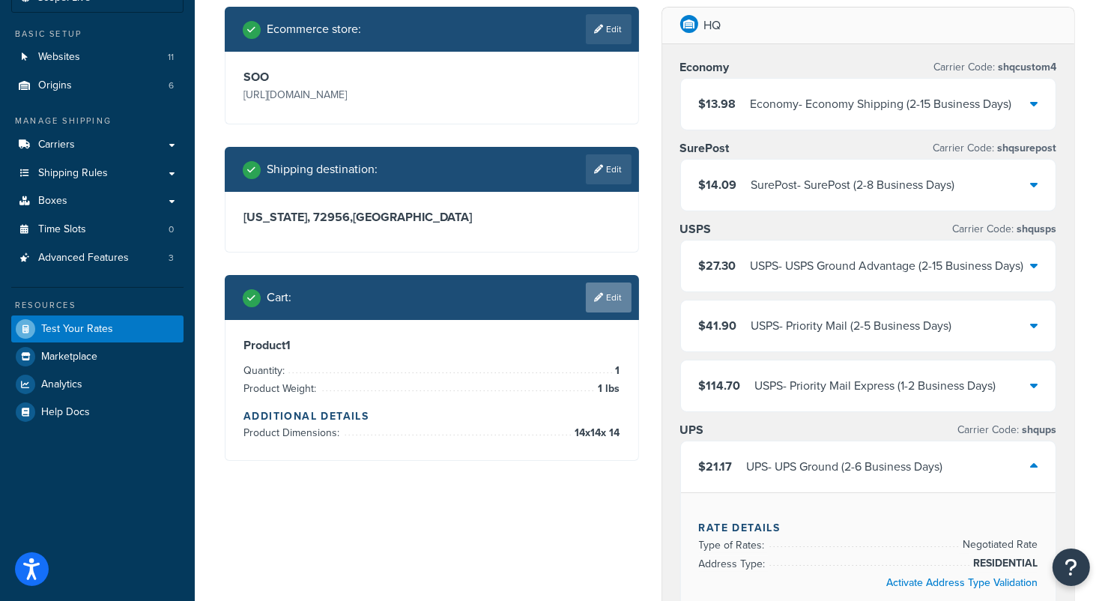
click at [610, 298] on link "Edit" at bounding box center [609, 297] width 46 height 30
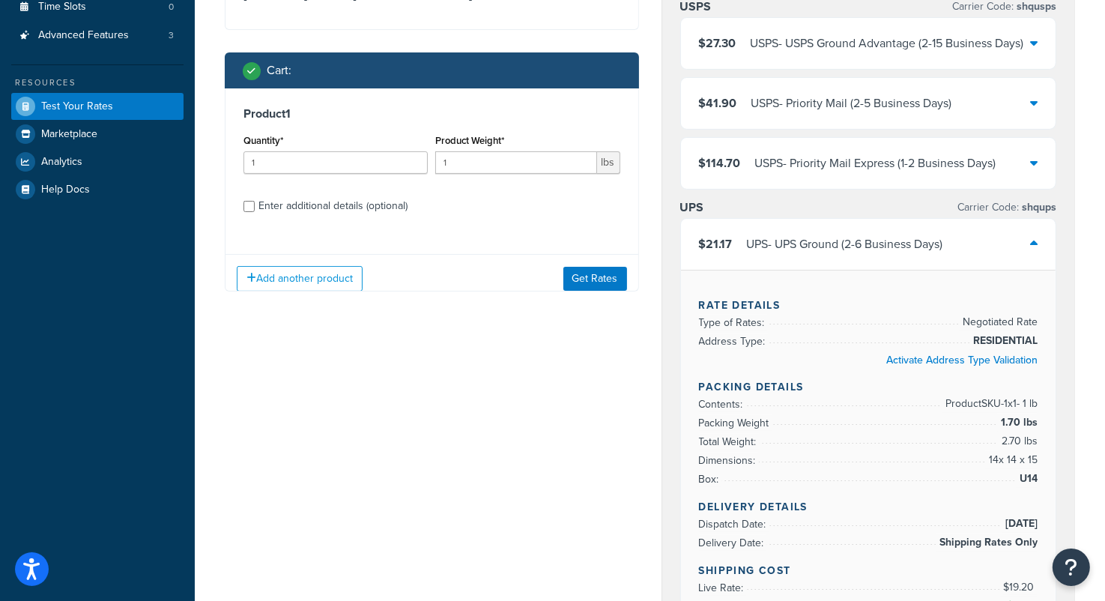
scroll to position [330, 0]
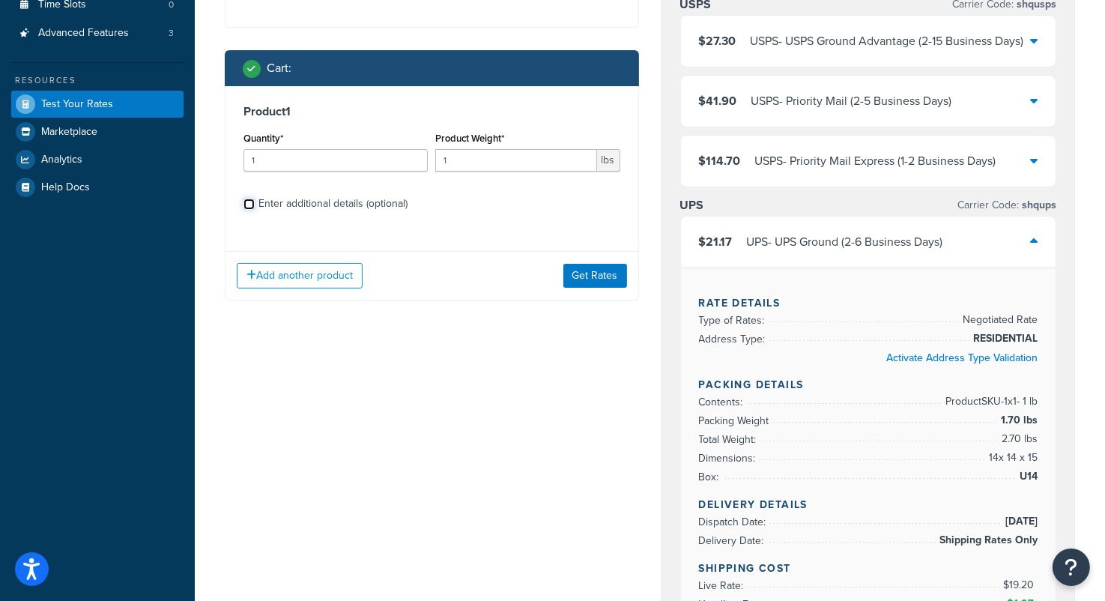
click at [247, 205] on input "Enter additional details (optional)" at bounding box center [249, 204] width 11 height 11
checkbox input "true"
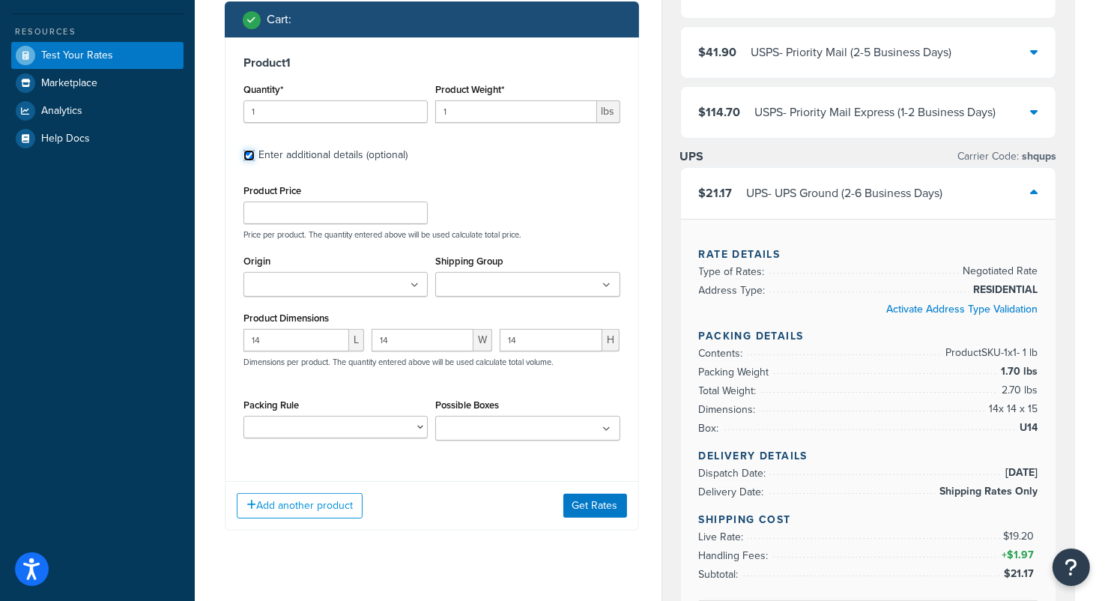
scroll to position [405, 0]
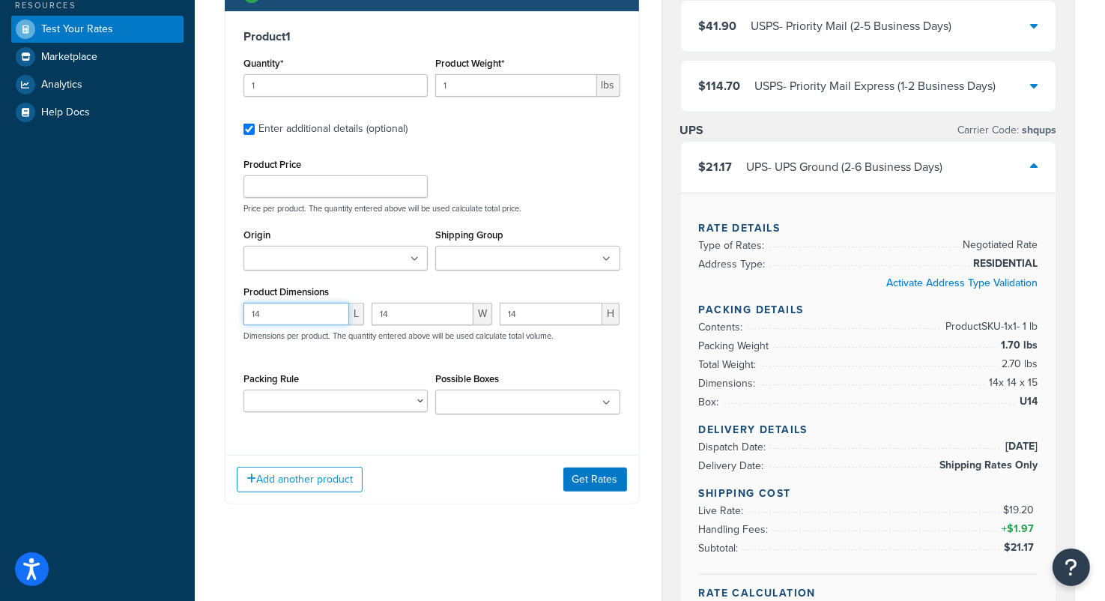
click at [276, 310] on input "14" at bounding box center [297, 314] width 106 height 22
type input "14.5"
click at [411, 313] on input "14" at bounding box center [423, 314] width 102 height 22
type input "14.5"
click at [542, 315] on input "14" at bounding box center [551, 314] width 103 height 22
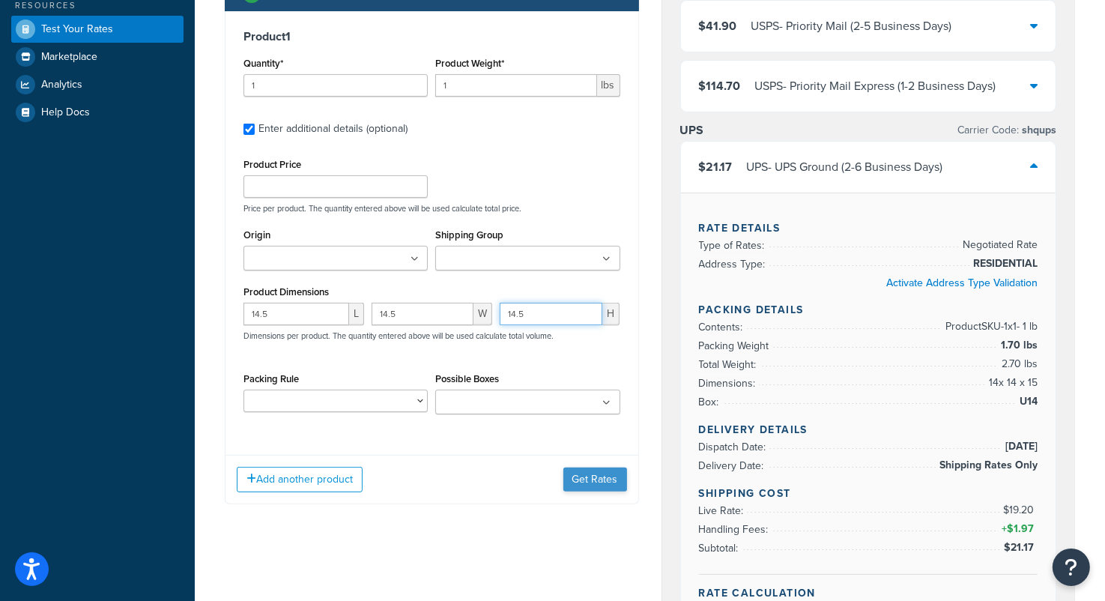
type input "14.5"
click at [597, 486] on button "Get Rates" at bounding box center [595, 480] width 64 height 24
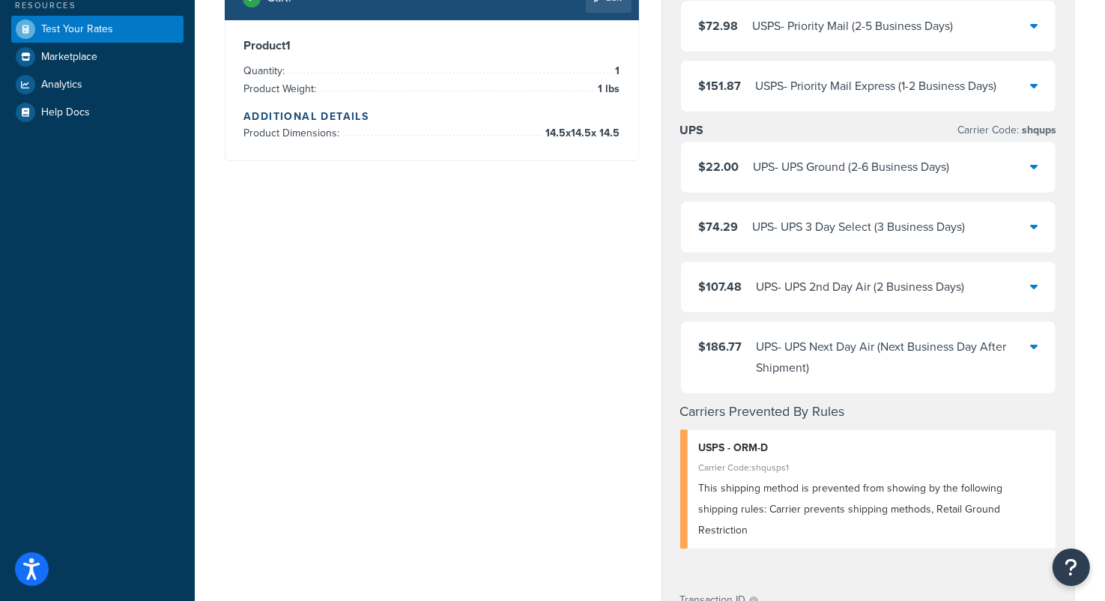
click at [861, 160] on div "UPS - UPS Ground (2-6 Business Days)" at bounding box center [852, 167] width 196 height 21
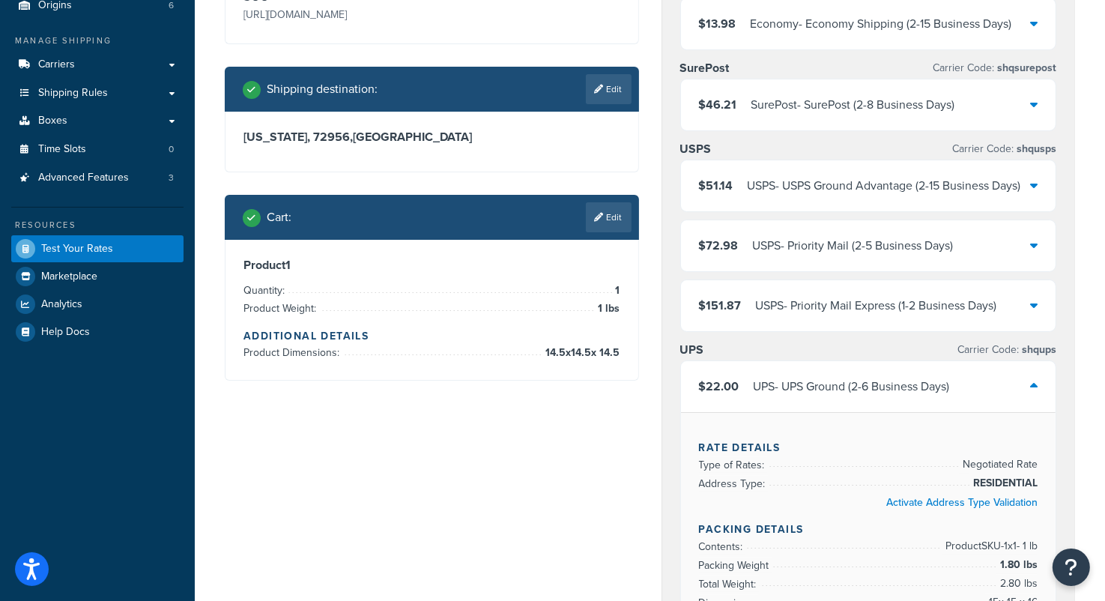
scroll to position [150, 0]
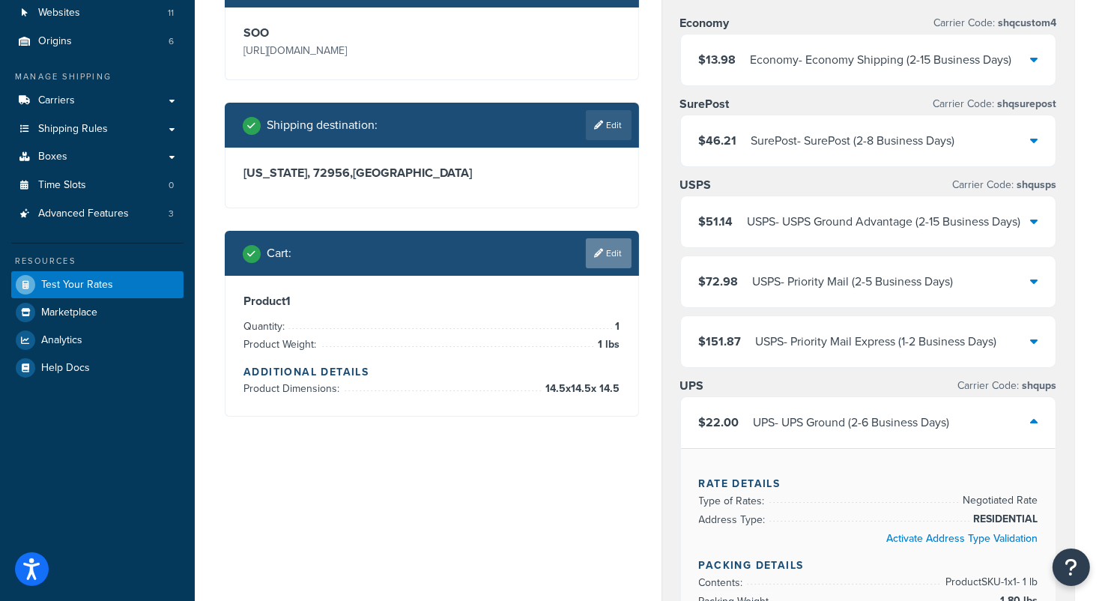
click at [605, 256] on link "Edit" at bounding box center [609, 253] width 46 height 30
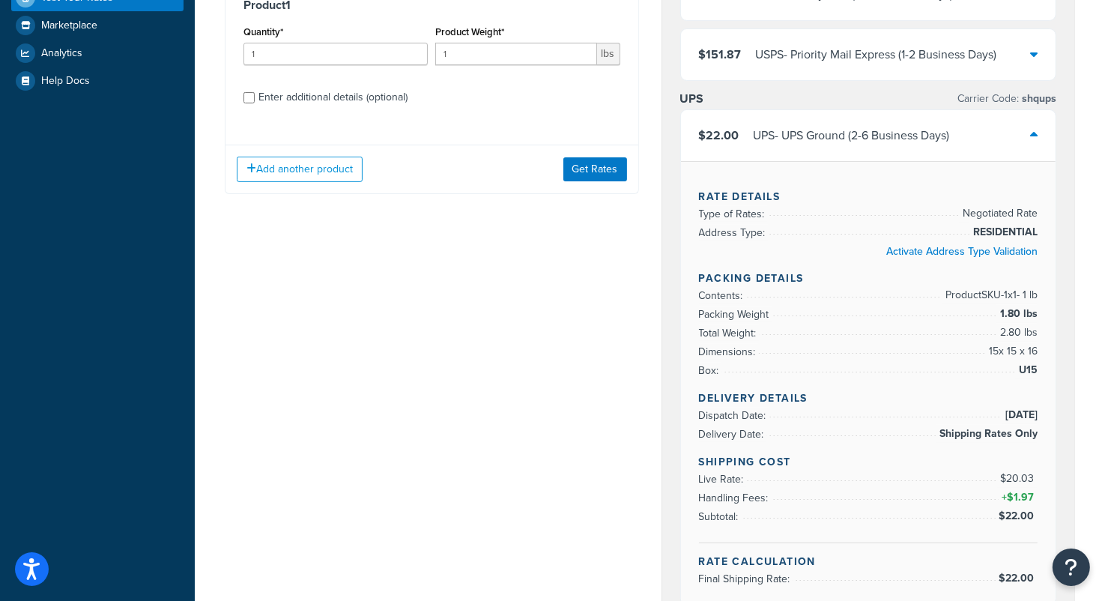
scroll to position [300, 0]
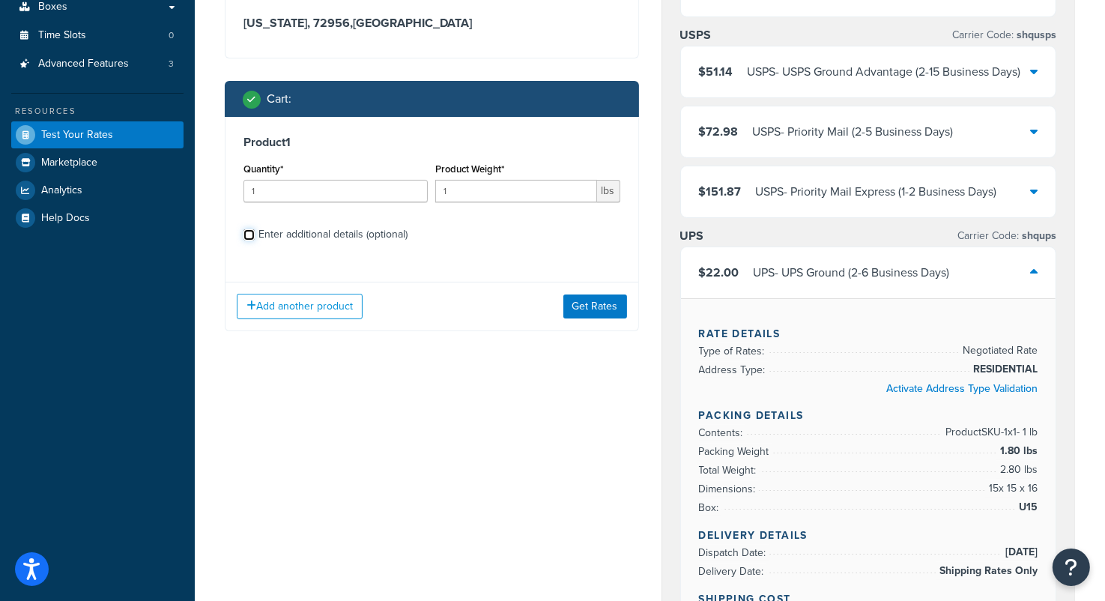
click at [247, 237] on input "Enter additional details (optional)" at bounding box center [249, 234] width 11 height 11
checkbox input "true"
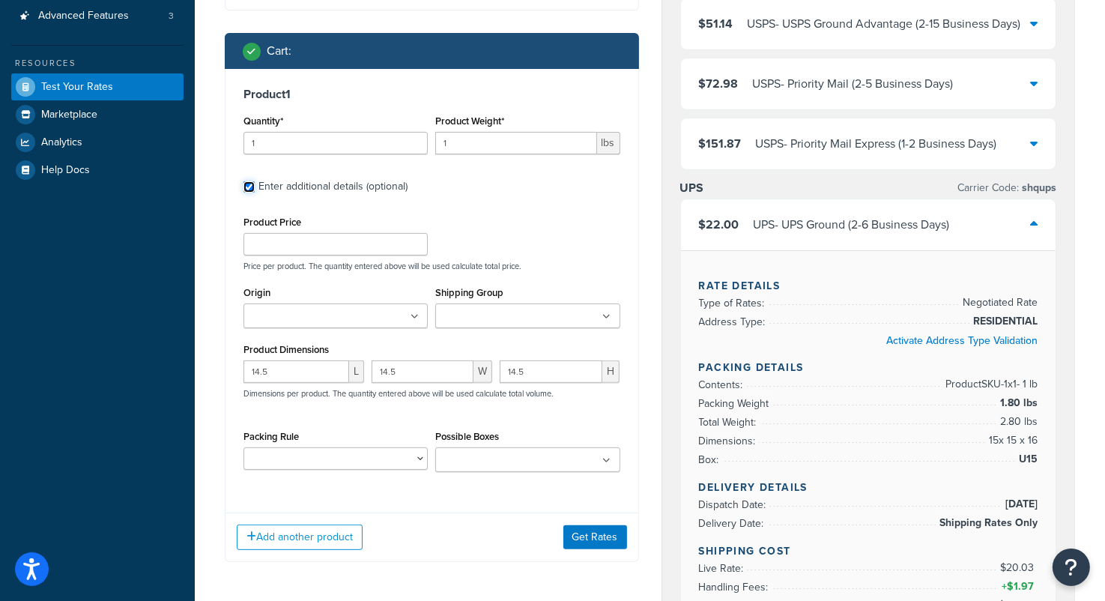
scroll to position [375, 0]
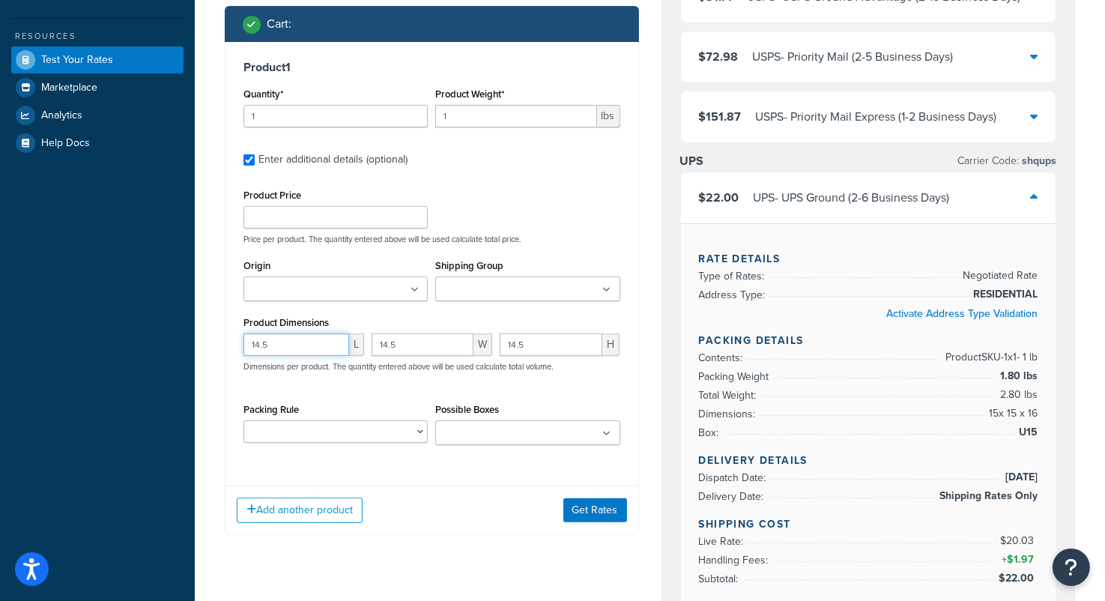
click at [300, 342] on input "14.5" at bounding box center [297, 344] width 106 height 22
type input "14"
click at [418, 341] on input "14.5" at bounding box center [423, 344] width 102 height 22
type input "14"
click at [543, 345] on input "14.5" at bounding box center [551, 344] width 103 height 22
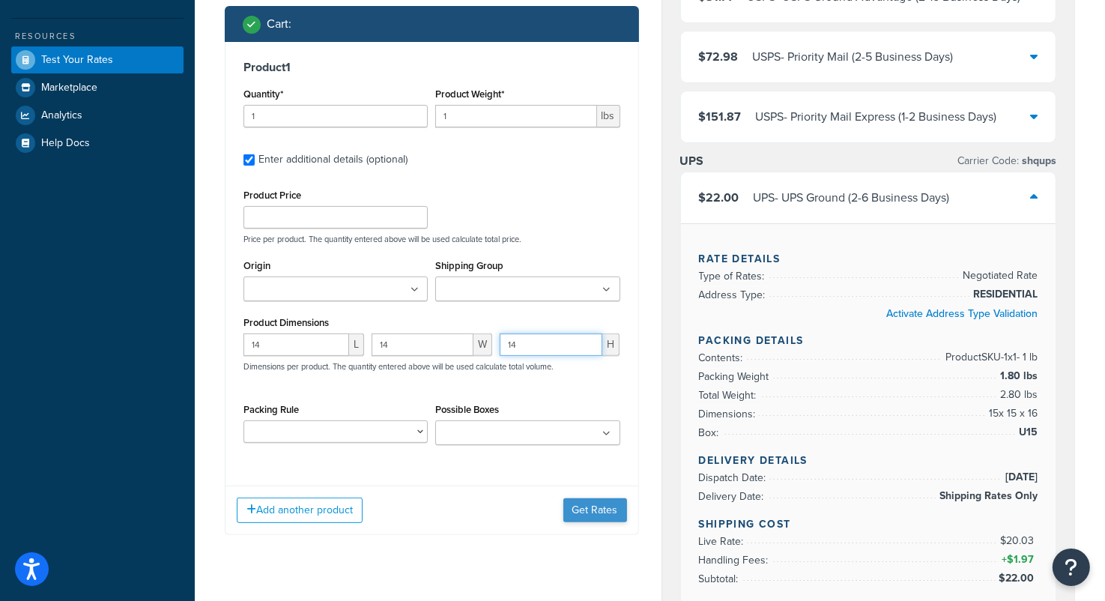
type input "14"
click at [602, 510] on button "Get Rates" at bounding box center [595, 510] width 64 height 24
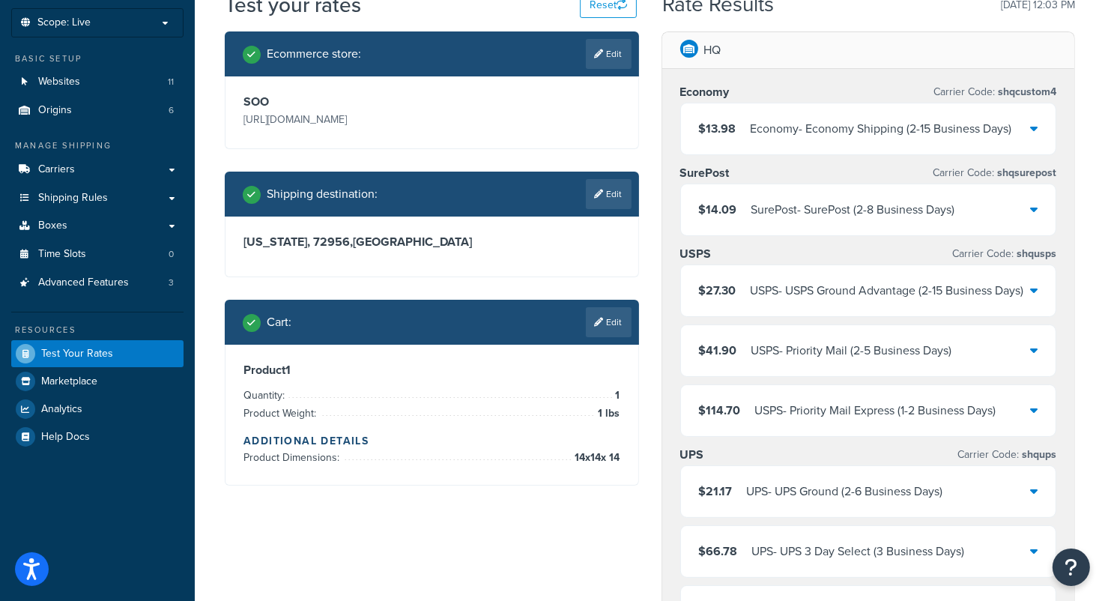
scroll to position [75, 0]
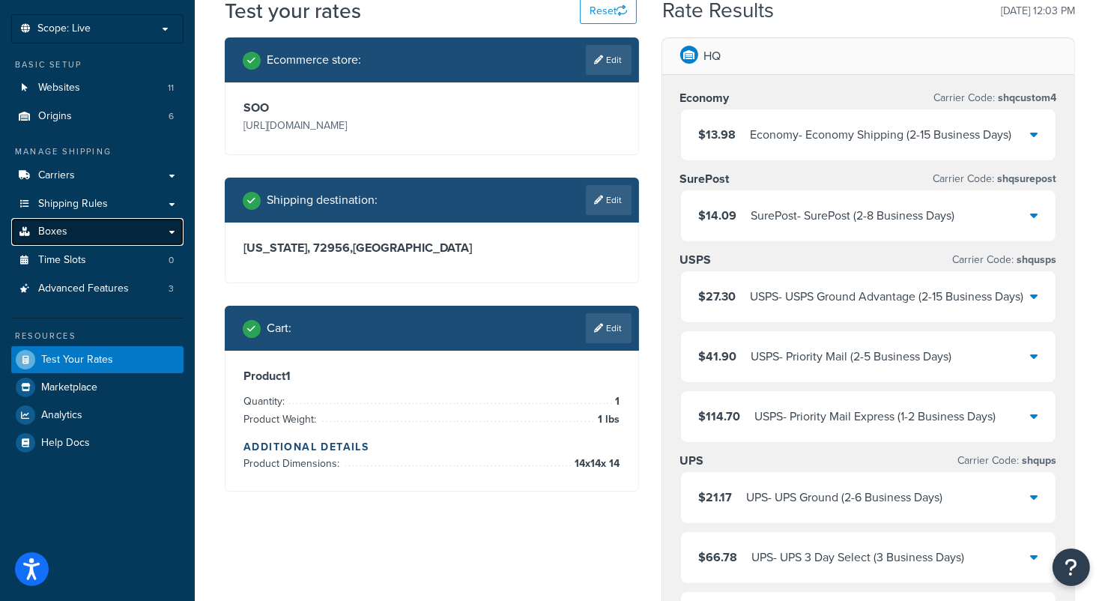
click at [60, 226] on span "Boxes" at bounding box center [52, 232] width 29 height 13
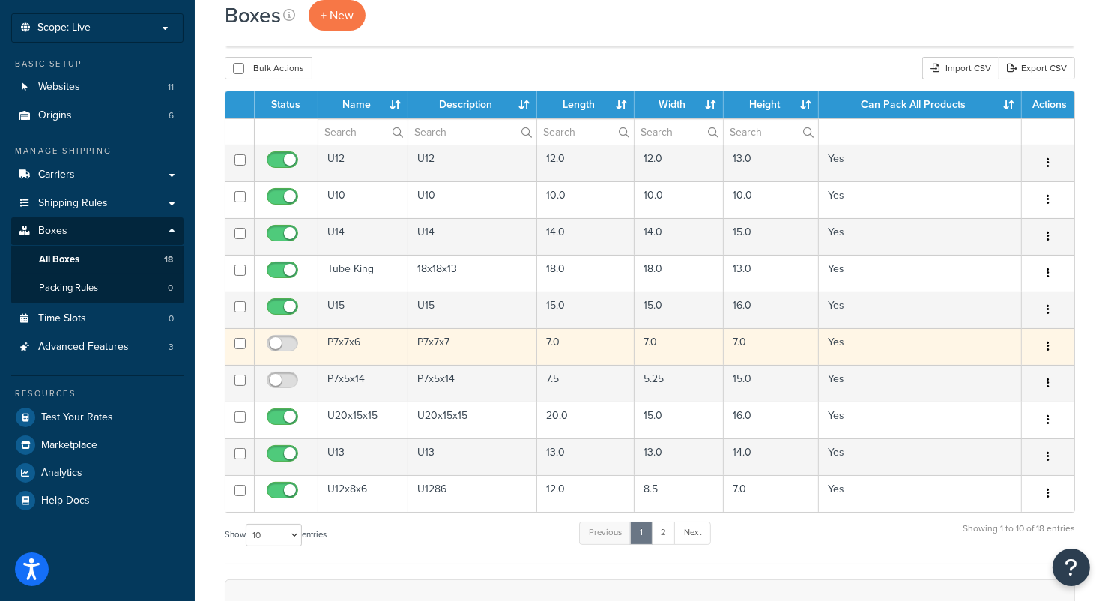
scroll to position [75, 0]
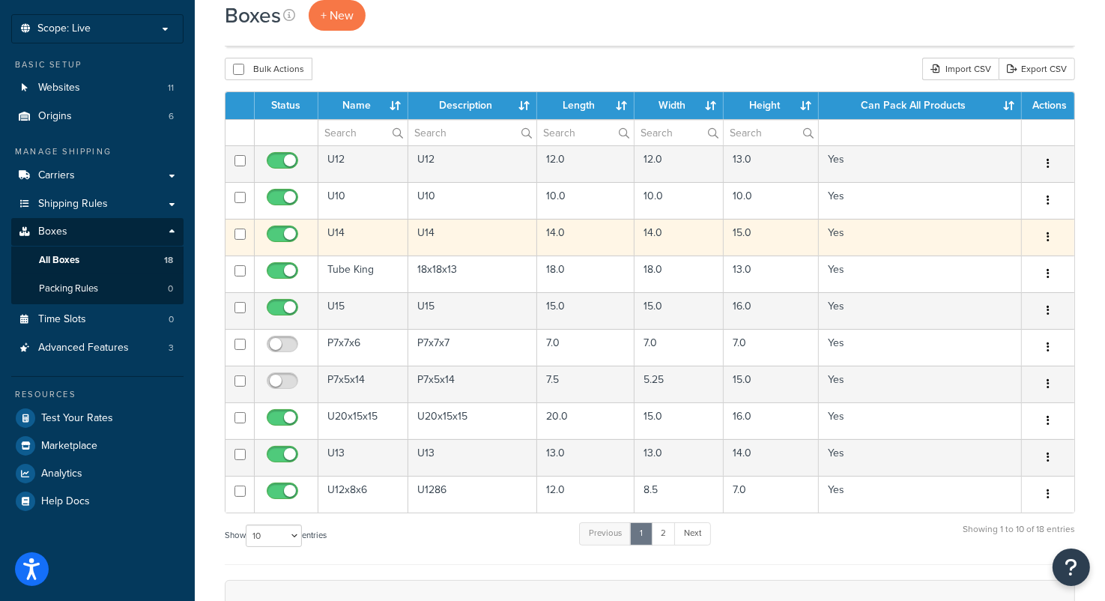
click at [1048, 234] on icon "button" at bounding box center [1048, 237] width 3 height 10
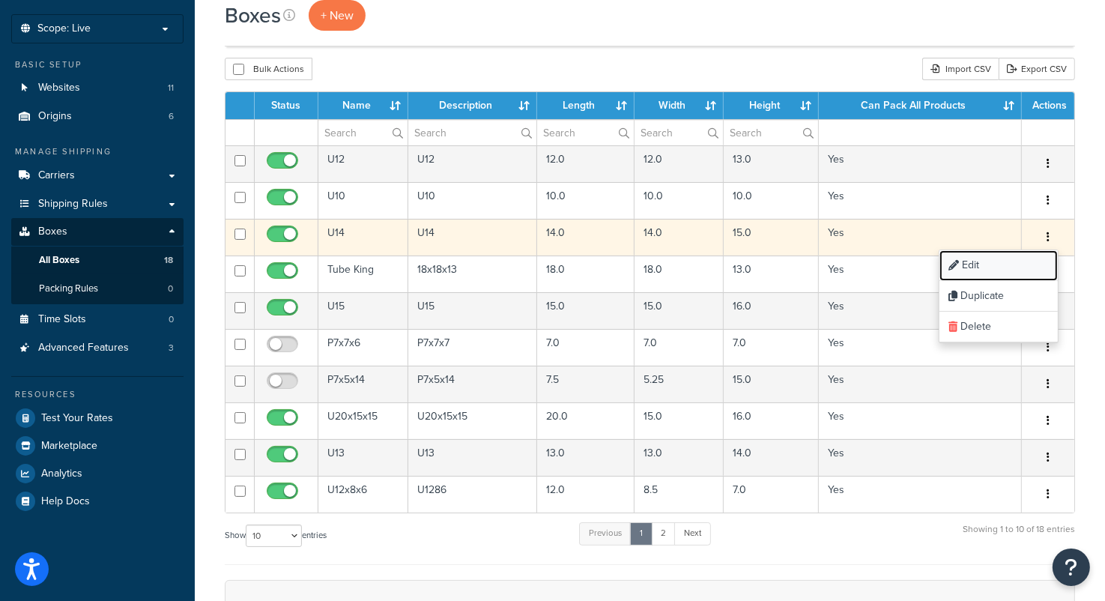
click at [972, 260] on link "Edit" at bounding box center [999, 265] width 118 height 31
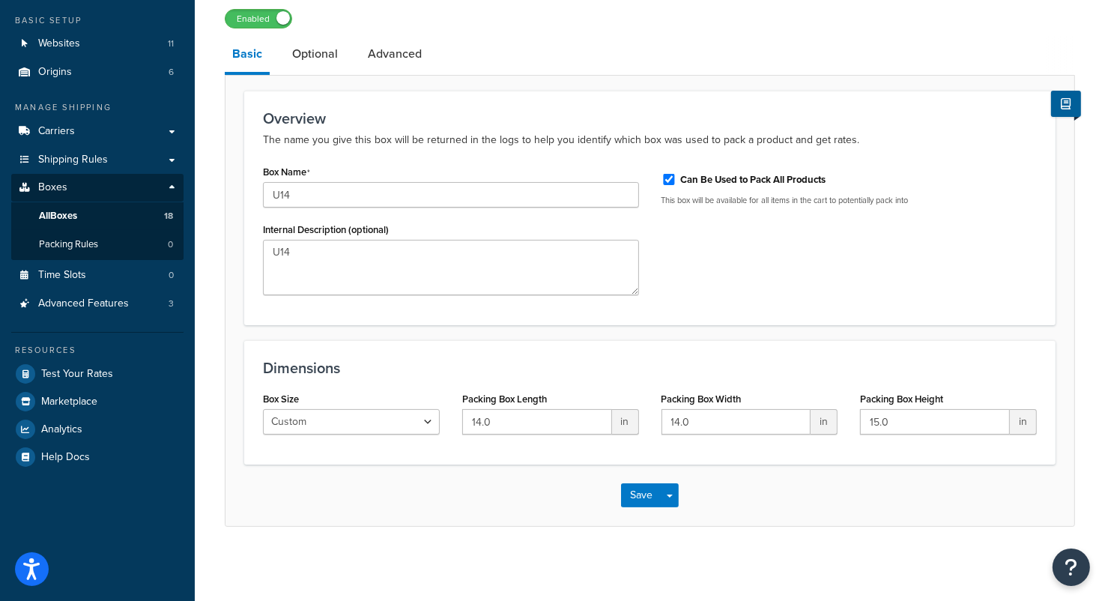
scroll to position [120, 0]
click at [519, 417] on input "14.0" at bounding box center [537, 420] width 150 height 25
type input "14.1"
click at [705, 426] on input "14.0" at bounding box center [737, 420] width 150 height 25
type input "14.1"
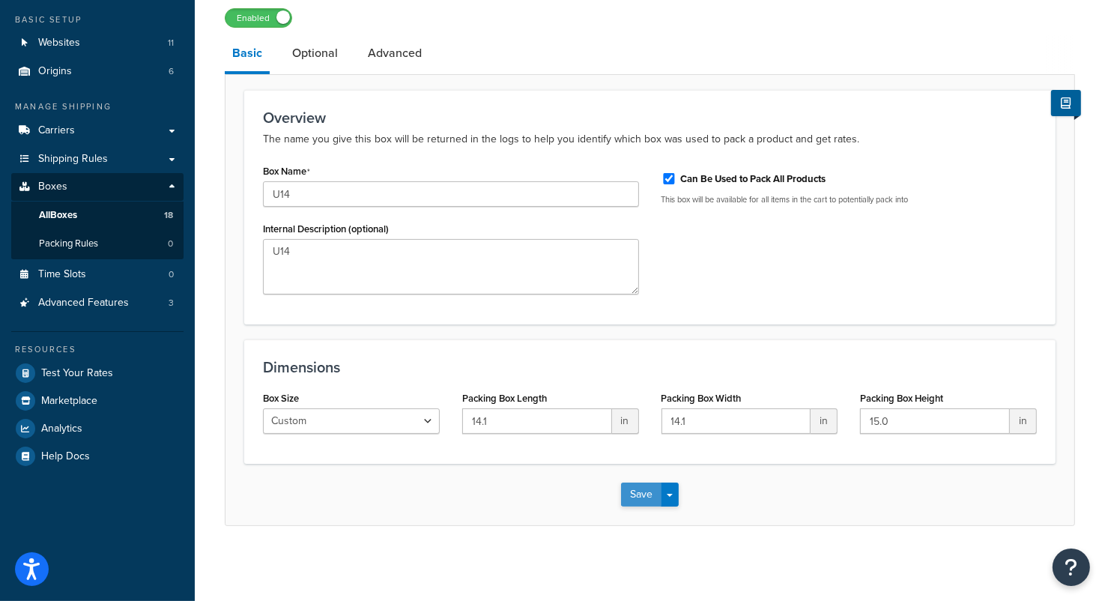
click at [647, 497] on button "Save" at bounding box center [641, 495] width 40 height 24
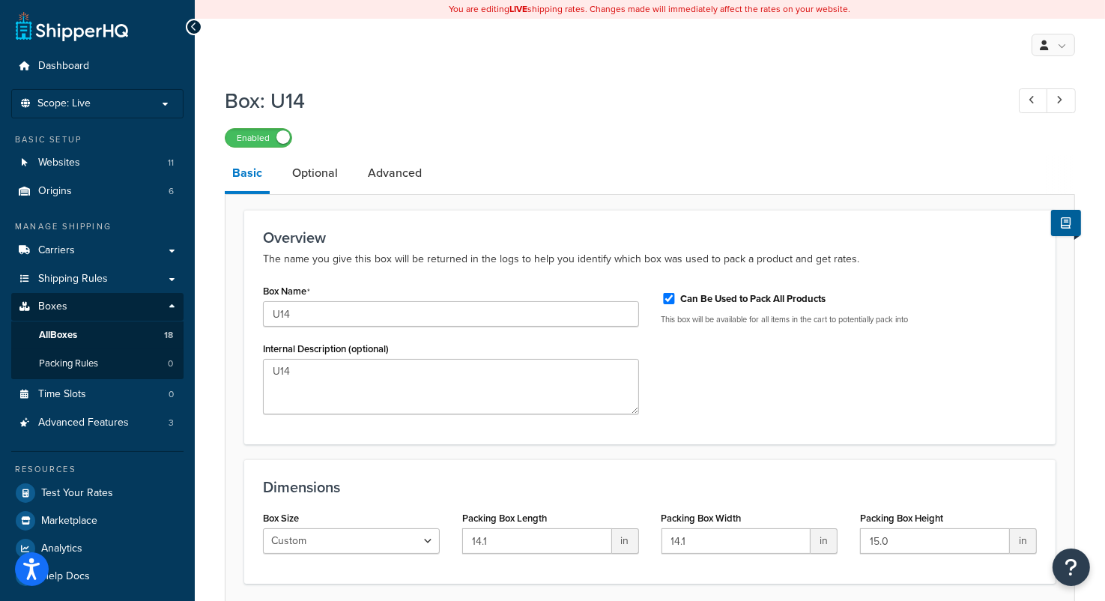
scroll to position [49, 0]
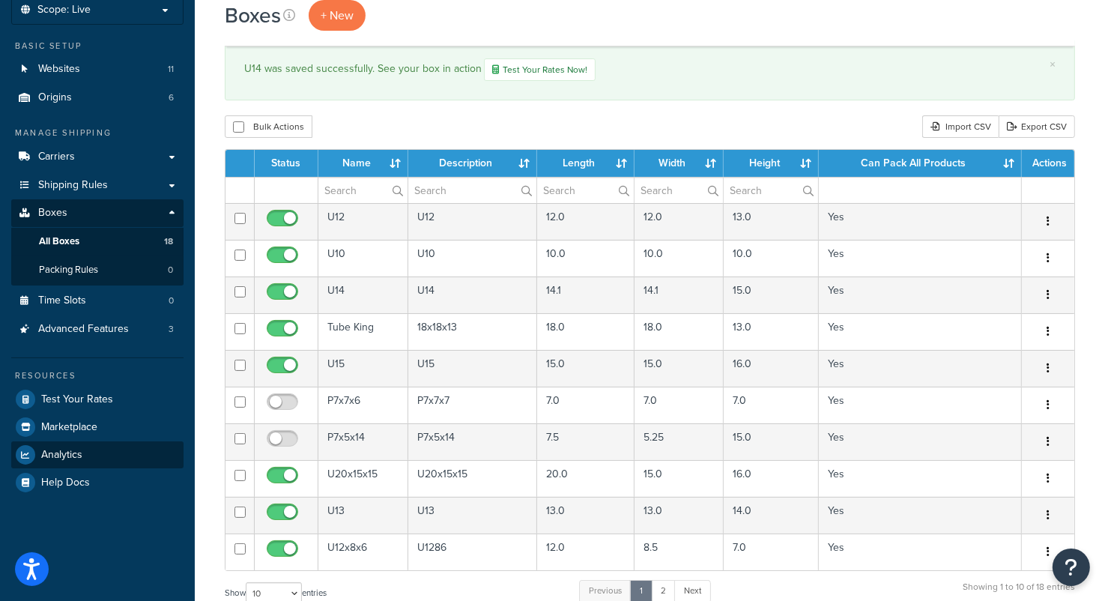
scroll to position [169, 0]
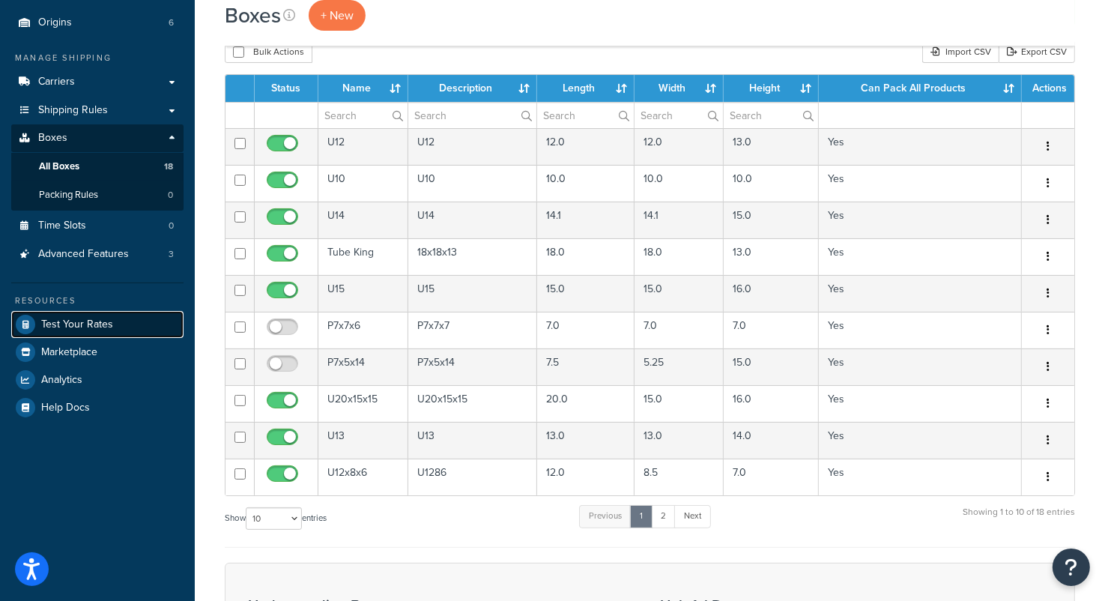
click at [70, 328] on span "Test Your Rates" at bounding box center [77, 324] width 72 height 13
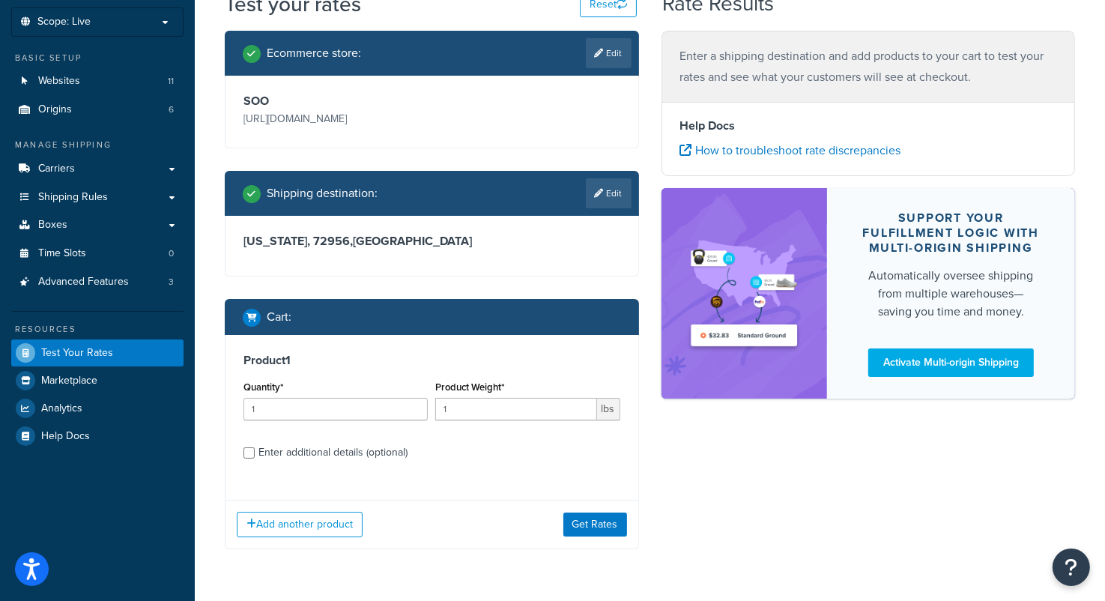
scroll to position [127, 0]
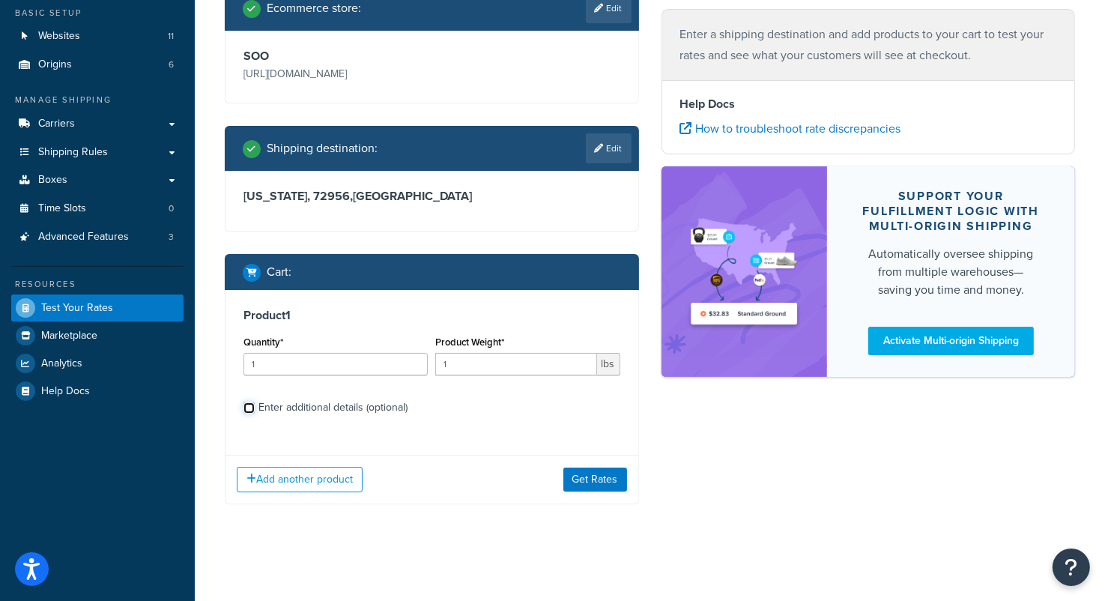
drag, startPoint x: 249, startPoint y: 408, endPoint x: 297, endPoint y: 427, distance: 51.5
click at [249, 408] on input "Enter additional details (optional)" at bounding box center [249, 407] width 11 height 11
checkbox input "true"
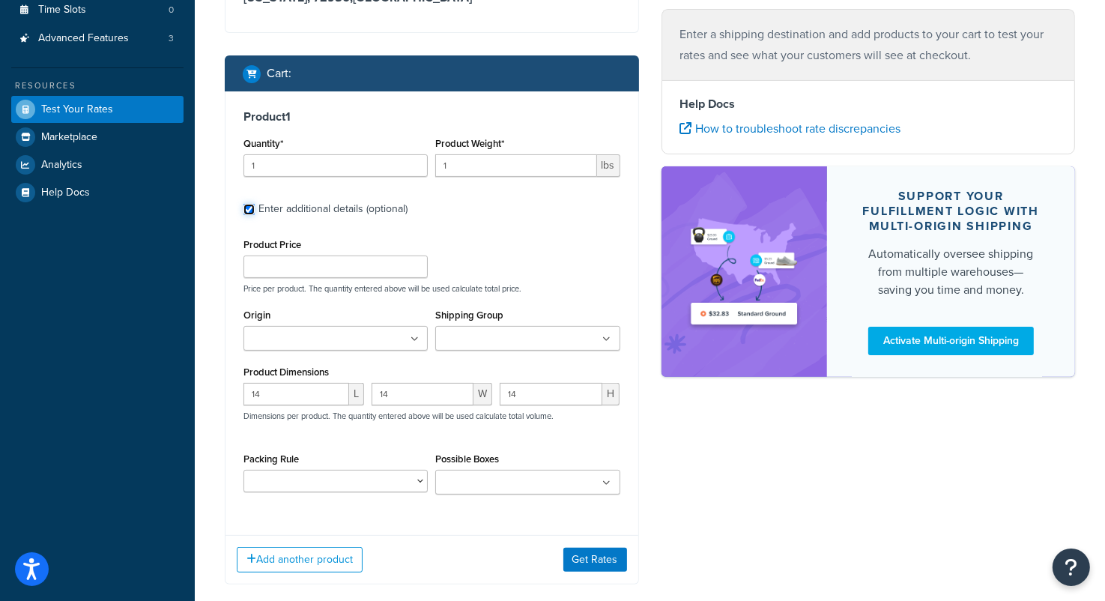
scroll to position [351, 0]
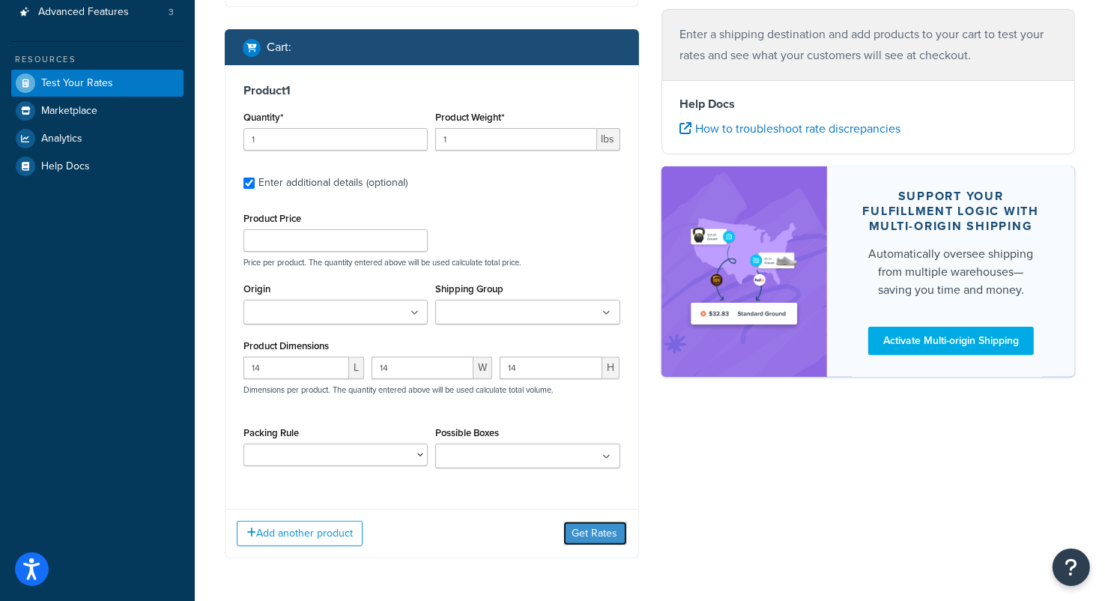
click at [599, 534] on button "Get Rates" at bounding box center [595, 534] width 64 height 24
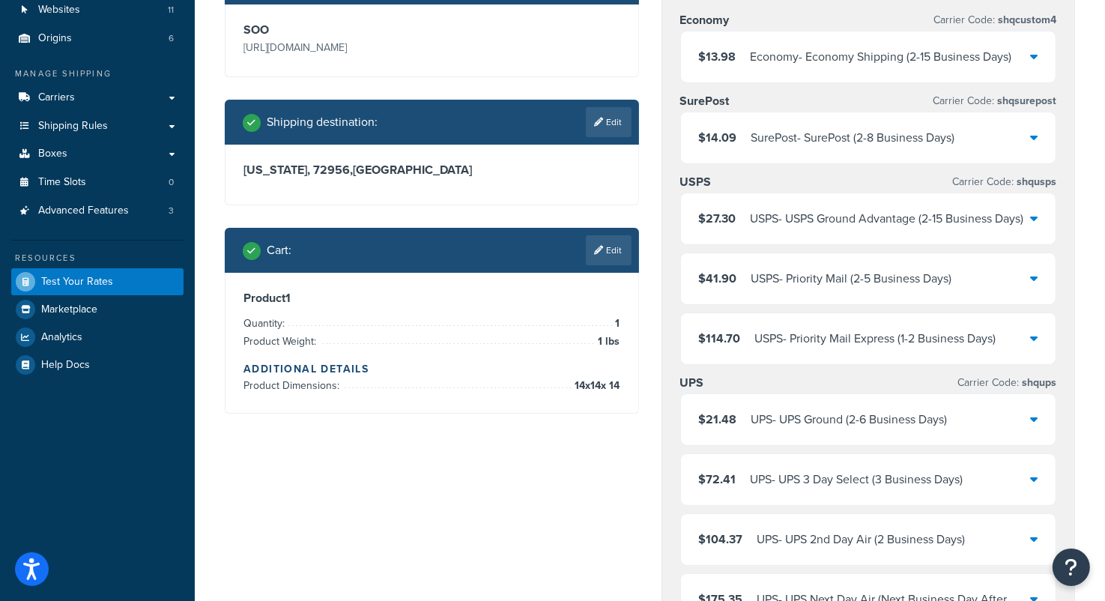
scroll to position [127, 0]
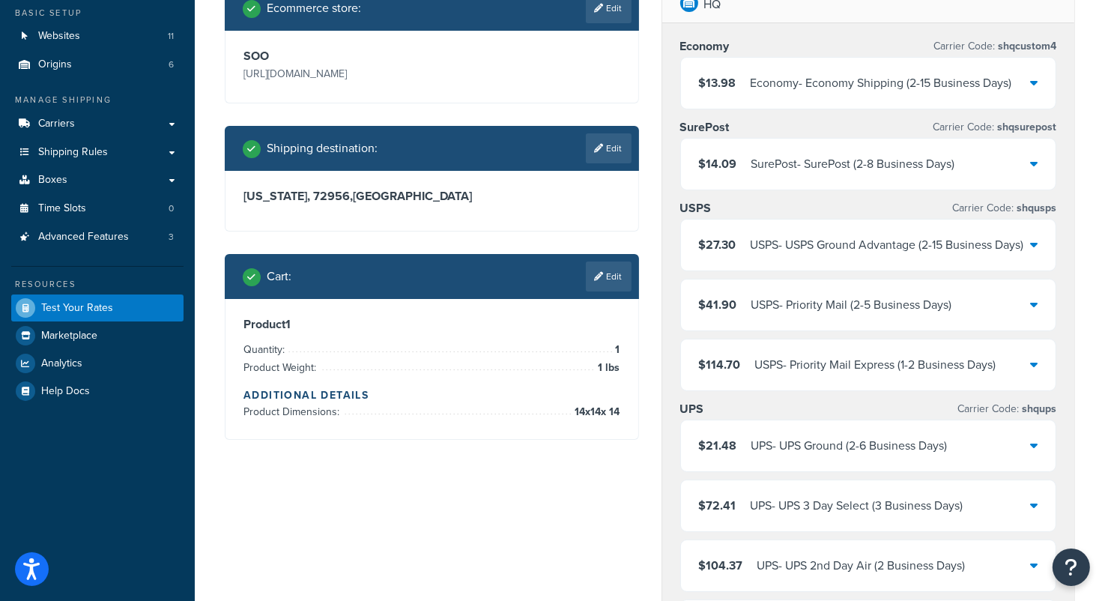
click at [1003, 169] on div "$14.09 SurePost - SurePost (2-8 Business Days)" at bounding box center [868, 164] width 375 height 51
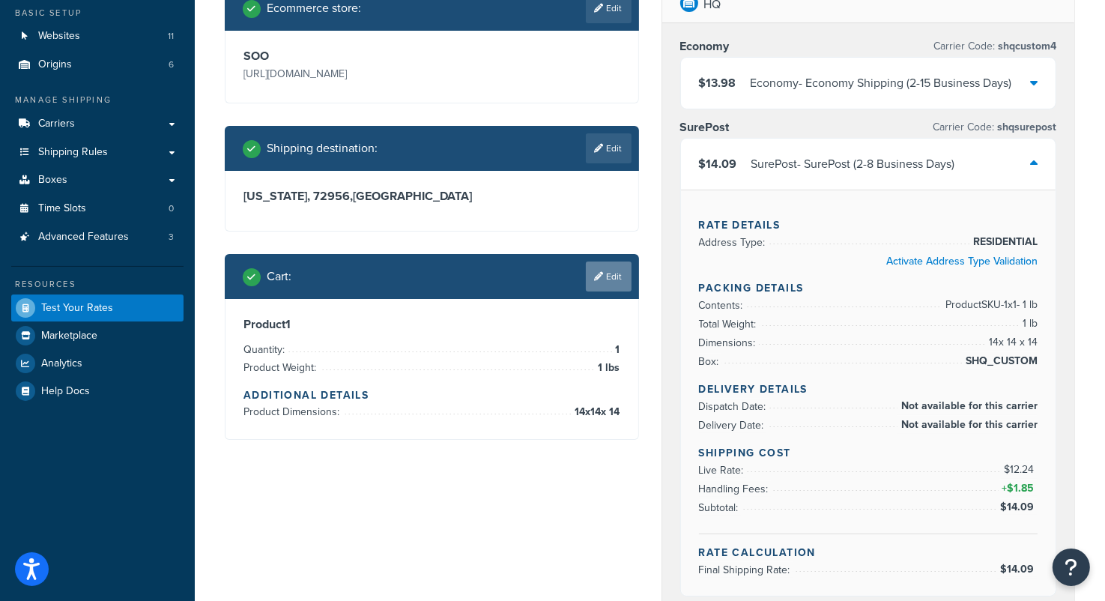
click at [620, 276] on link "Edit" at bounding box center [609, 277] width 46 height 30
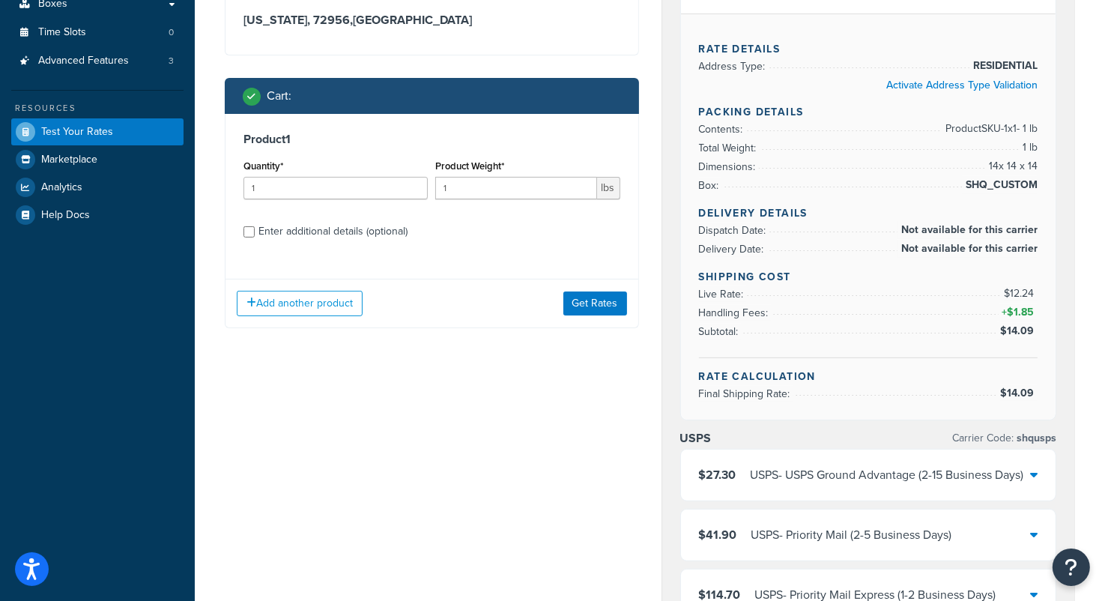
scroll to position [276, 0]
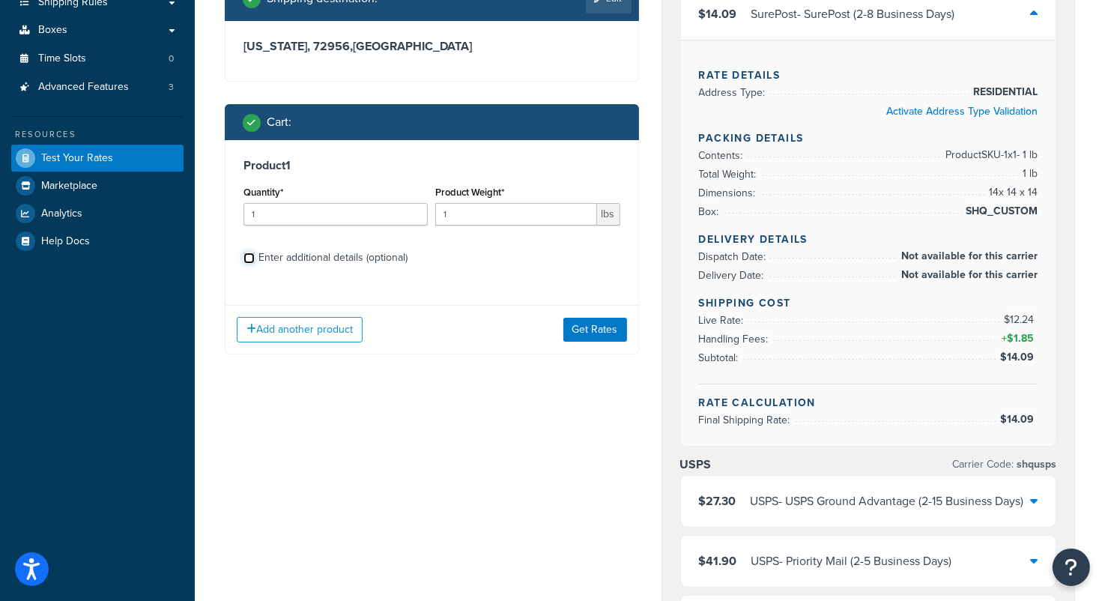
click at [247, 259] on input "Enter additional details (optional)" at bounding box center [249, 258] width 11 height 11
checkbox input "true"
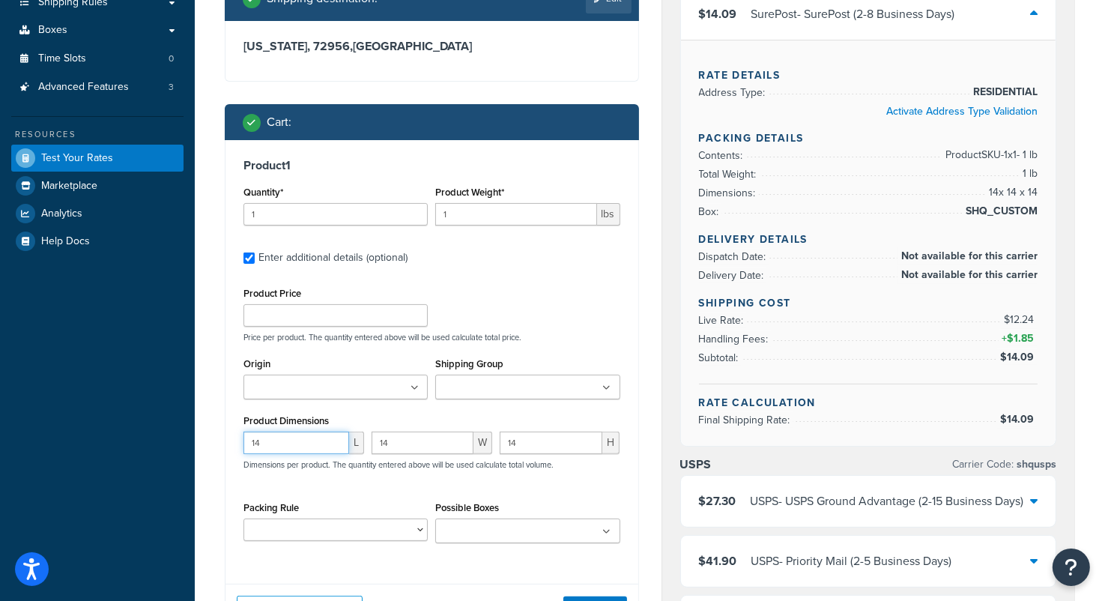
click at [286, 444] on input "14" at bounding box center [297, 443] width 106 height 22
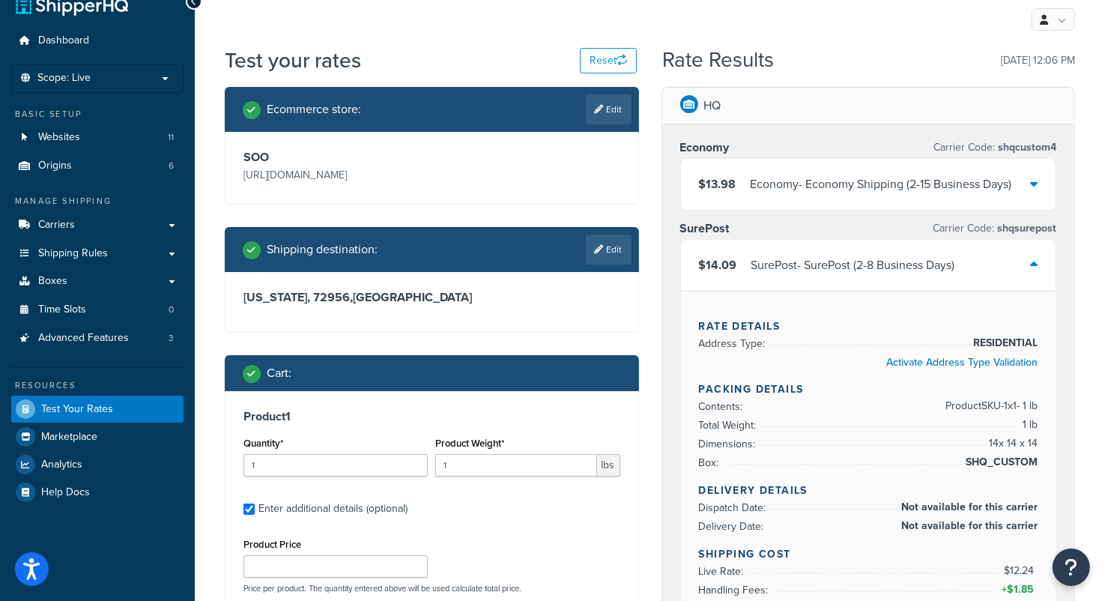
scroll to position [0, 0]
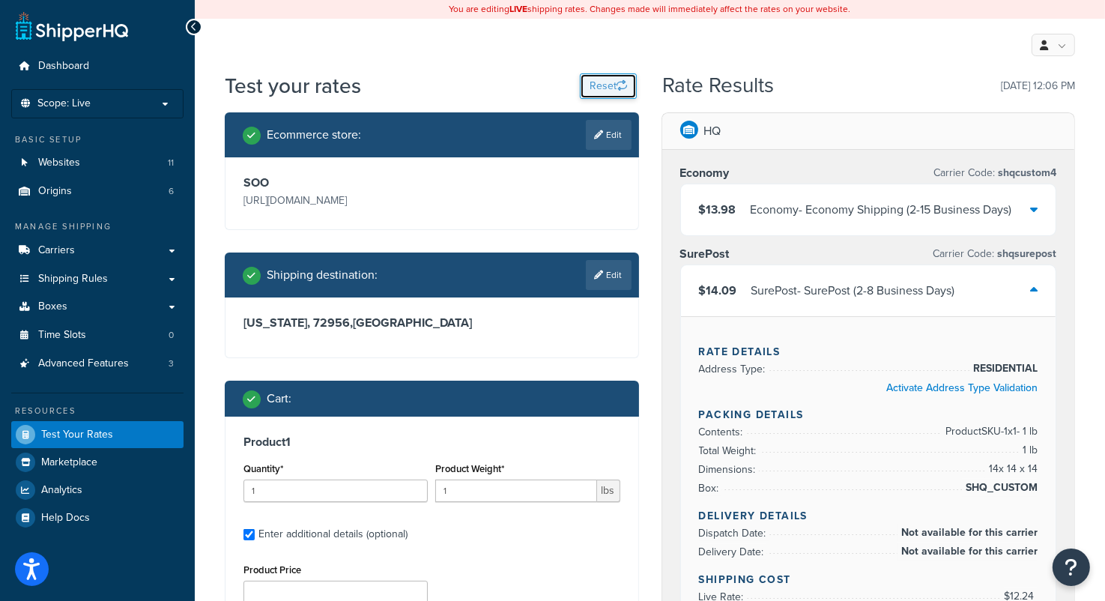
click at [599, 84] on button "Reset" at bounding box center [608, 85] width 57 height 25
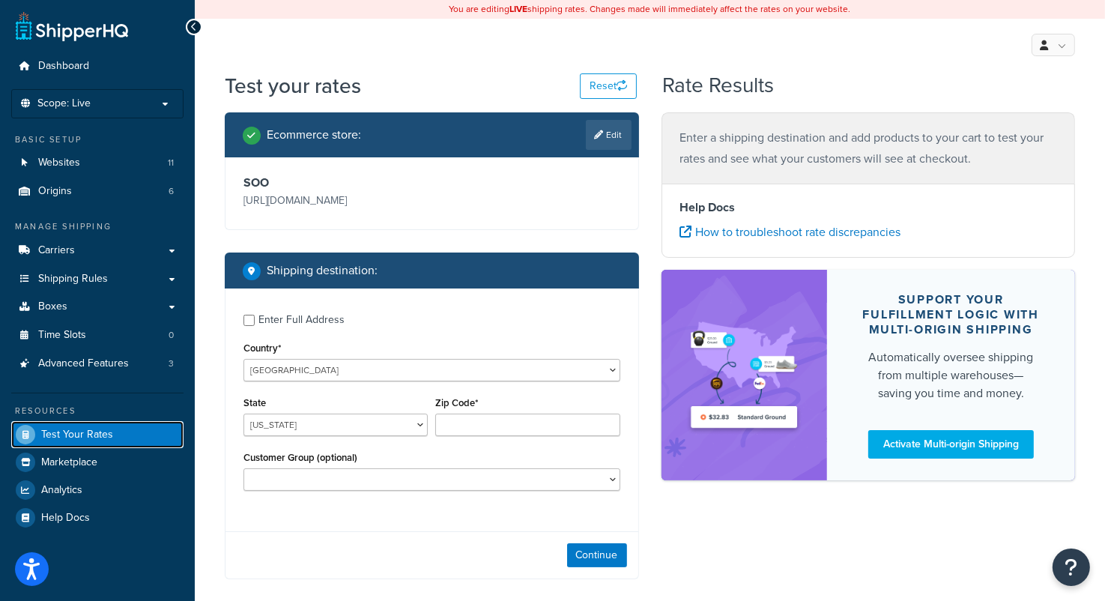
click at [90, 433] on span "Test Your Rates" at bounding box center [77, 435] width 72 height 13
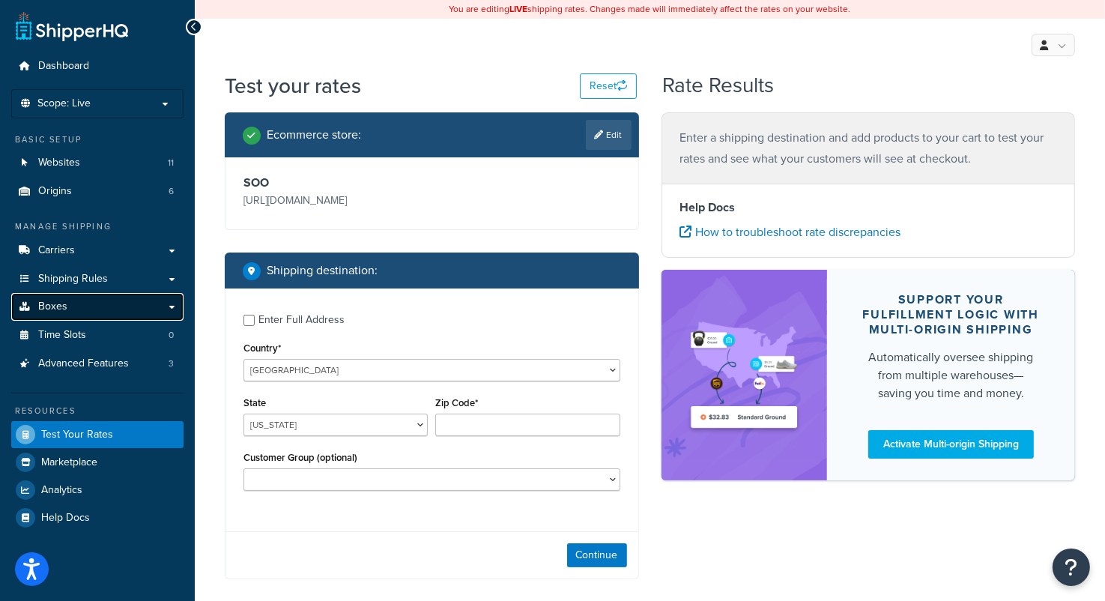
click at [74, 308] on link "Boxes" at bounding box center [97, 307] width 172 height 28
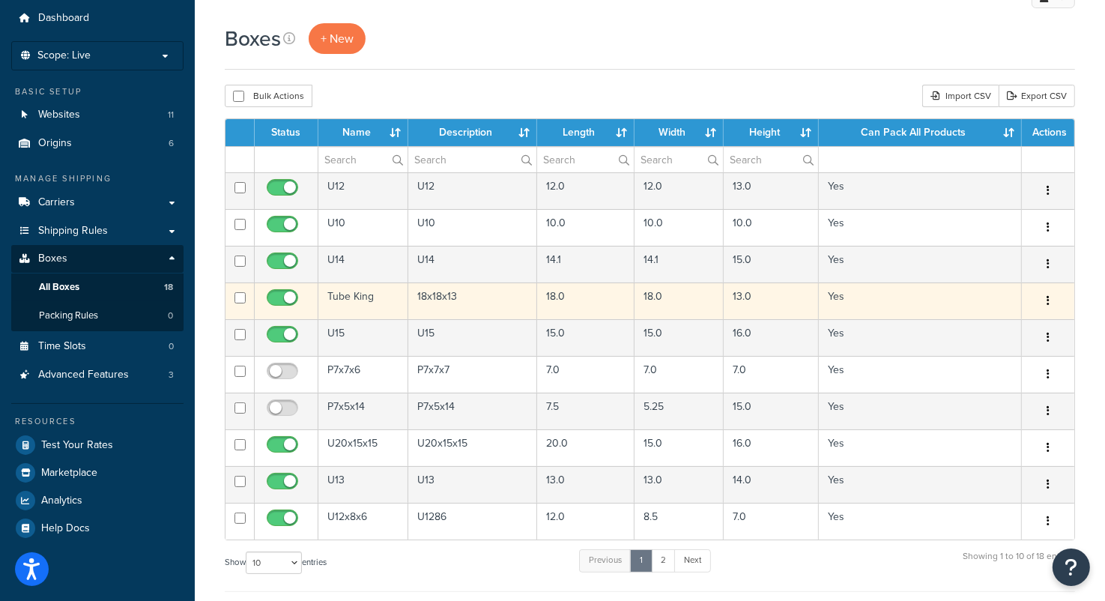
scroll to position [75, 0]
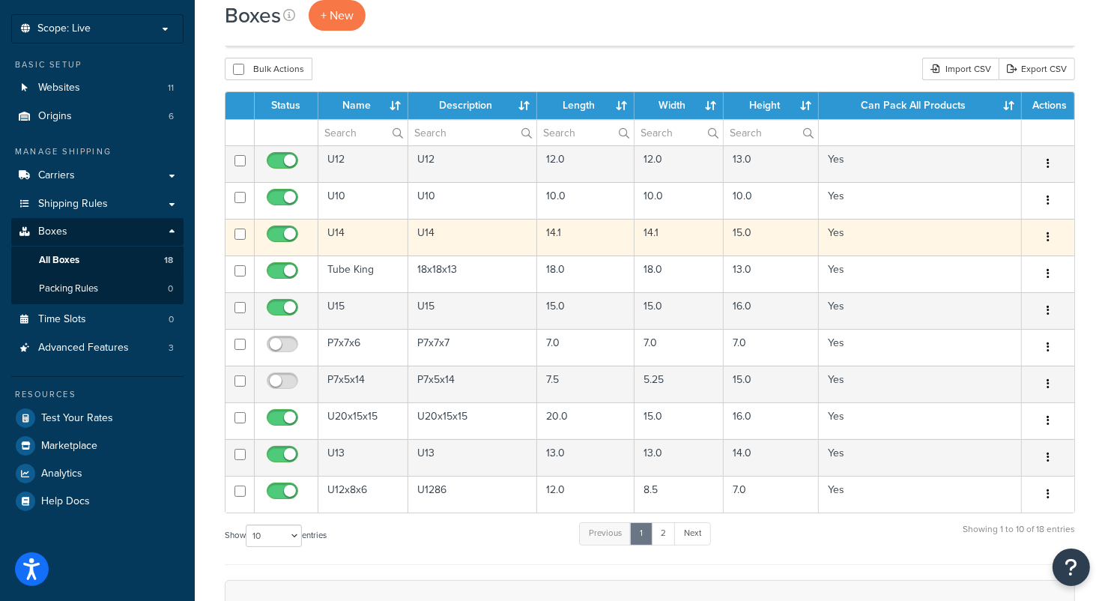
click at [1045, 235] on button "button" at bounding box center [1048, 238] width 21 height 24
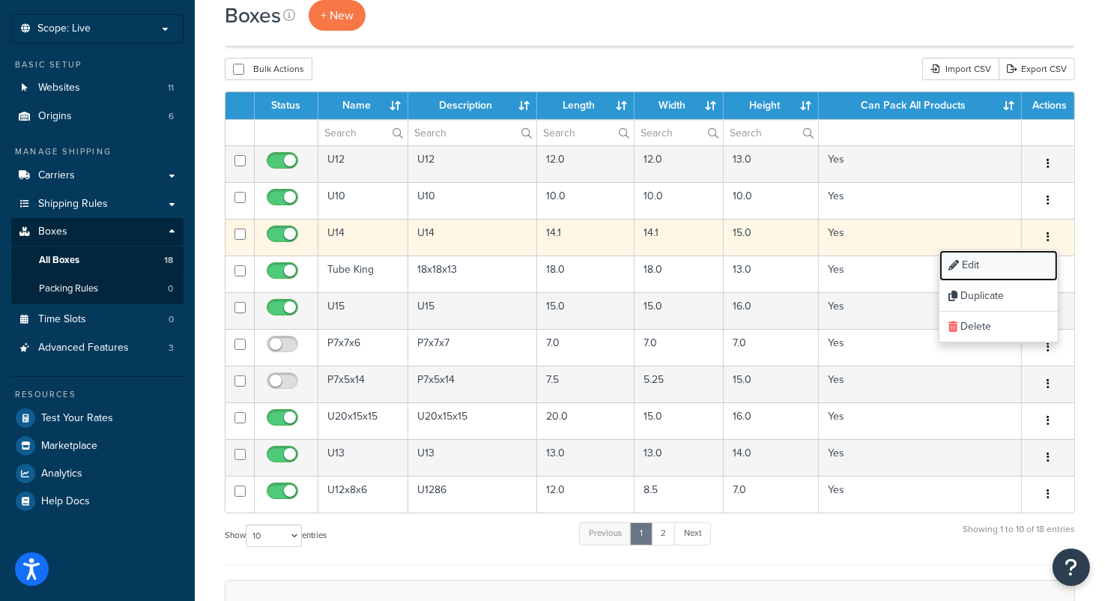
click at [1001, 264] on link "Edit" at bounding box center [999, 265] width 118 height 31
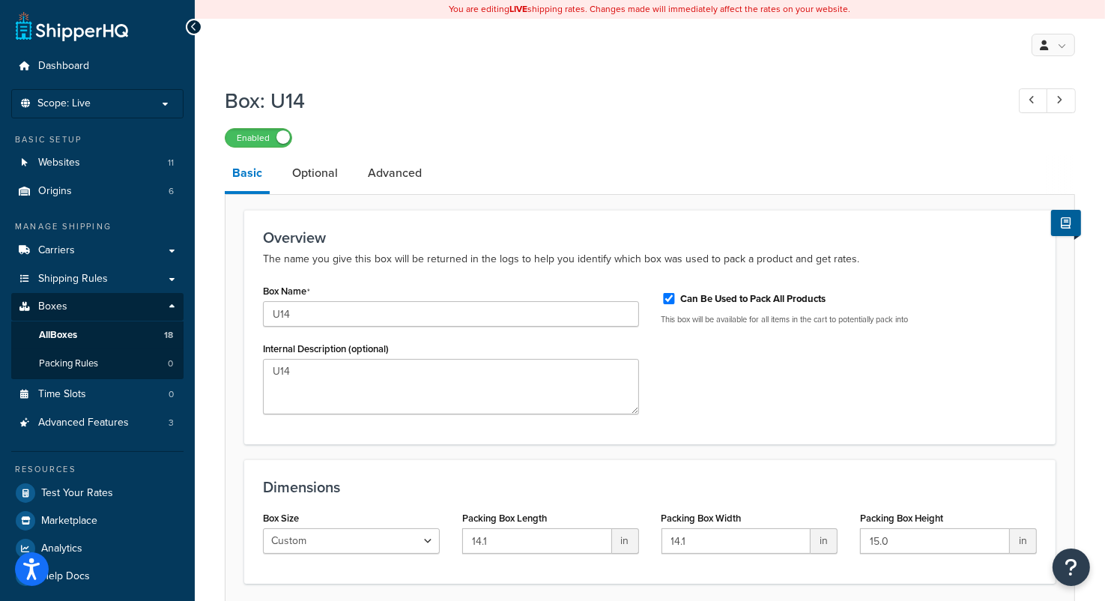
scroll to position [120, 0]
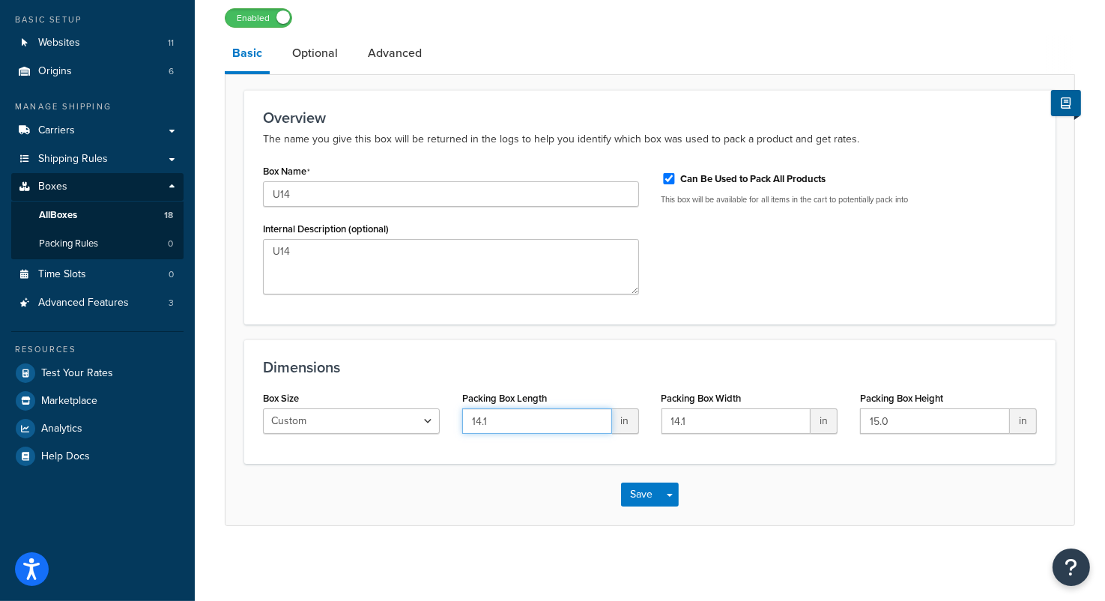
click at [528, 417] on input "14.1" at bounding box center [537, 420] width 150 height 25
type input "14.0"
click at [723, 420] on input "14.1" at bounding box center [737, 420] width 150 height 25
type input "14.0"
click at [644, 495] on button "Save" at bounding box center [641, 495] width 40 height 24
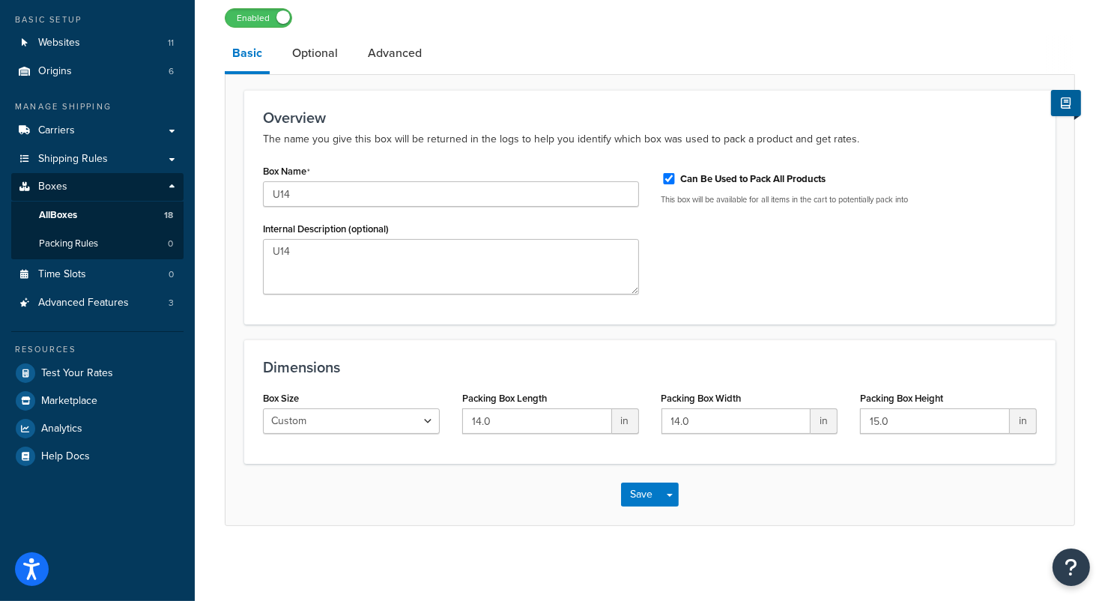
scroll to position [0, 0]
